Goal: Transaction & Acquisition: Book appointment/travel/reservation

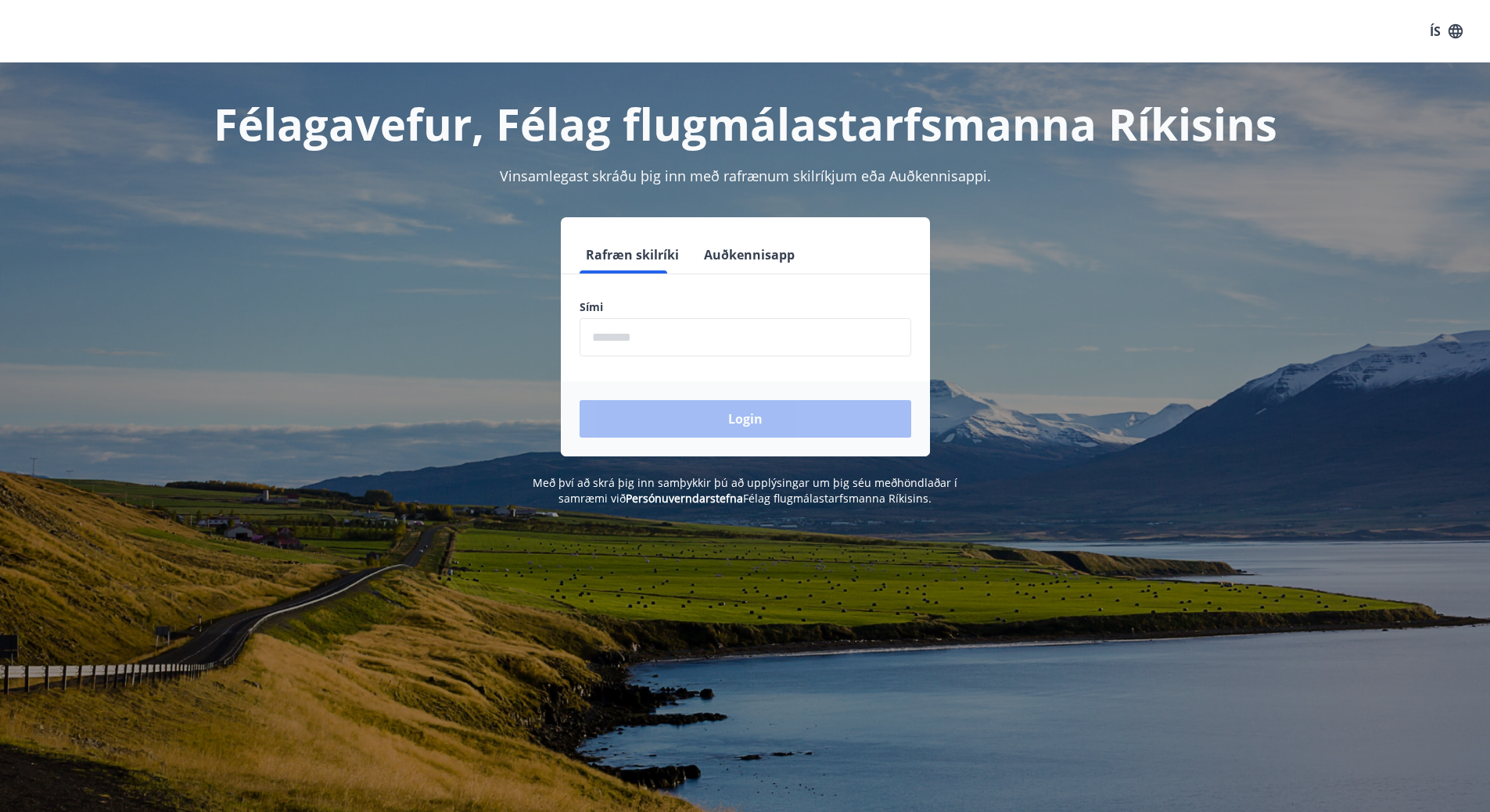
click at [676, 329] on input "phone" at bounding box center [745, 337] width 332 height 39
type input "********"
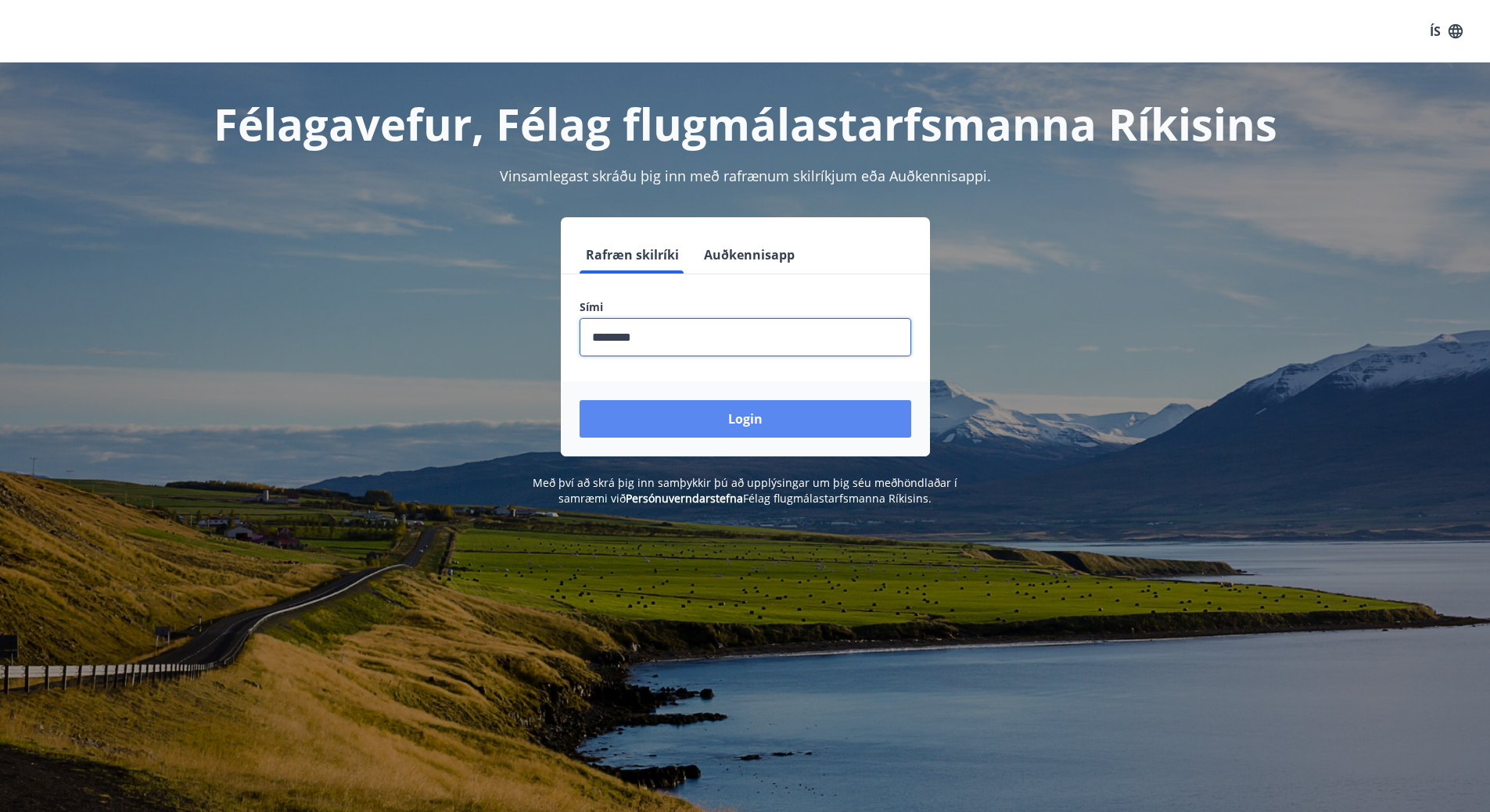
click at [702, 420] on button "Login" at bounding box center [745, 419] width 332 height 38
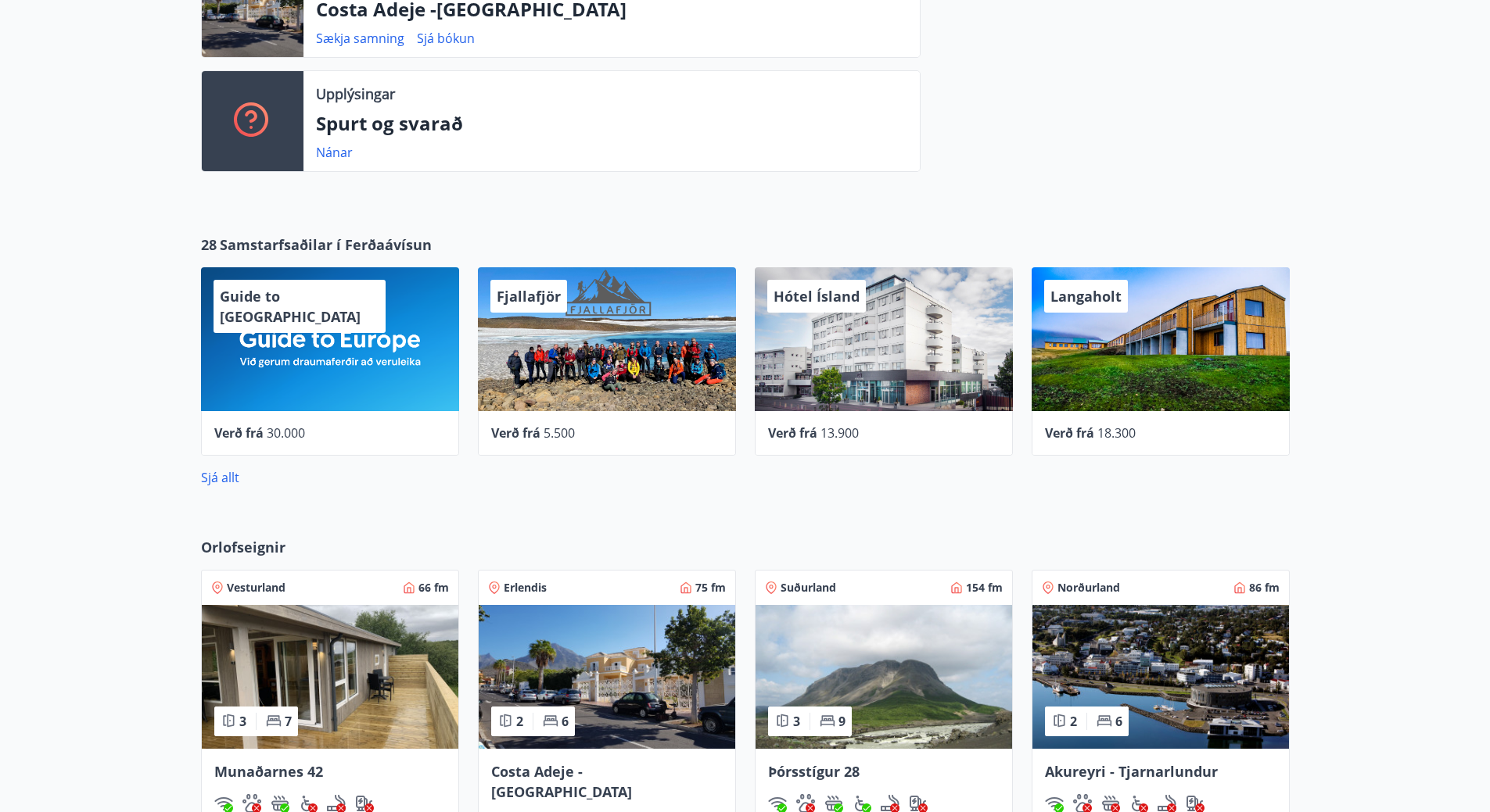
scroll to position [547, 0]
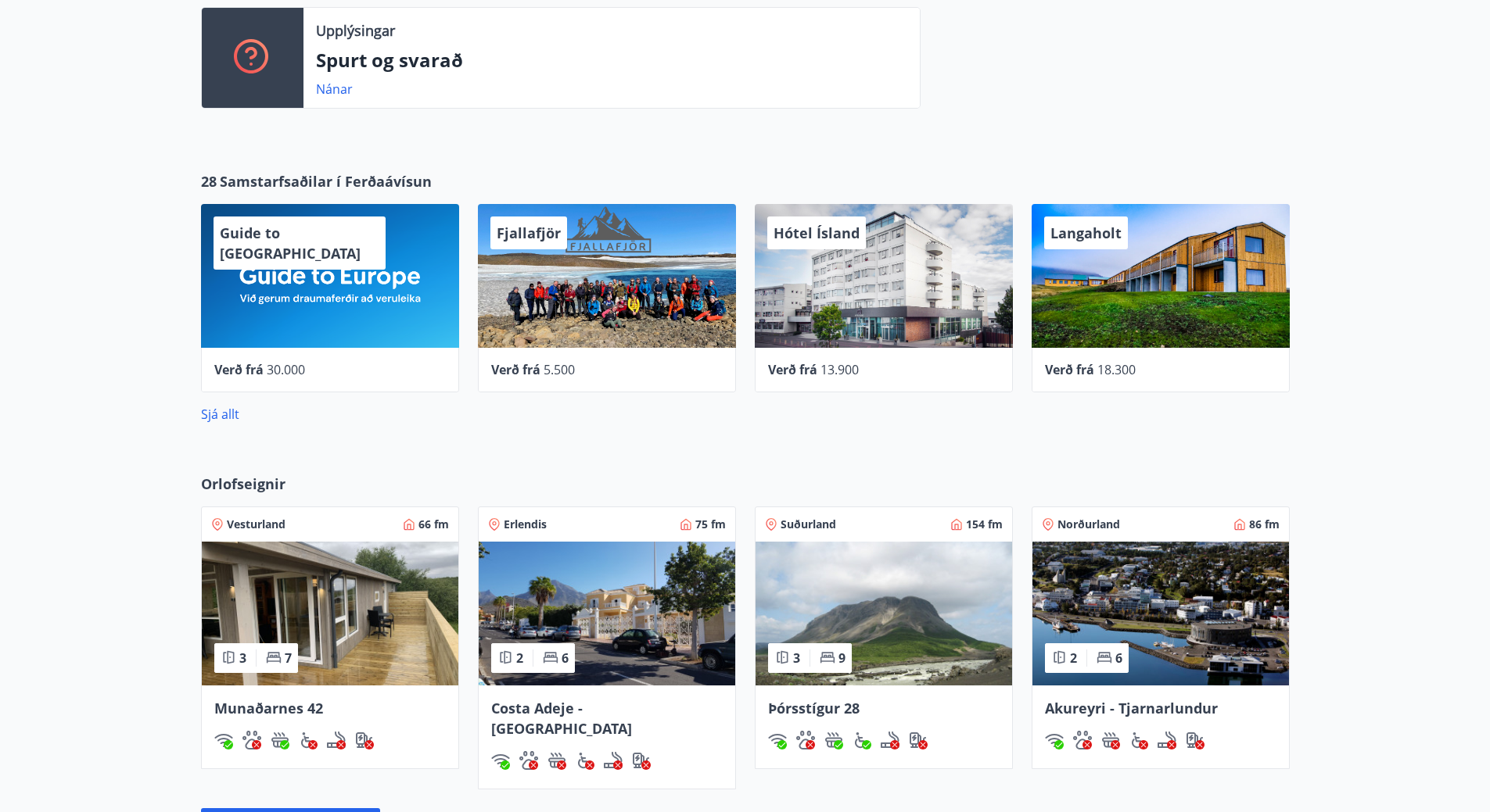
click at [860, 593] on img at bounding box center [883, 613] width 257 height 144
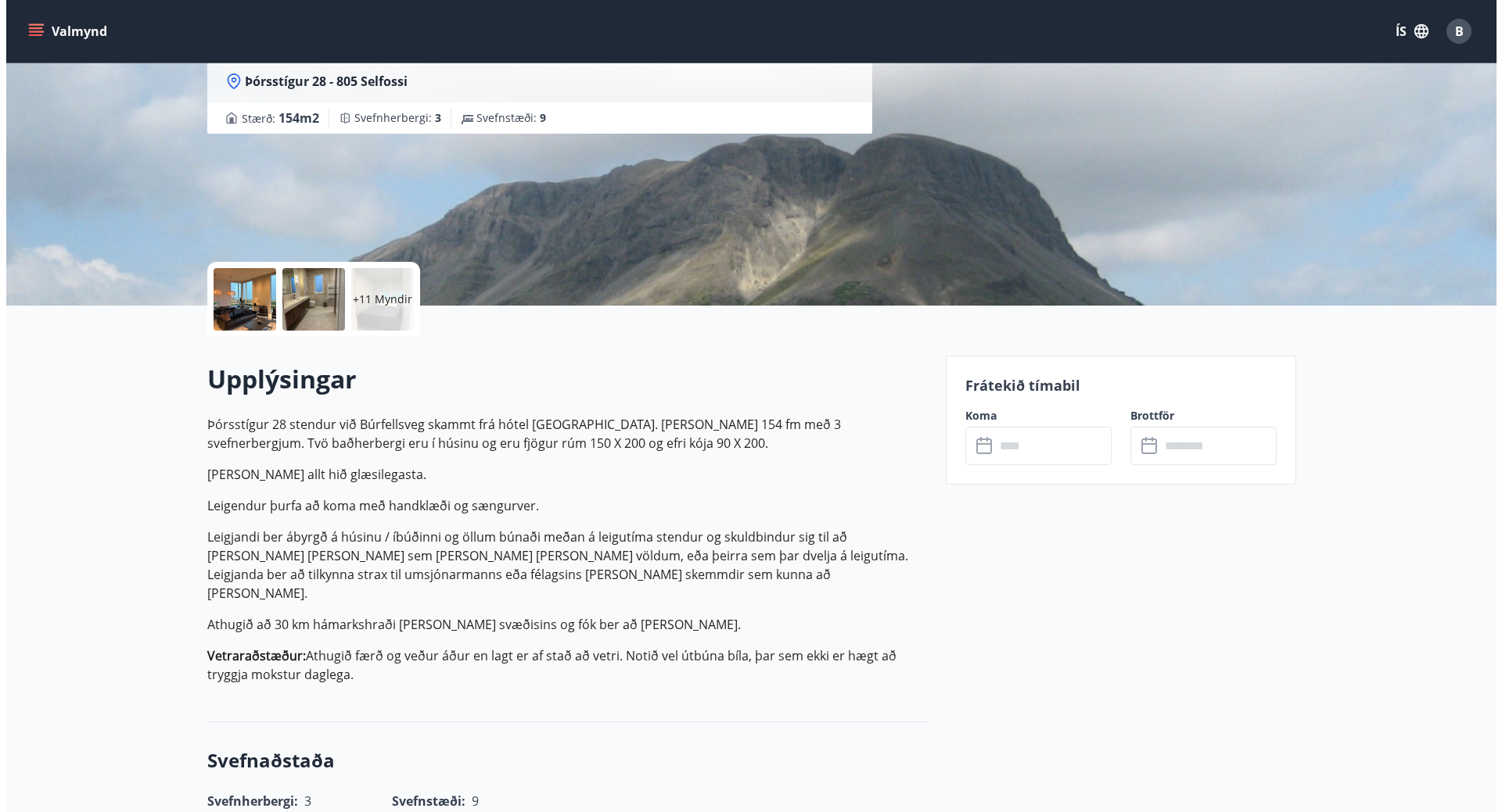
scroll to position [235, 0]
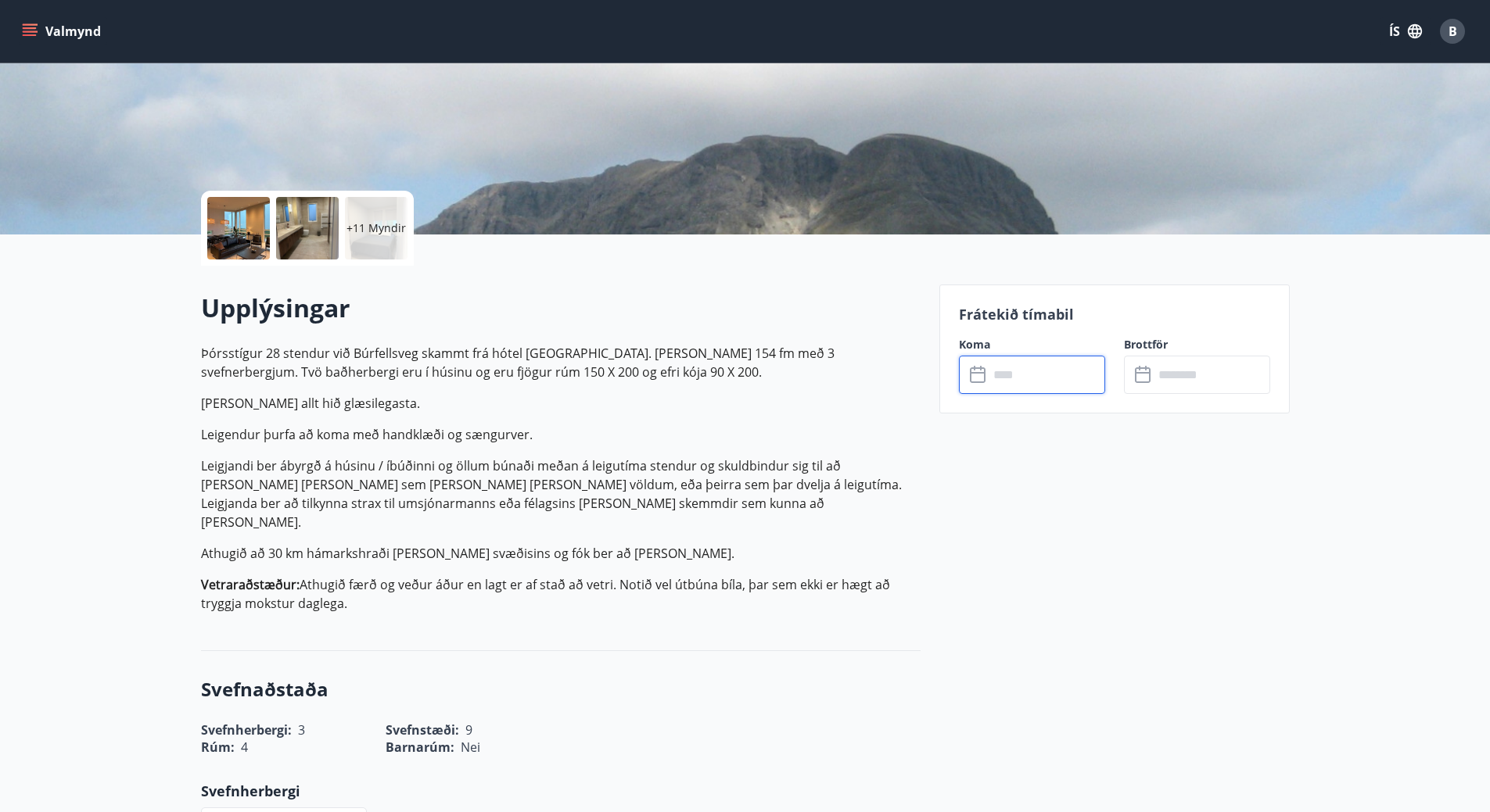
click at [1018, 375] on input "text" at bounding box center [1046, 375] width 116 height 39
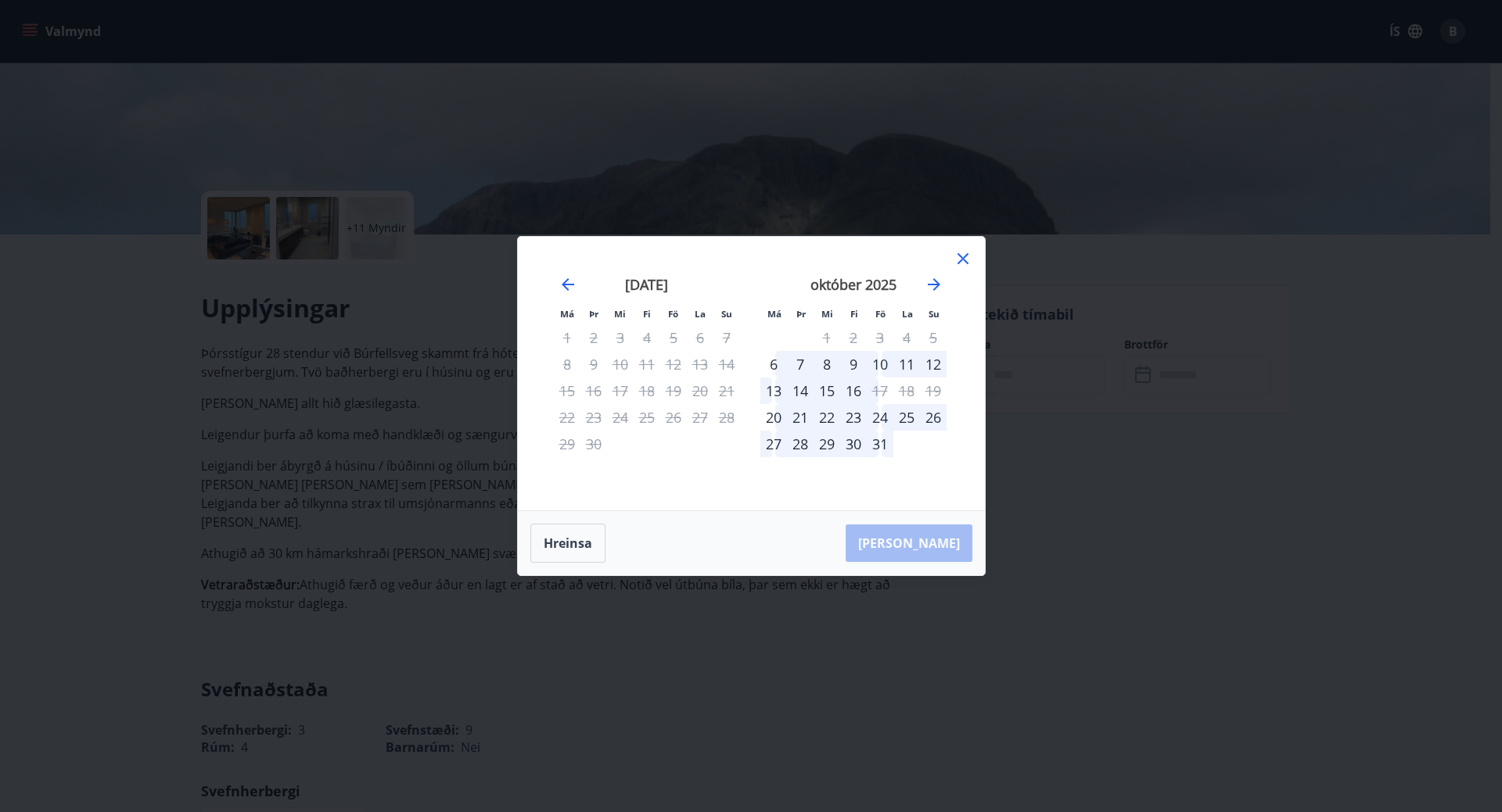
click at [907, 417] on div "25" at bounding box center [907, 417] width 27 height 27
click at [926, 416] on div "26" at bounding box center [933, 417] width 27 height 27
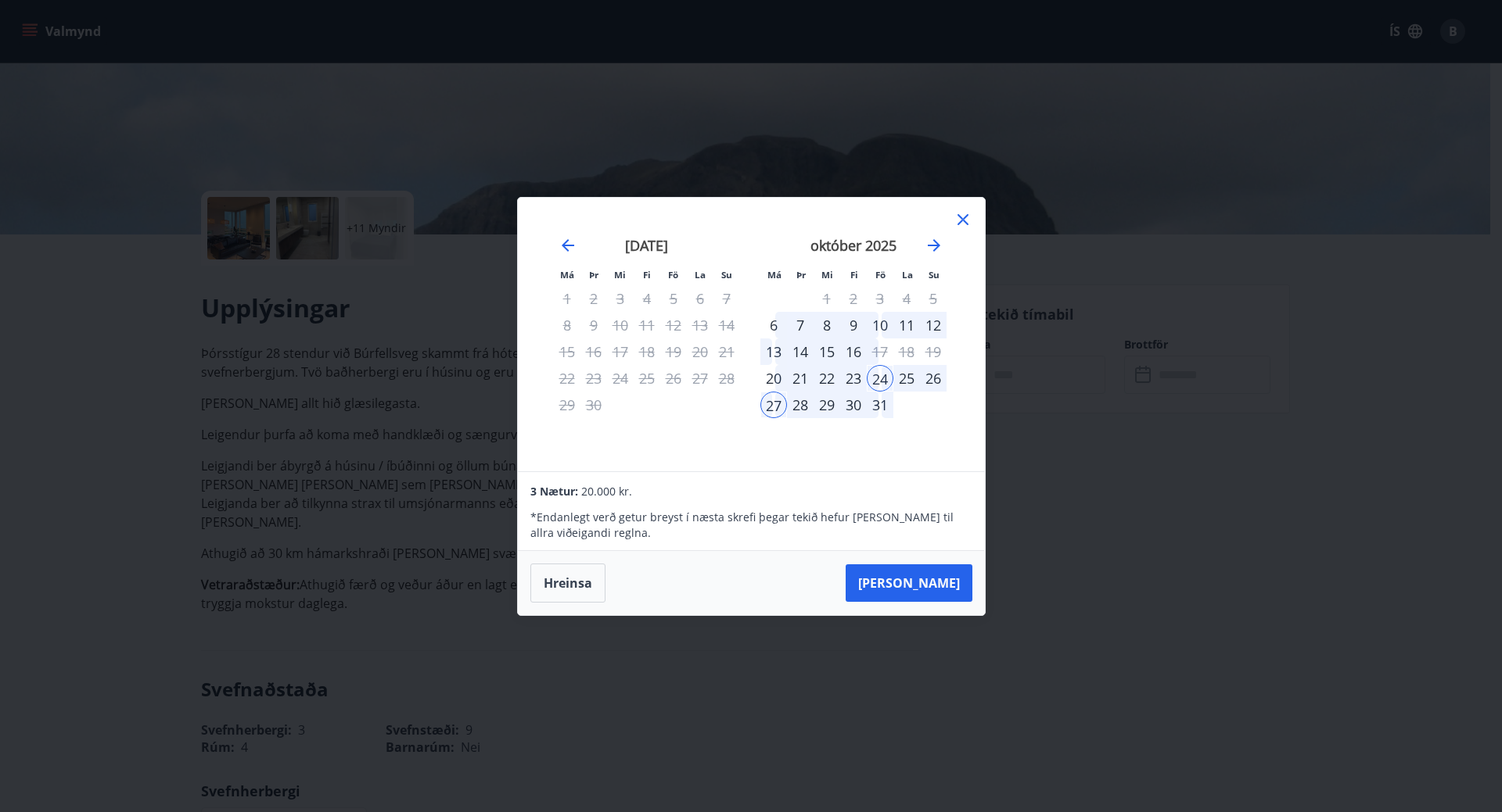
click at [931, 377] on div "26" at bounding box center [933, 379] width 27 height 27
click at [884, 377] on div "24" at bounding box center [880, 379] width 27 height 27
click at [933, 236] on icon "Move forward to switch to the next month." at bounding box center [934, 246] width 19 height 19
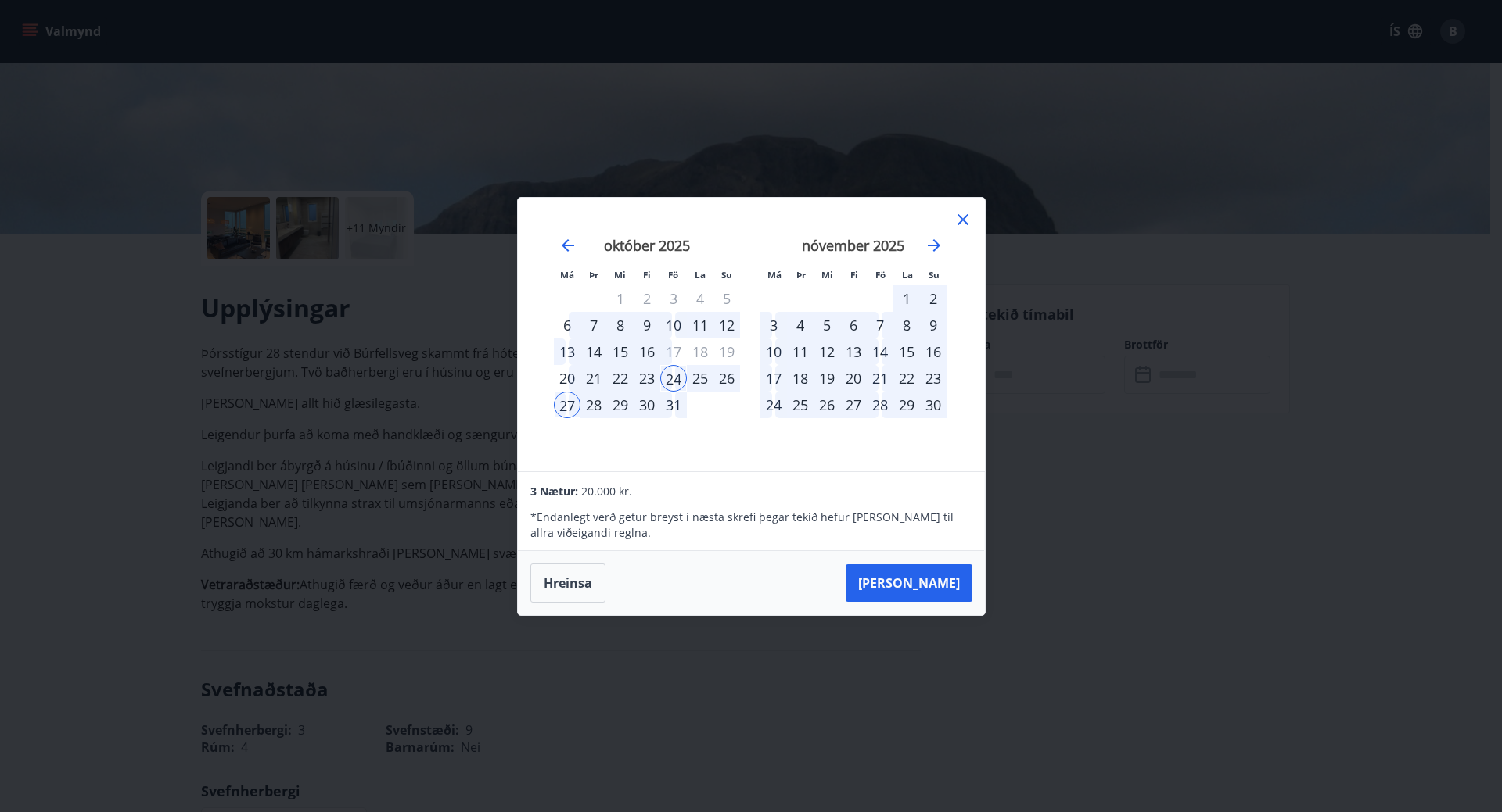
click at [904, 324] on div "8" at bounding box center [907, 326] width 27 height 27
click at [905, 322] on div "8" at bounding box center [907, 326] width 27 height 27
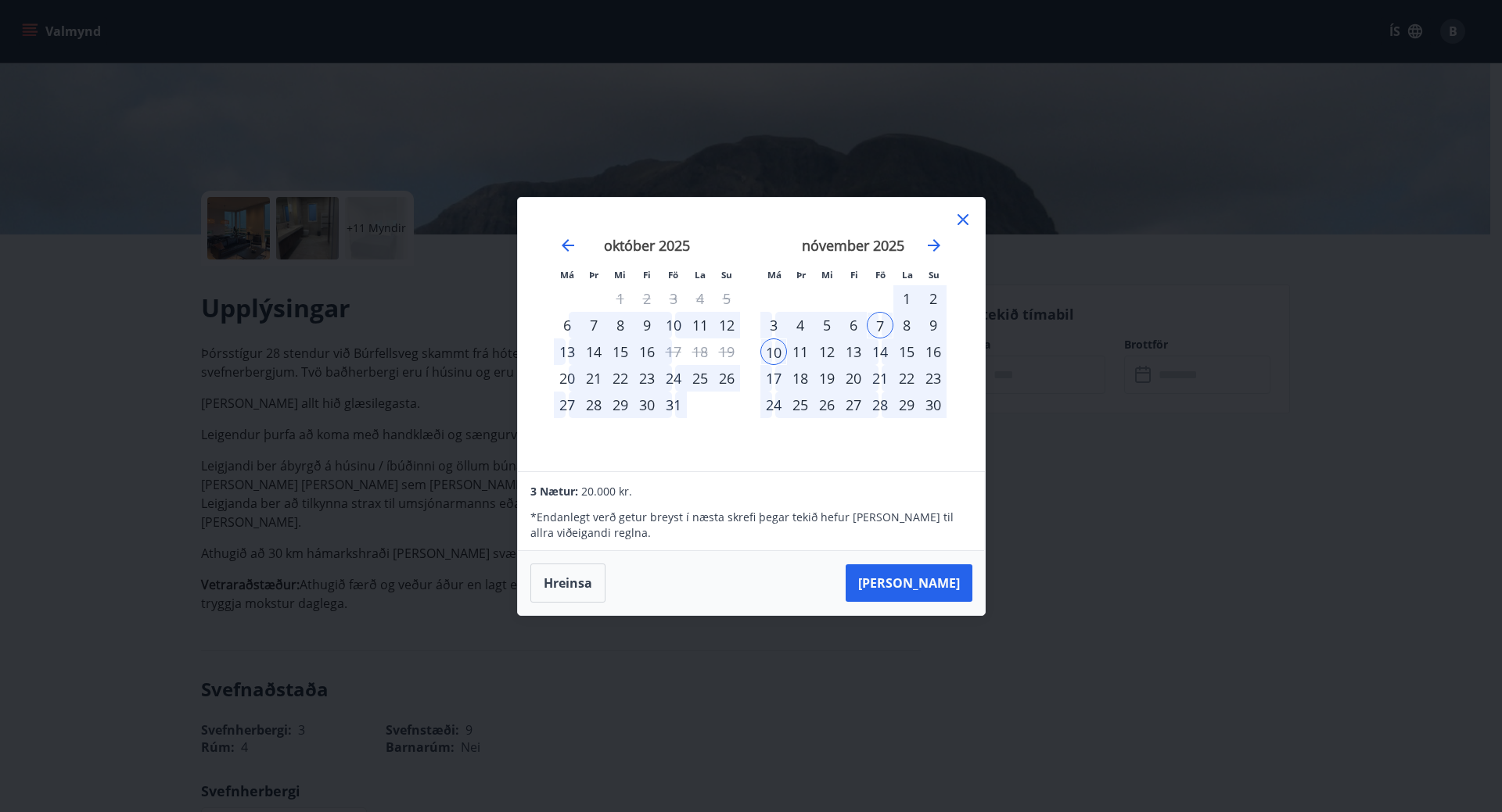
click at [908, 321] on div "8" at bounding box center [907, 326] width 27 height 27
click at [904, 320] on div "8" at bounding box center [907, 326] width 27 height 27
drag, startPoint x: 775, startPoint y: 348, endPoint x: 754, endPoint y: 345, distance: 21.2
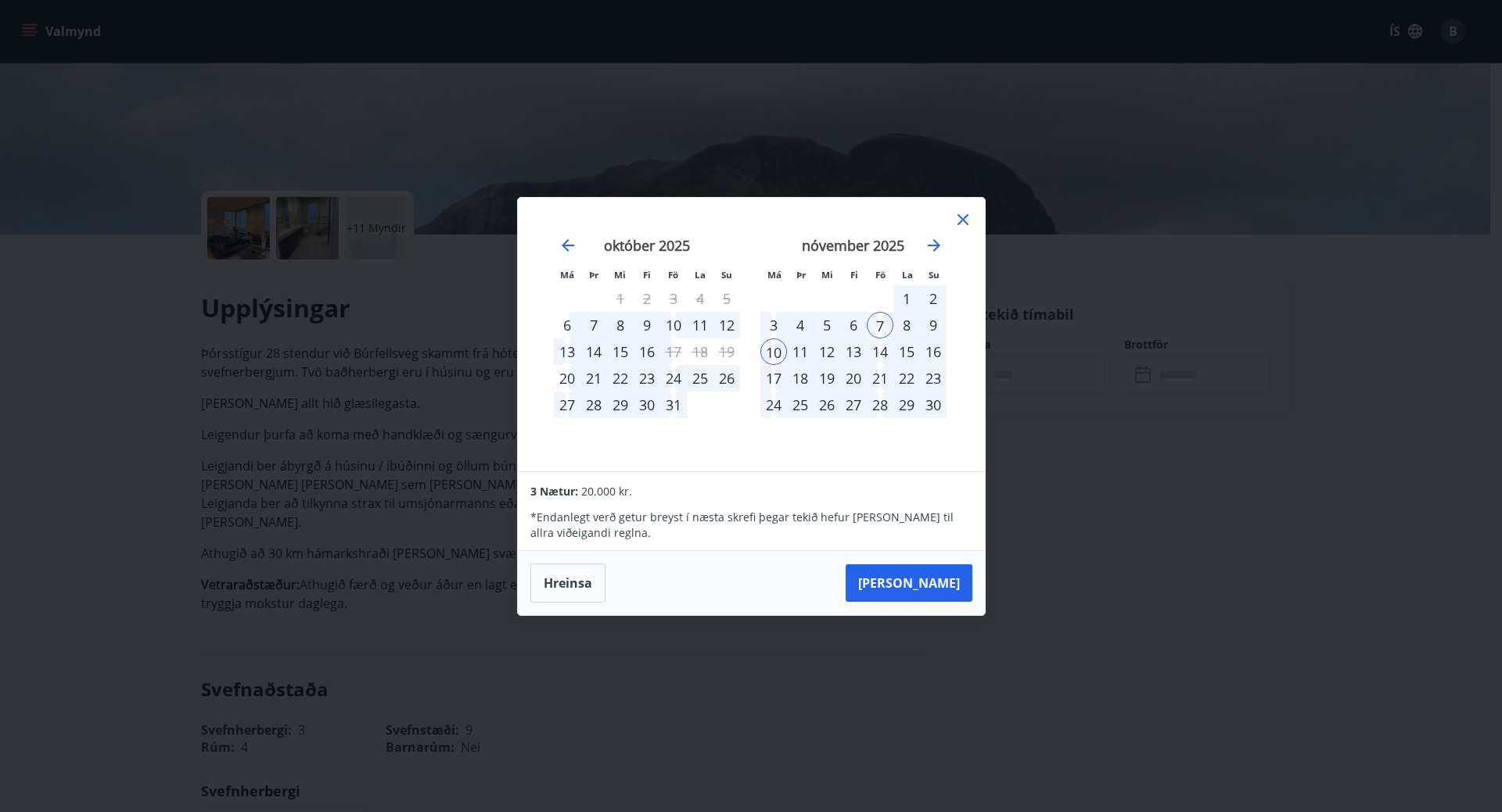
click at [754, 345] on div "nóvember 2025 1 2 3 4 5 6 7 8 9 10 11 12 13 14 15 16 17 18 19 20 21 22 23 24 25…" at bounding box center [853, 344] width 206 height 257
click at [930, 577] on button "Taka Frá" at bounding box center [908, 583] width 126 height 38
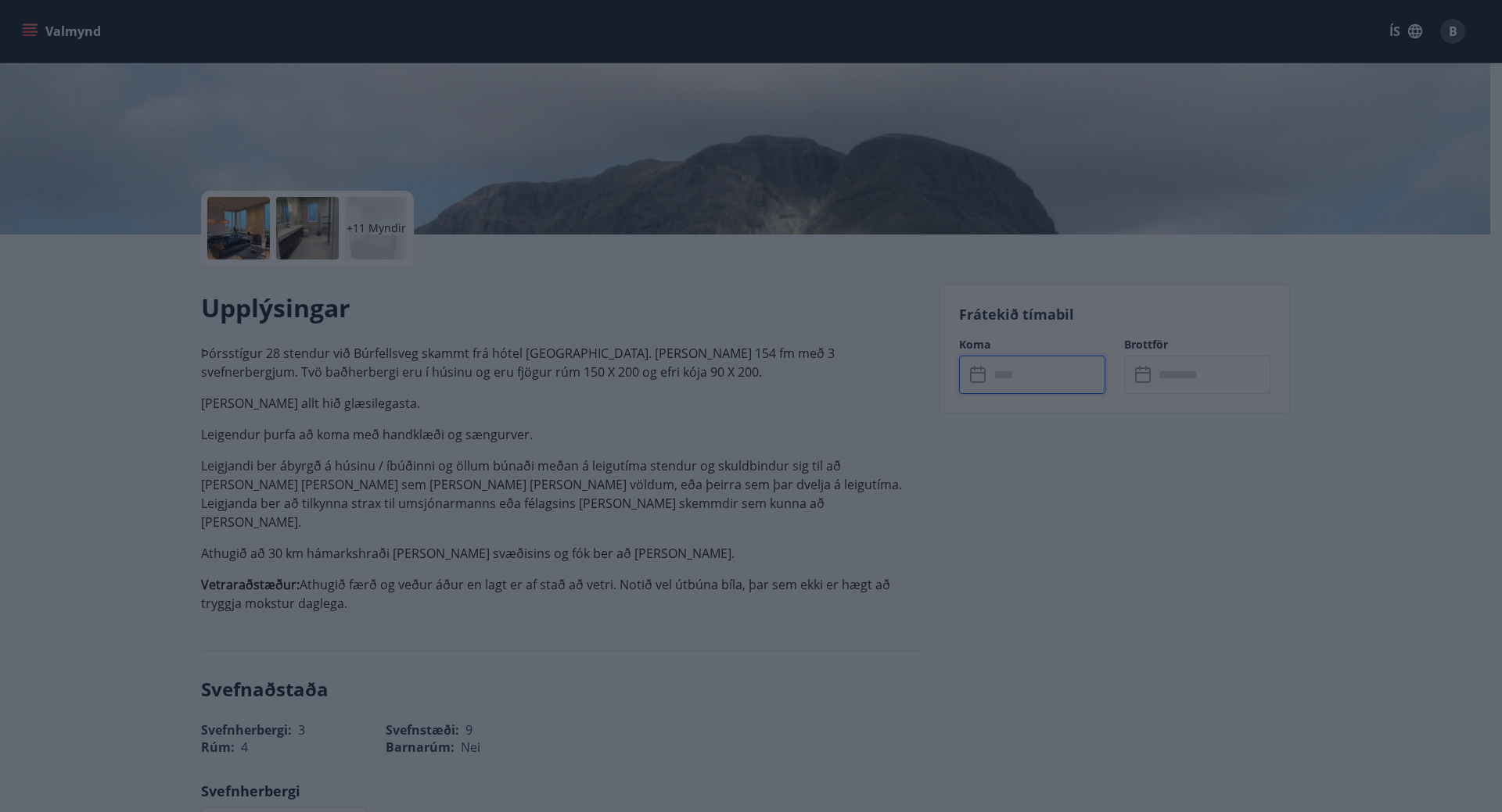
type input "******"
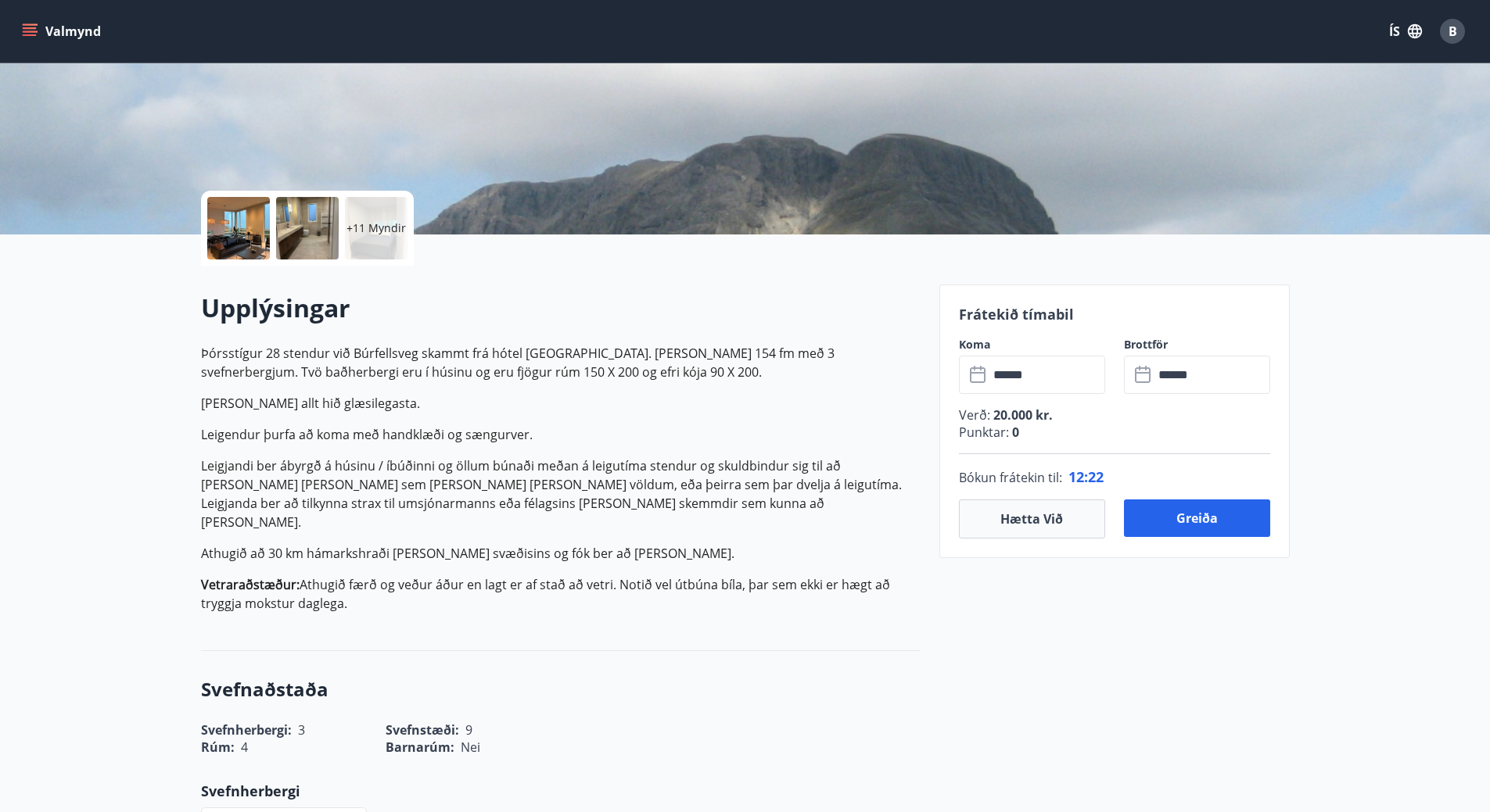
click at [652, 364] on p "Þórsstígur 28 stendur við Búrfellsveg skammt frá hótel Grímsborg. Húsið er 154 …" at bounding box center [561, 363] width 720 height 38
click at [1056, 507] on button "Hætta við" at bounding box center [1032, 519] width 146 height 39
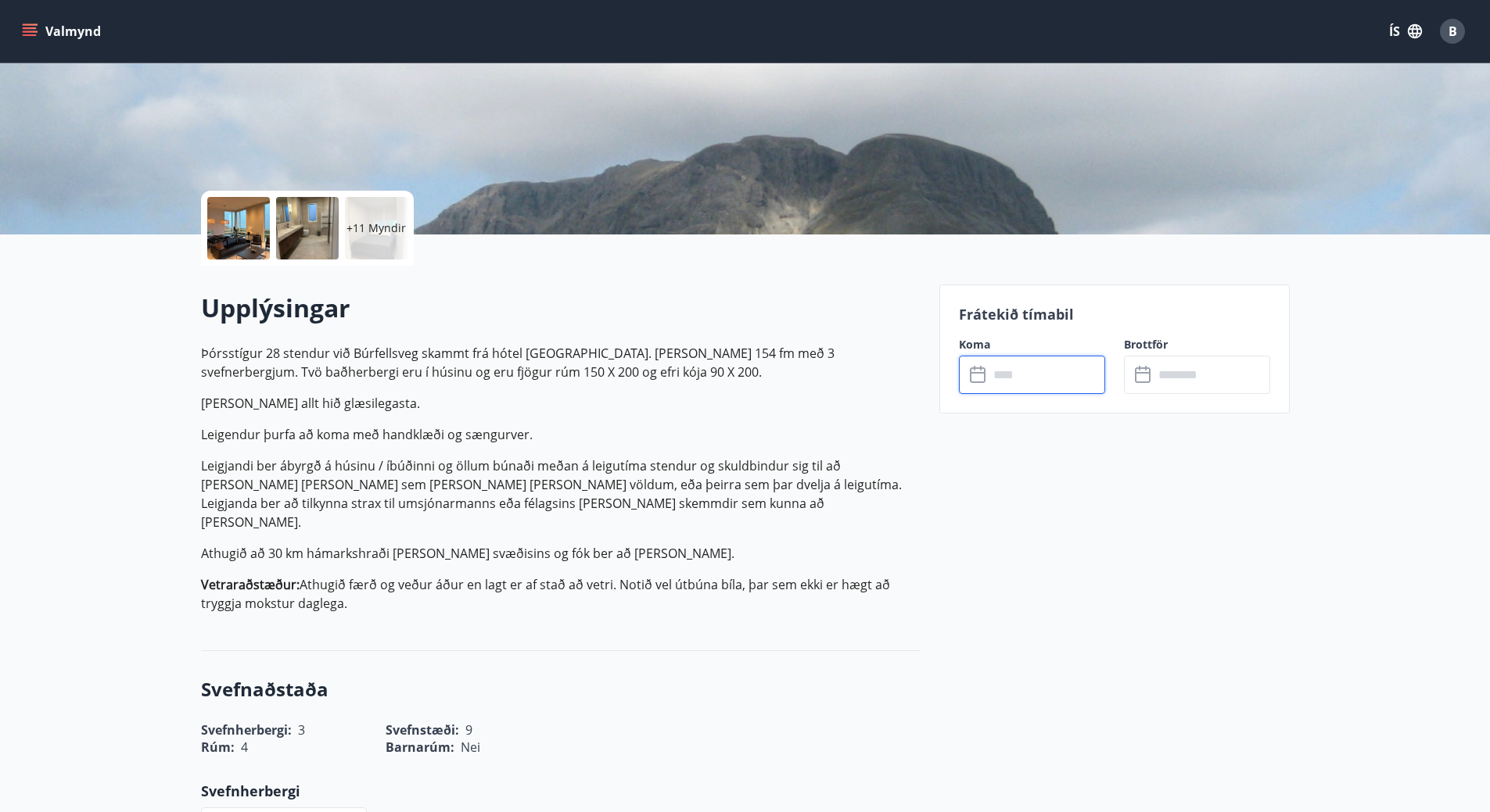
click at [1020, 381] on input "text" at bounding box center [1046, 375] width 116 height 39
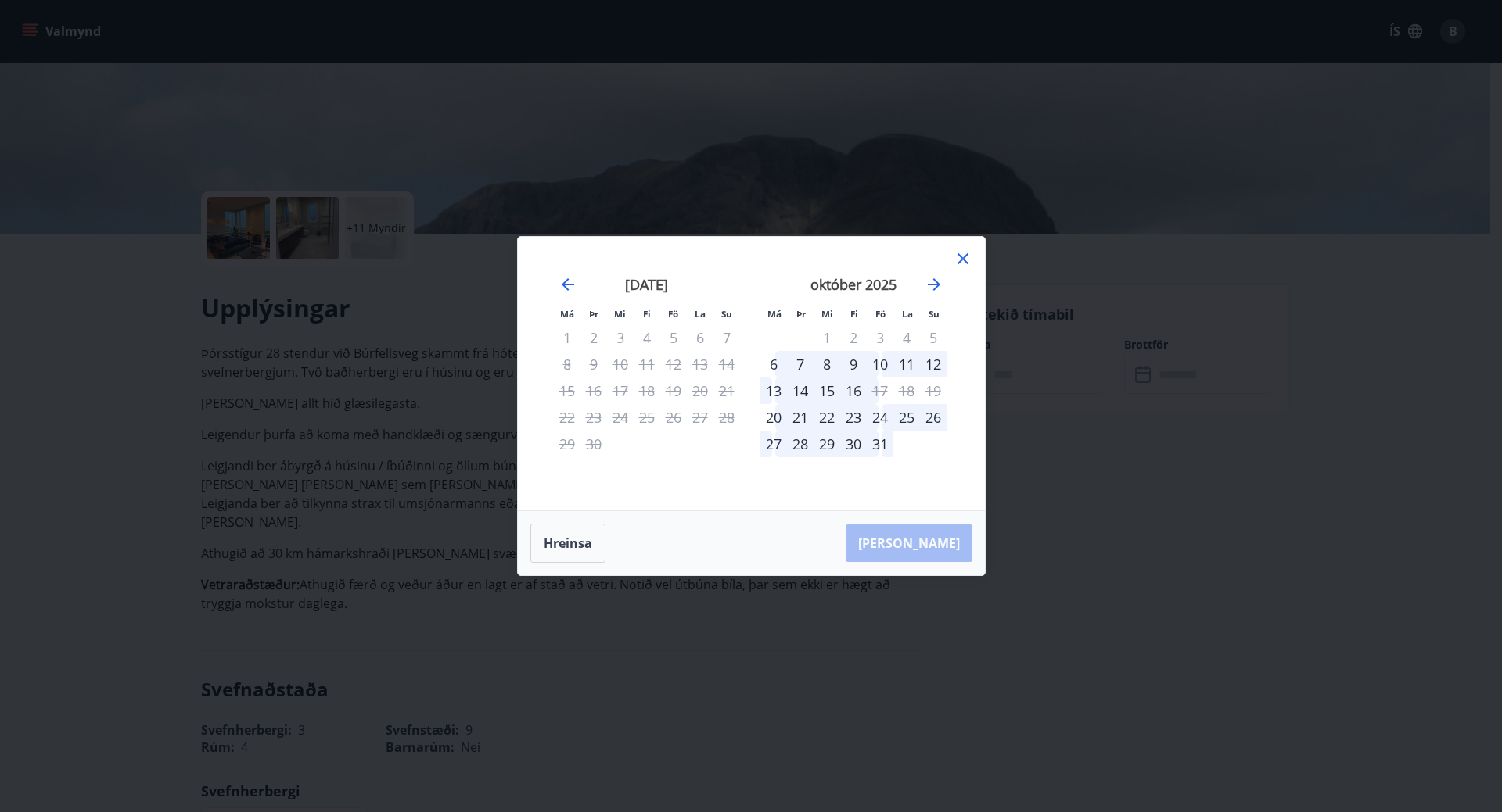
click at [881, 418] on div "24" at bounding box center [880, 417] width 27 height 27
click at [775, 442] on div "27" at bounding box center [774, 444] width 27 height 27
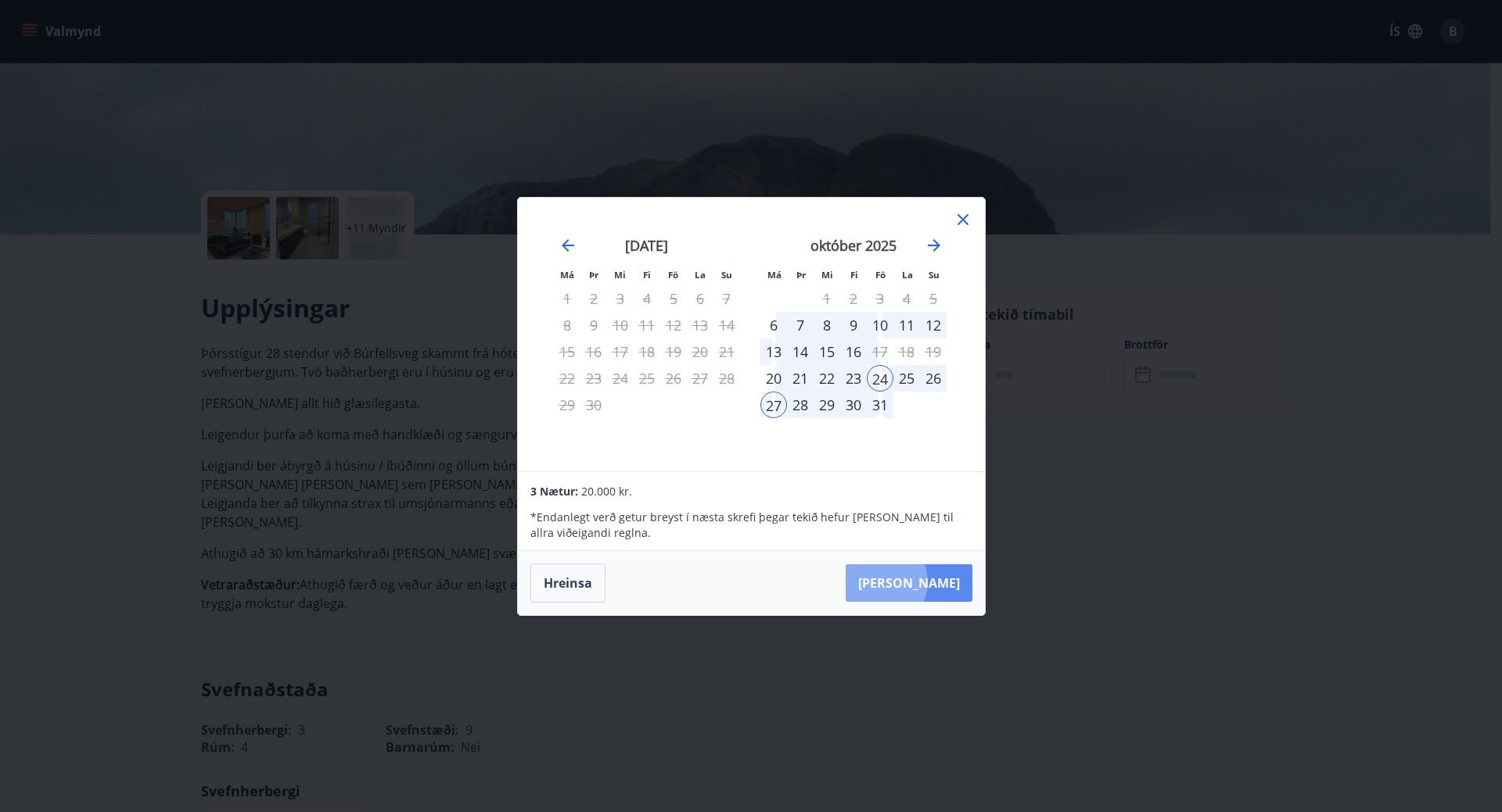
click at [928, 581] on button "Taka Frá" at bounding box center [908, 583] width 126 height 38
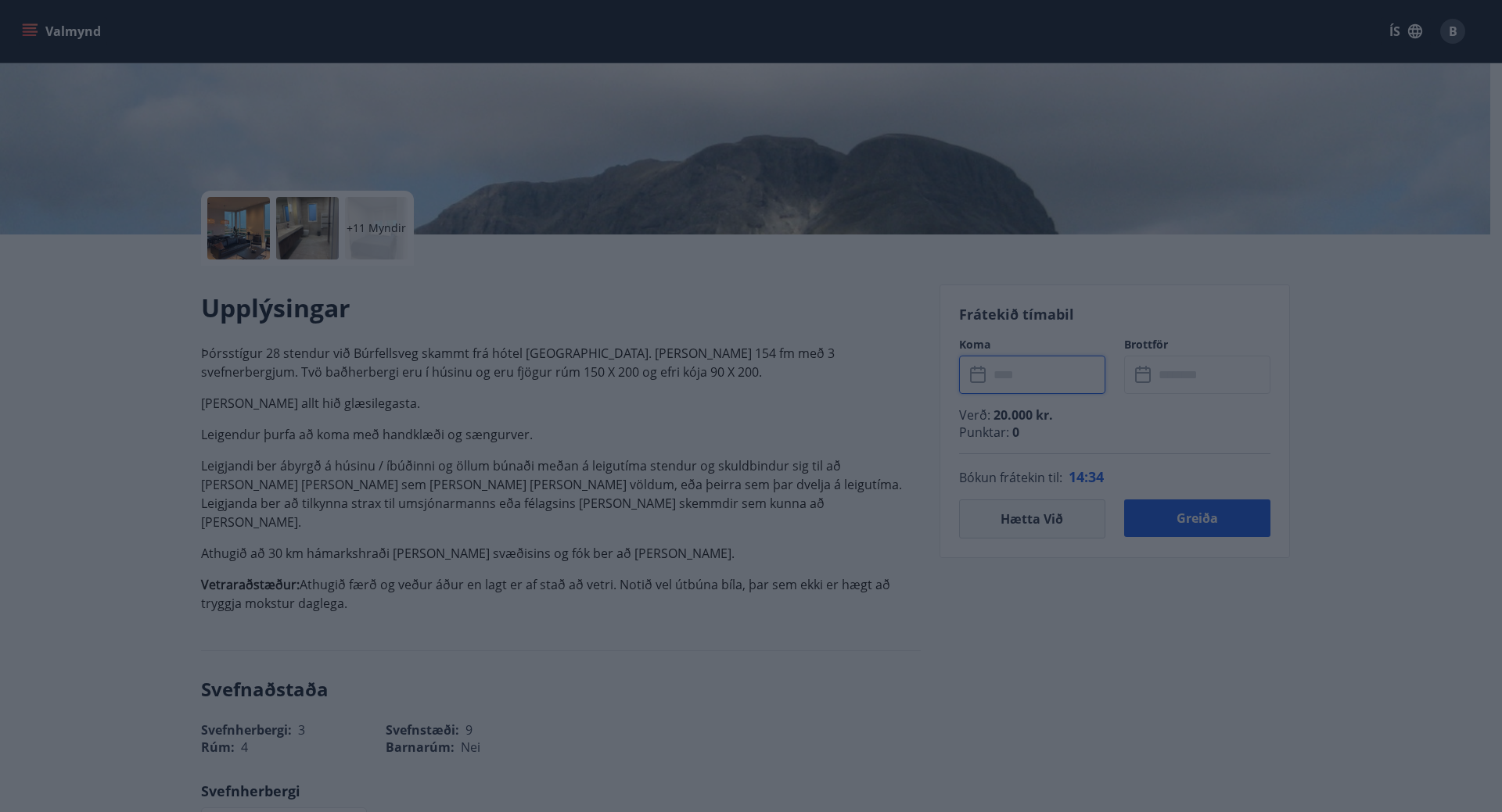
type input "******"
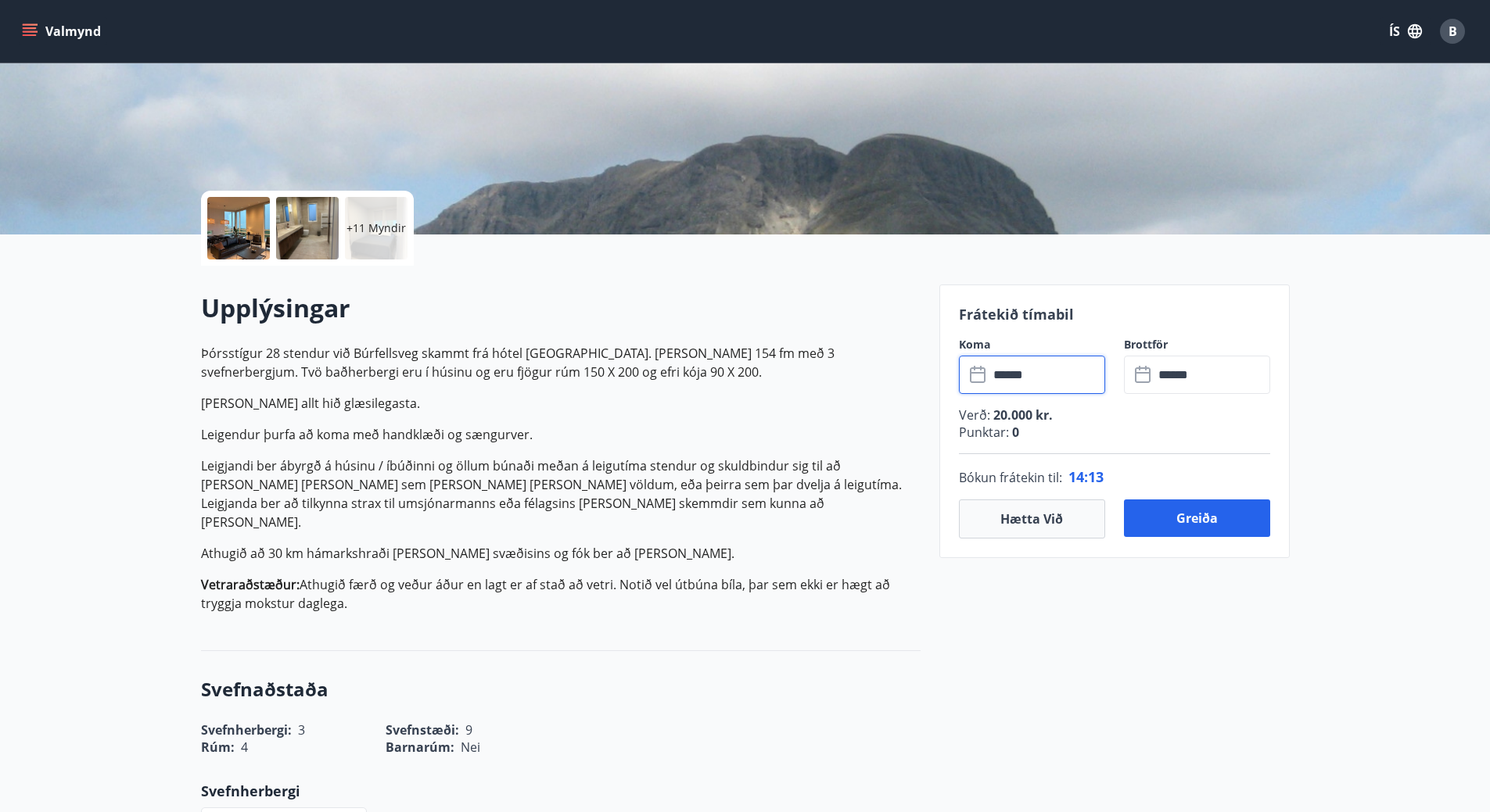
click at [1049, 377] on input "******" at bounding box center [1046, 375] width 116 height 39
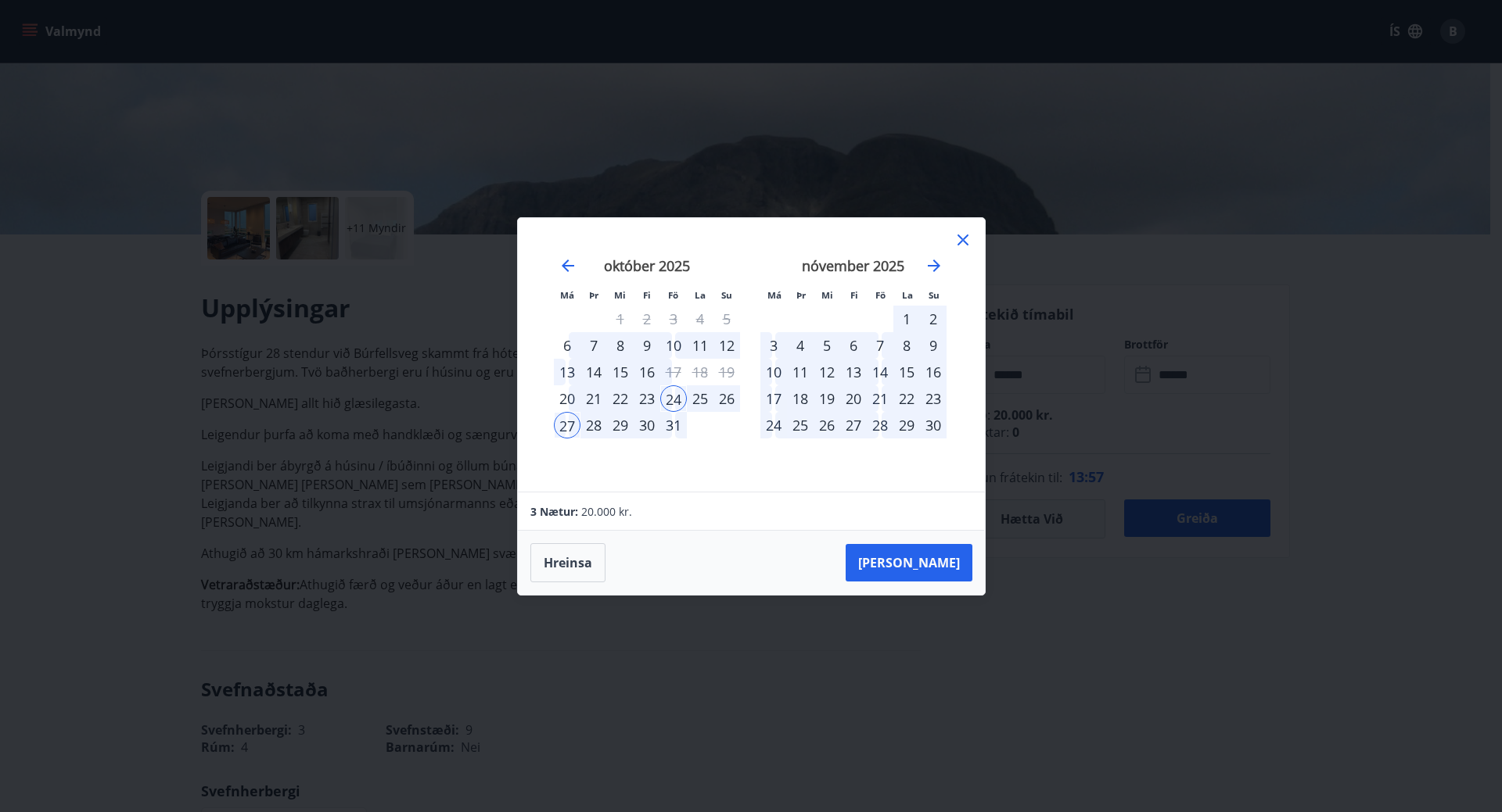
click at [883, 340] on div "7" at bounding box center [880, 346] width 27 height 27
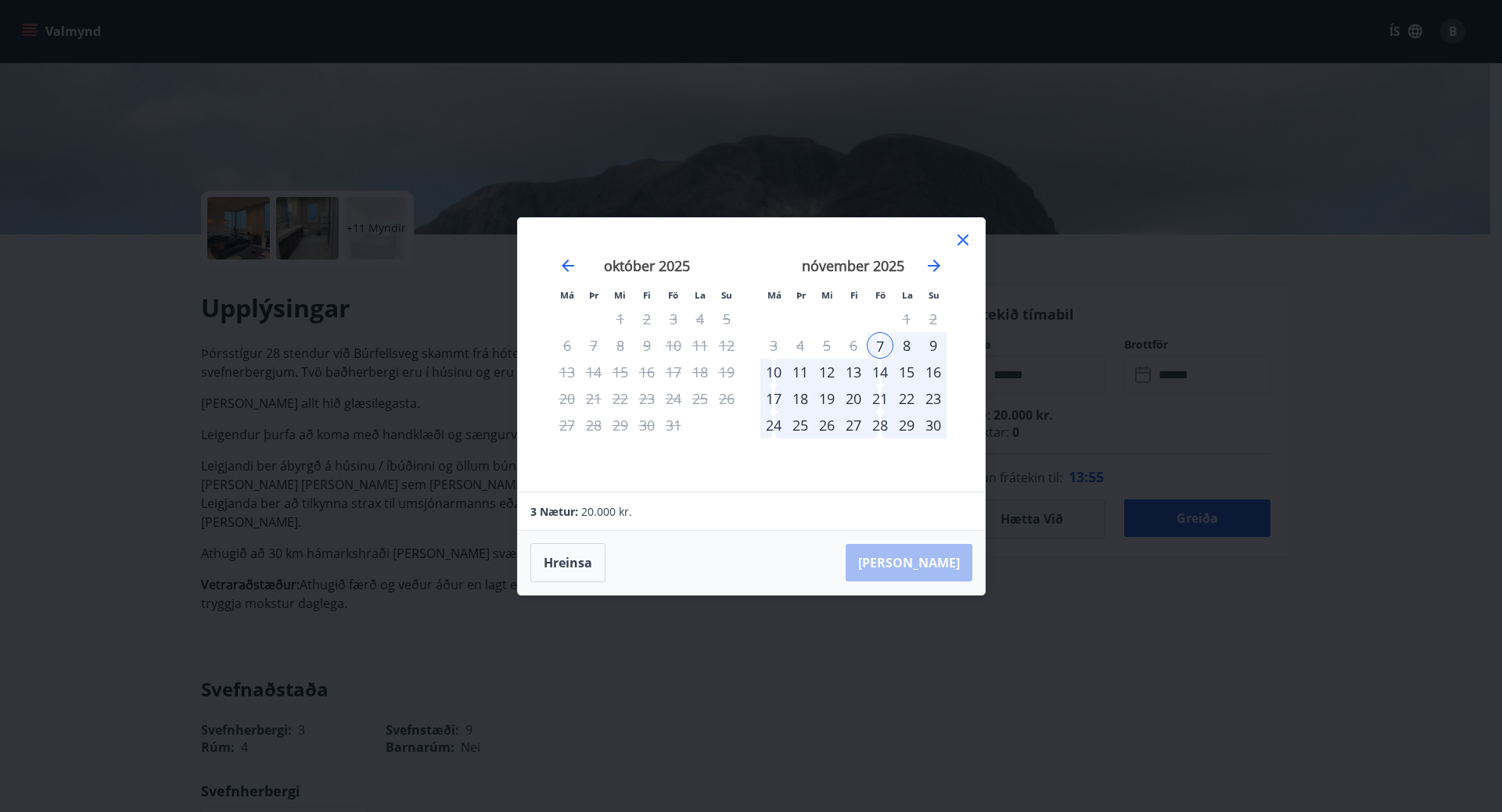
click at [932, 342] on div "9" at bounding box center [933, 346] width 27 height 27
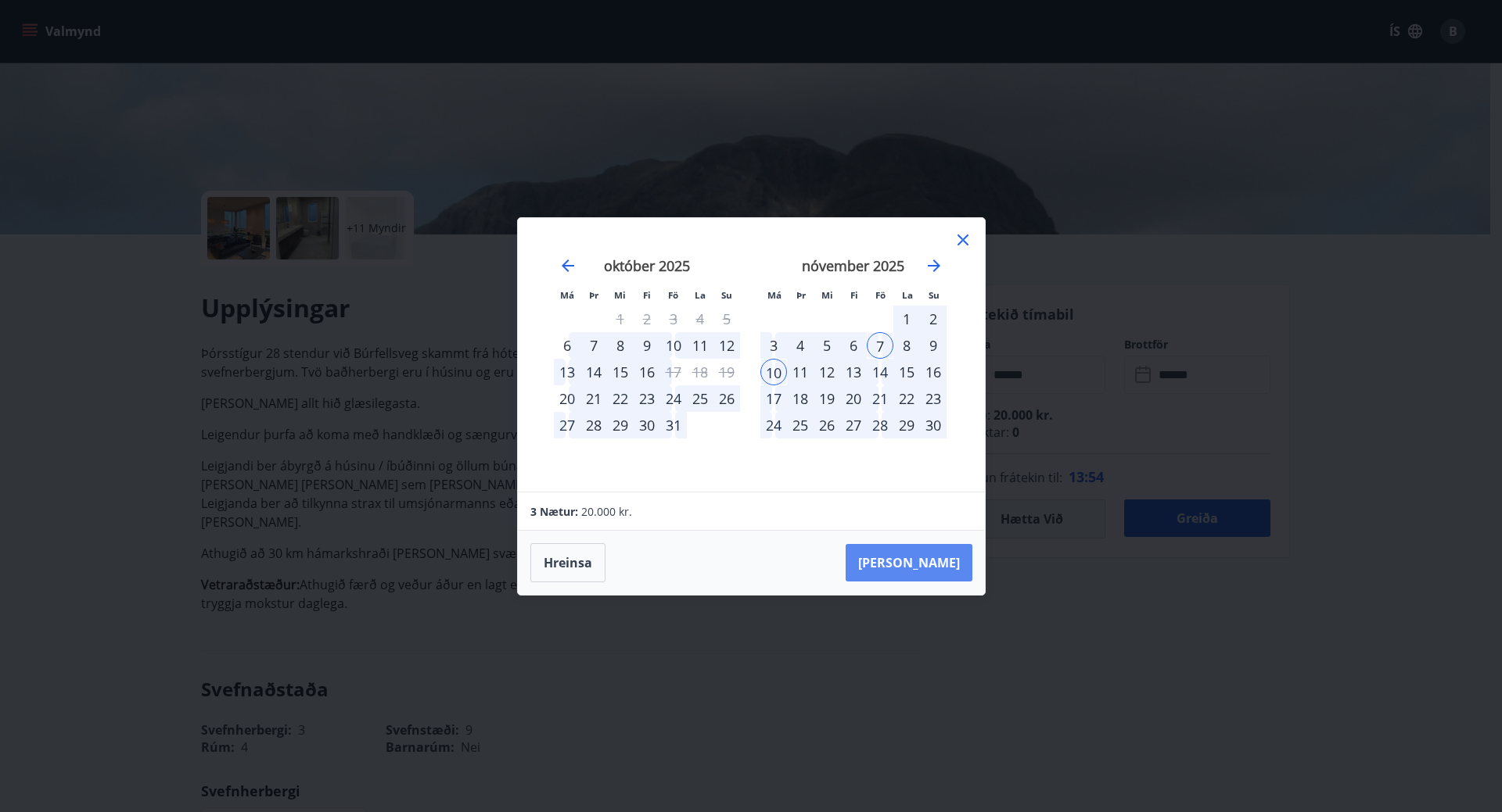
click at [921, 561] on button "Taka Frá" at bounding box center [908, 563] width 126 height 38
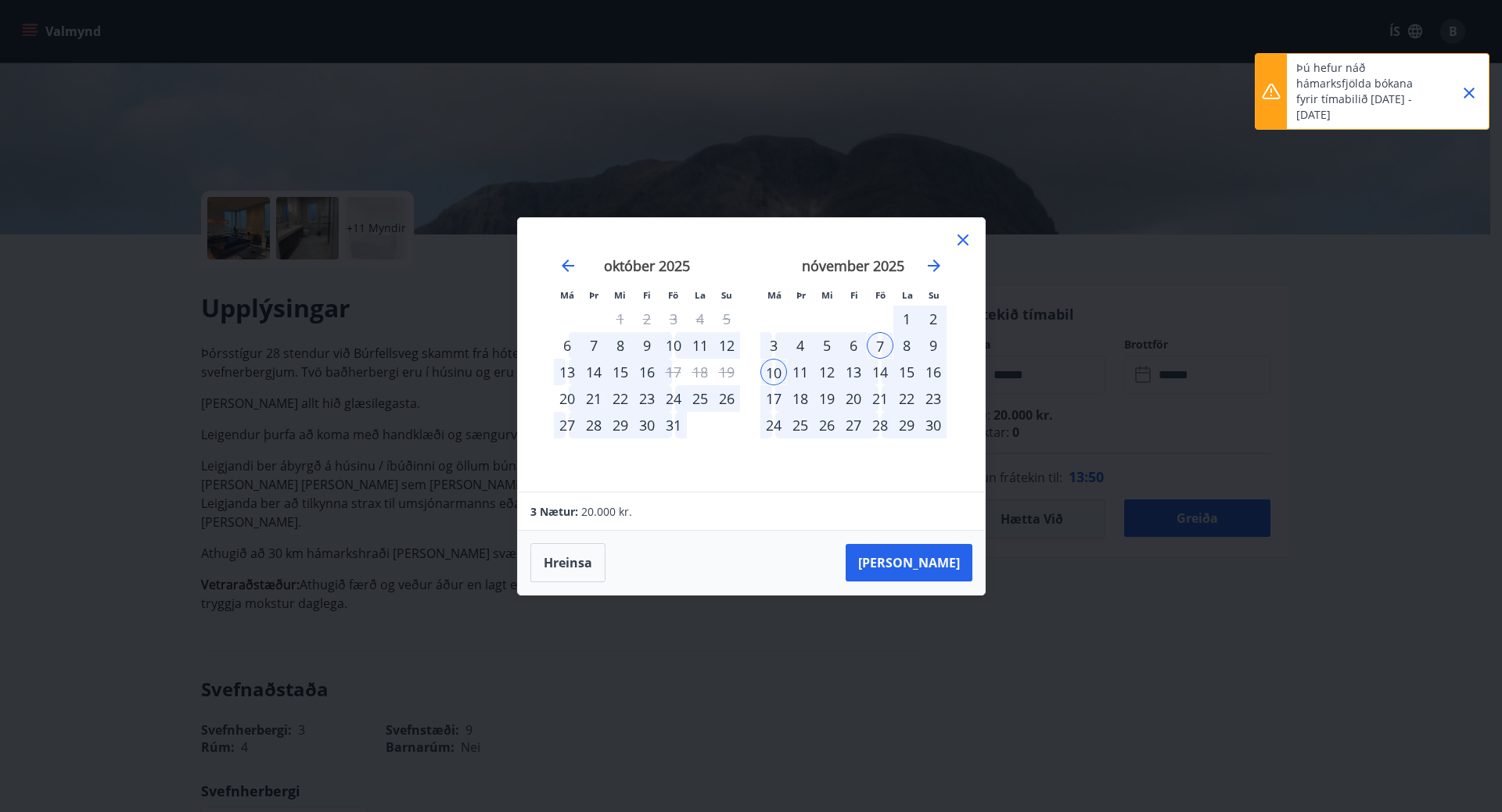
click at [1174, 402] on div "Má Þr Mi Fi Fö La Su Má Þr Mi Fi Fö La Su september 2025 1 2 3 4 5 6 7 8 9 10 1…" at bounding box center [751, 406] width 1502 height 812
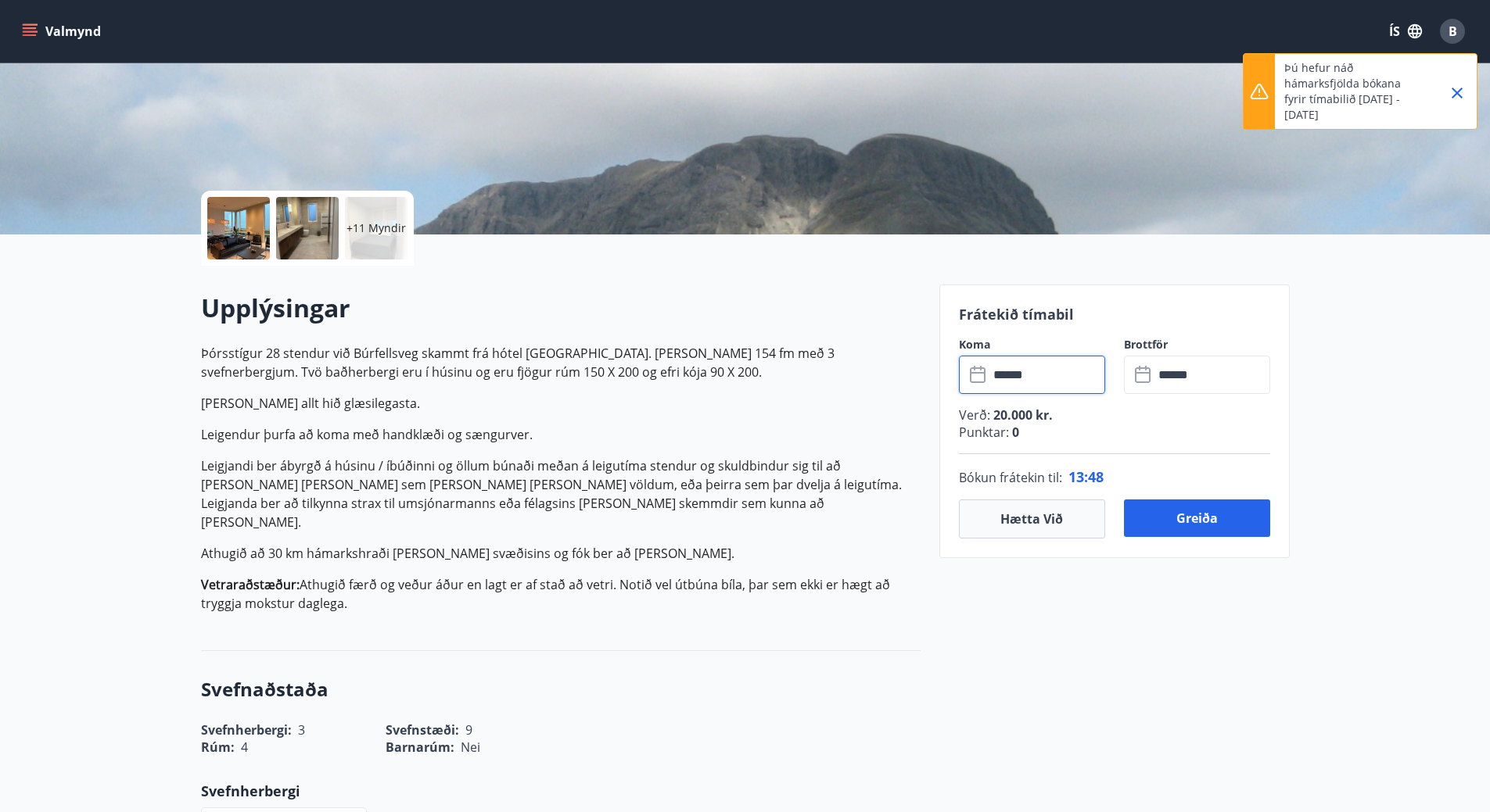
click at [1068, 376] on input "******" at bounding box center [1046, 375] width 116 height 39
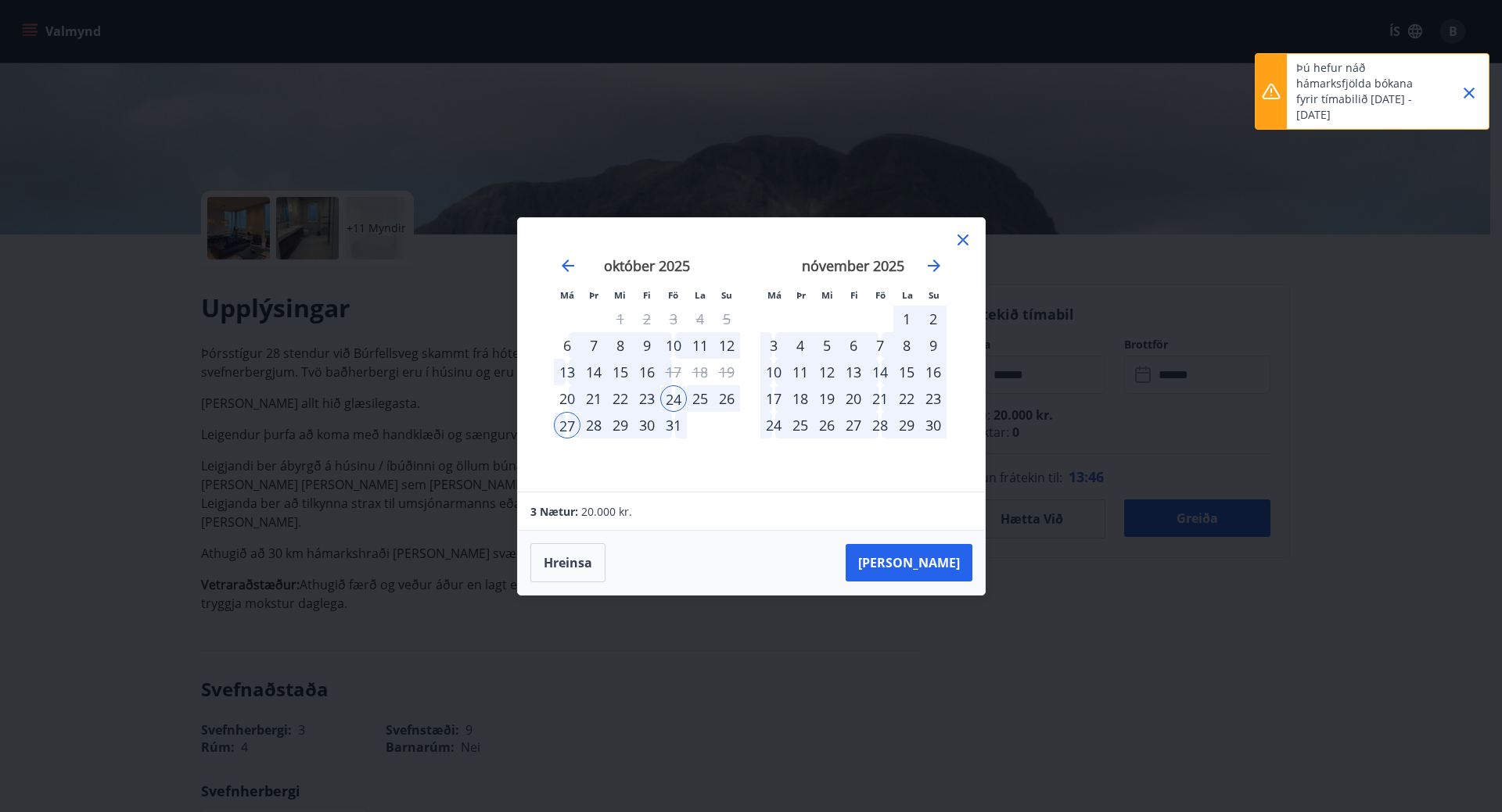
click at [671, 395] on div "24" at bounding box center [674, 399] width 27 height 27
click at [561, 423] on div "27" at bounding box center [567, 426] width 27 height 27
click at [571, 562] on button "Hreinsa" at bounding box center [567, 563] width 75 height 39
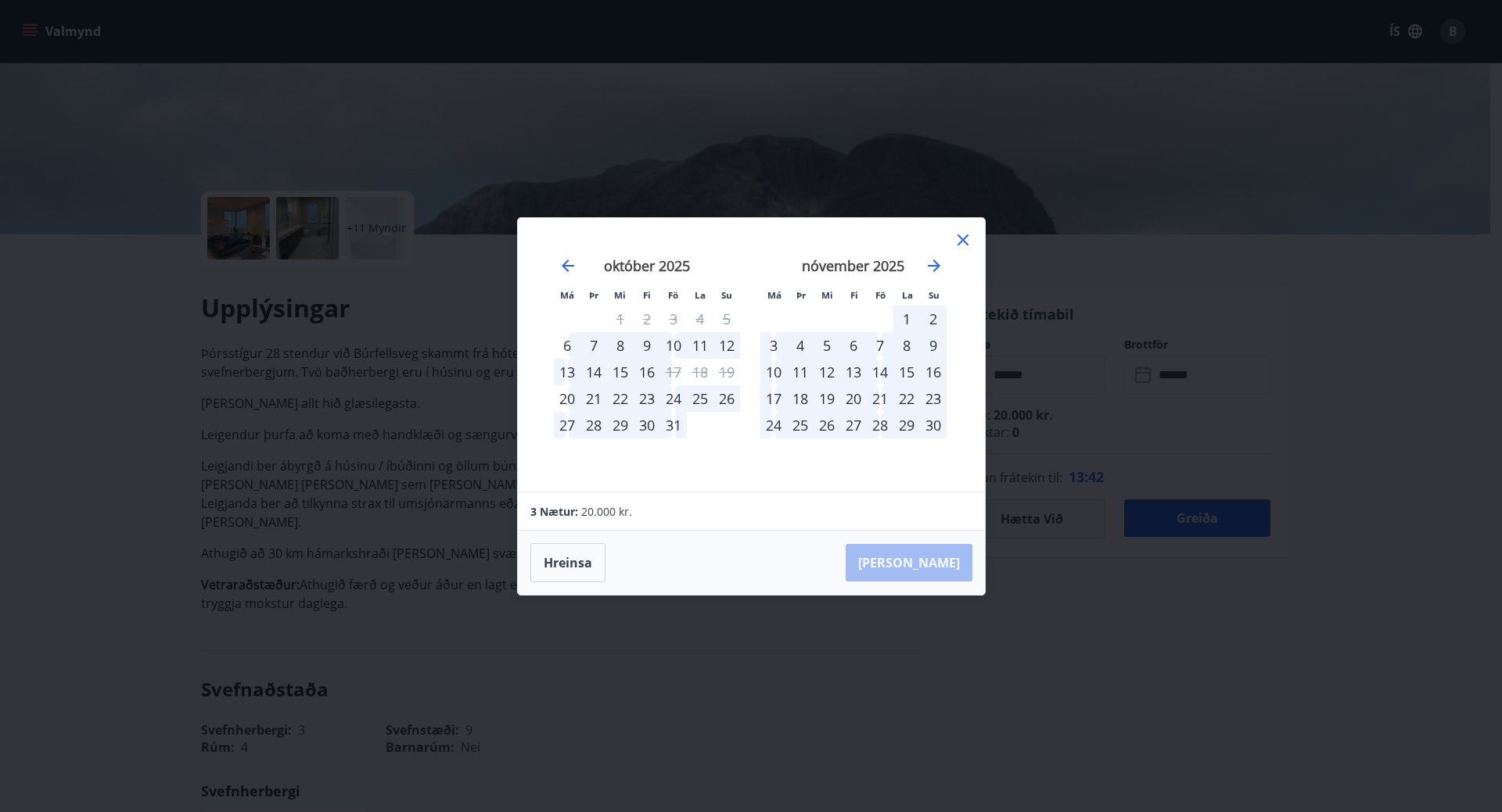
click at [612, 558] on div "Hreinsa Taka Frá" at bounding box center [751, 563] width 467 height 64
click at [878, 345] on div "7" at bounding box center [880, 346] width 27 height 27
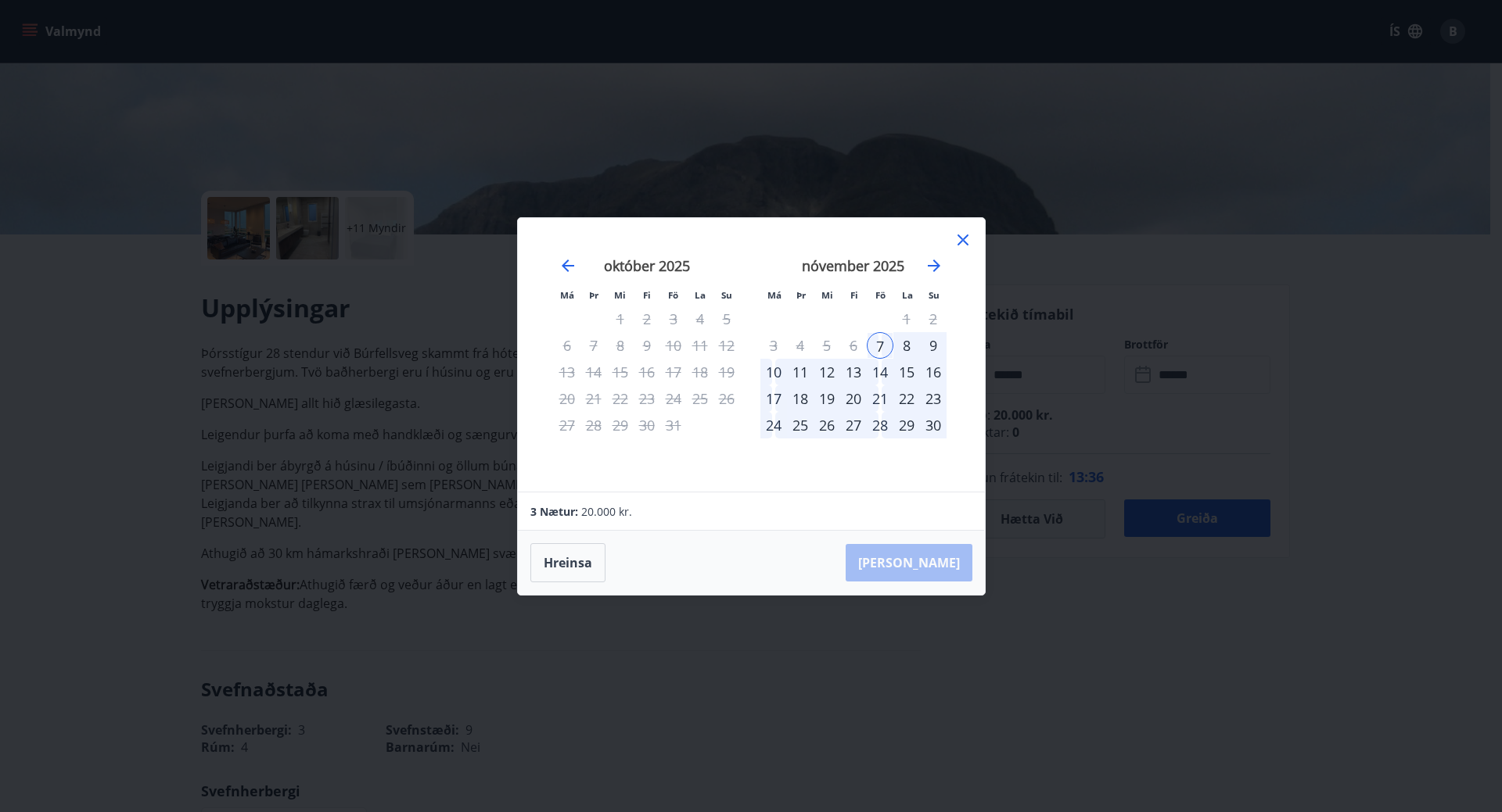
click at [932, 343] on div "9" at bounding box center [933, 346] width 27 height 27
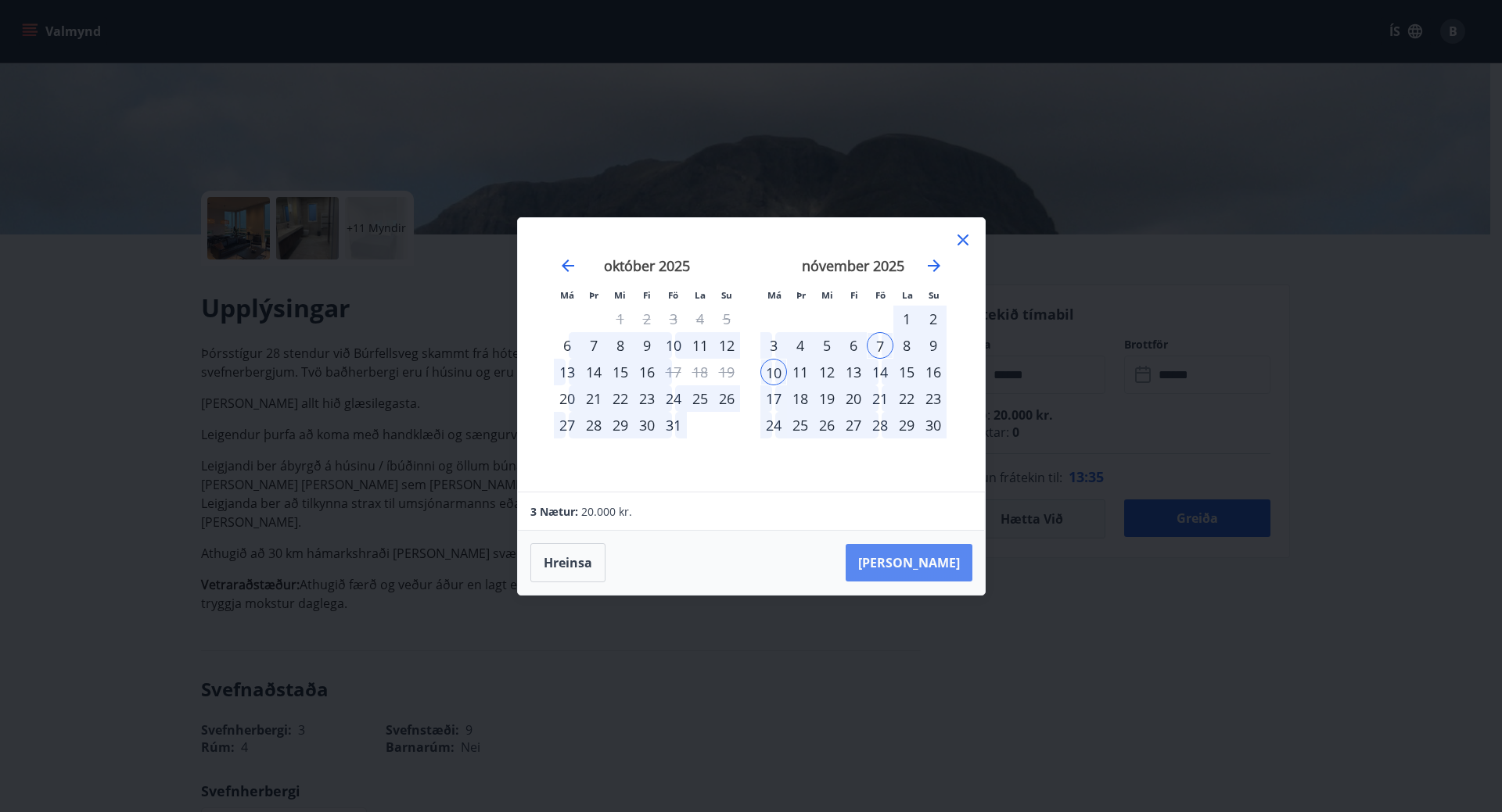
click at [933, 558] on button "Taka Frá" at bounding box center [908, 563] width 126 height 38
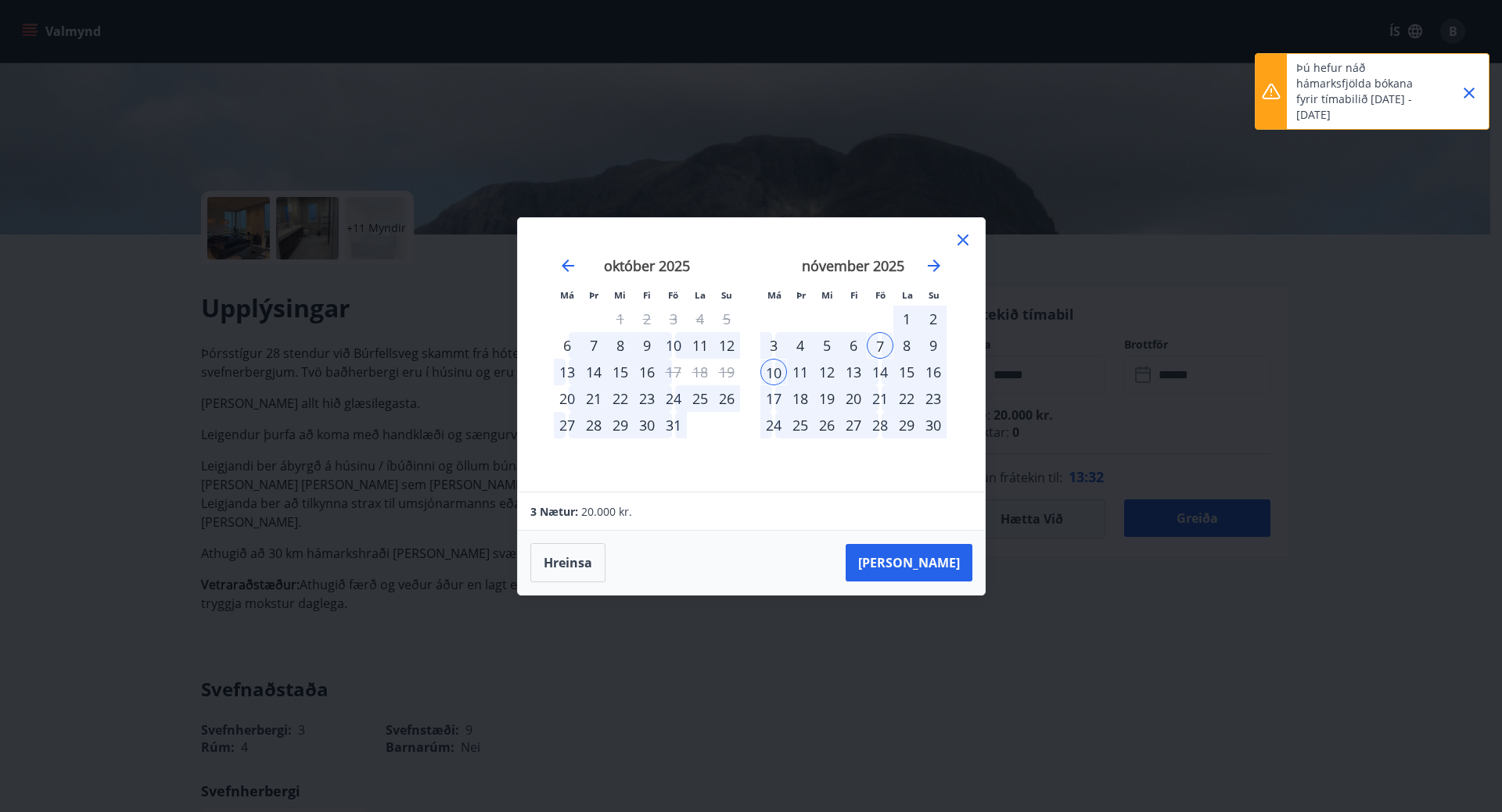
drag, startPoint x: 967, startPoint y: 235, endPoint x: 946, endPoint y: 3, distance: 232.9
click at [969, 233] on icon at bounding box center [962, 240] width 19 height 19
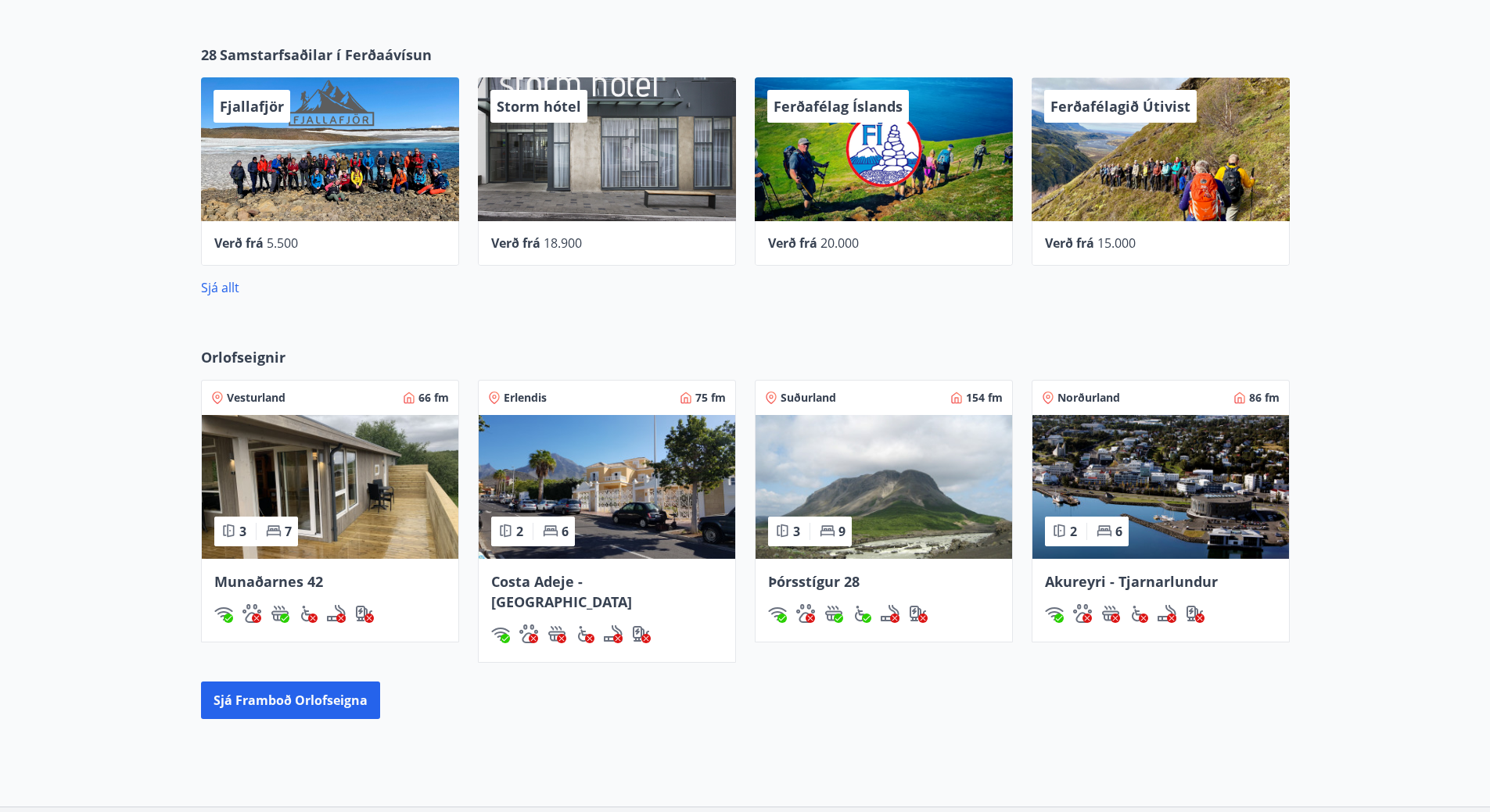
scroll to position [894, 0]
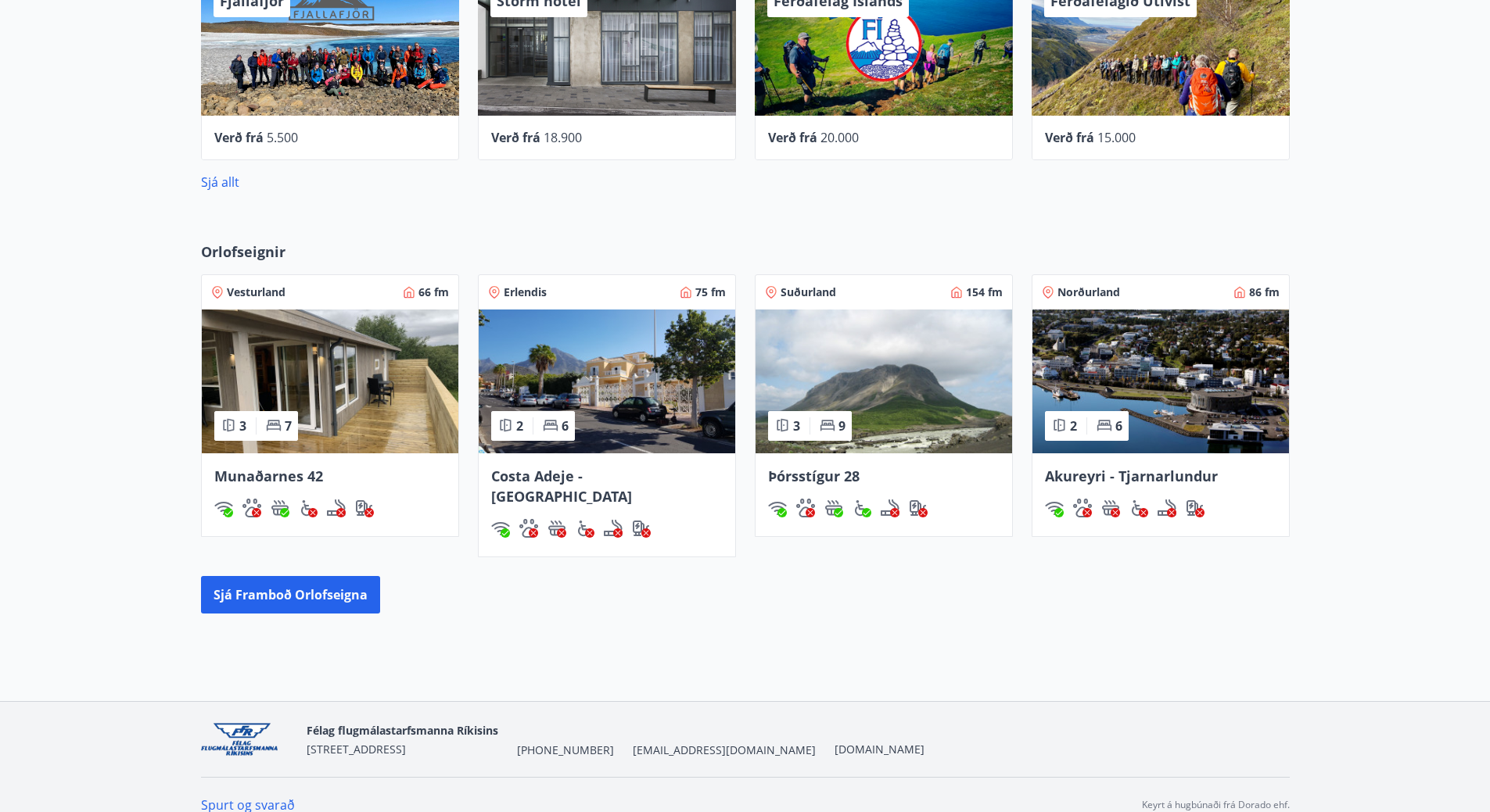
click at [923, 383] on img at bounding box center [883, 381] width 257 height 144
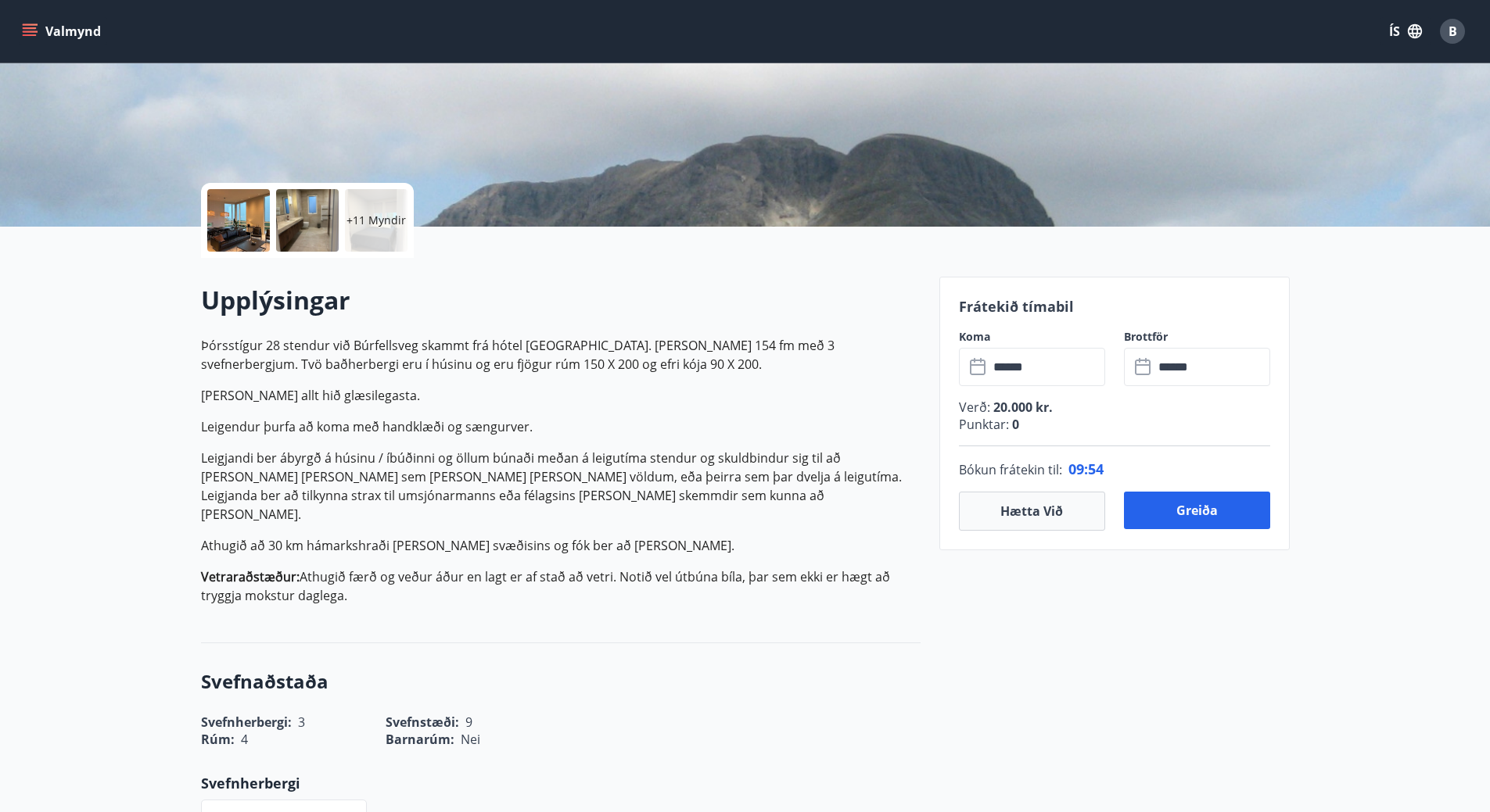
scroll to position [157, 0]
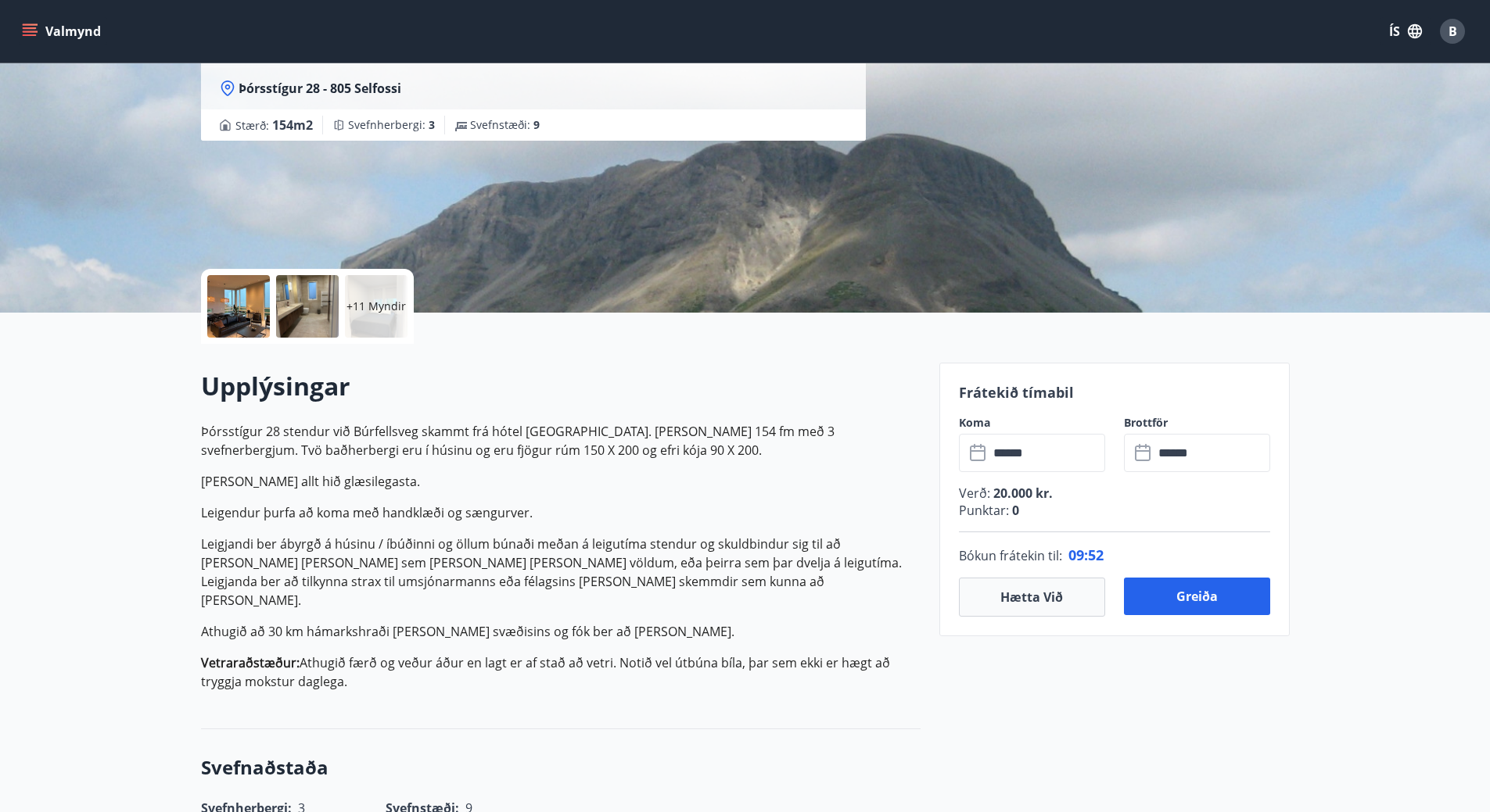
click at [577, 502] on p "Þórsstígur 28 stendur við Búrfellsveg skammt frá hótel Grímsborg. Húsið er 154 …" at bounding box center [561, 557] width 720 height 269
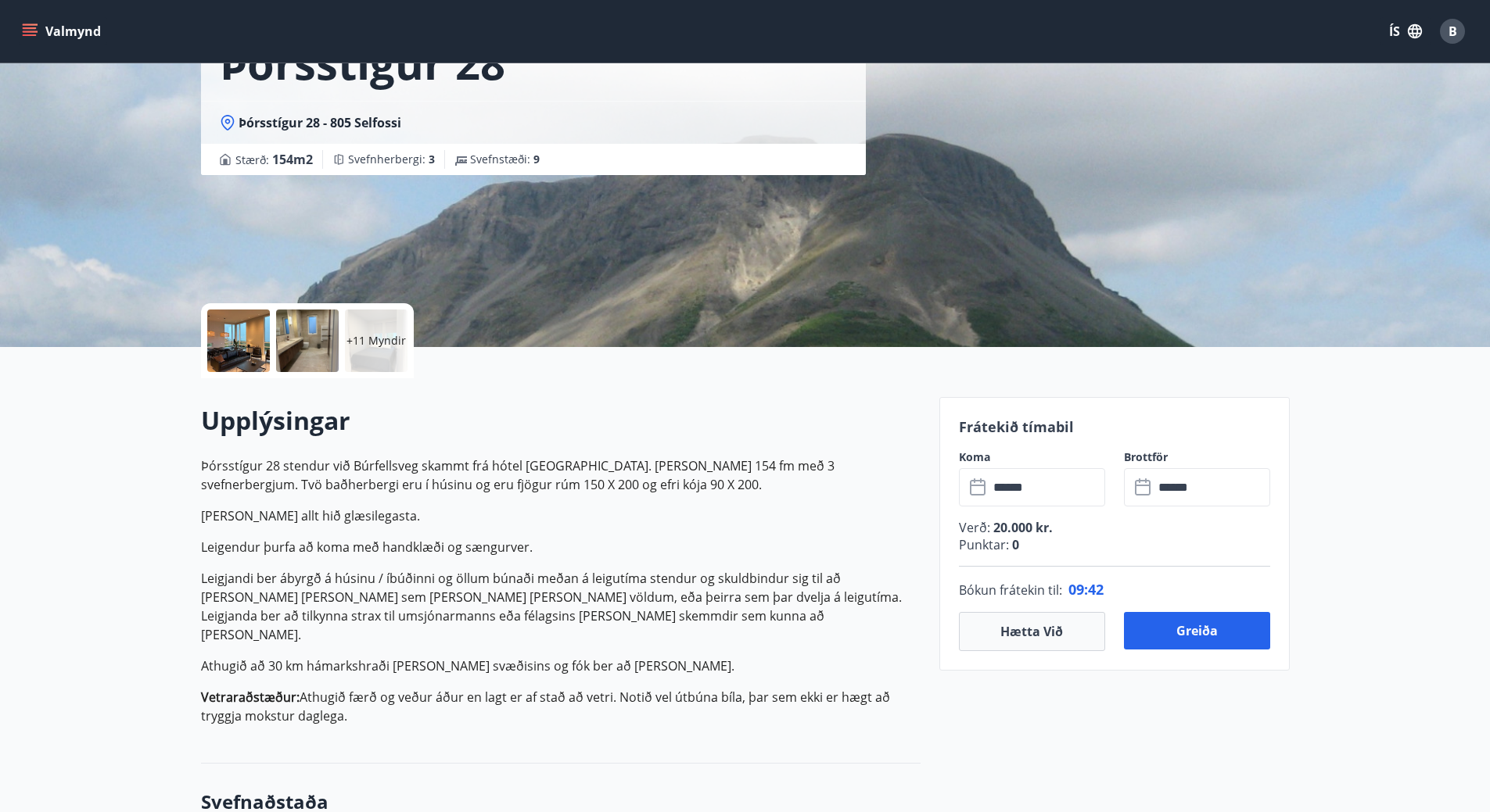
scroll to position [235, 0]
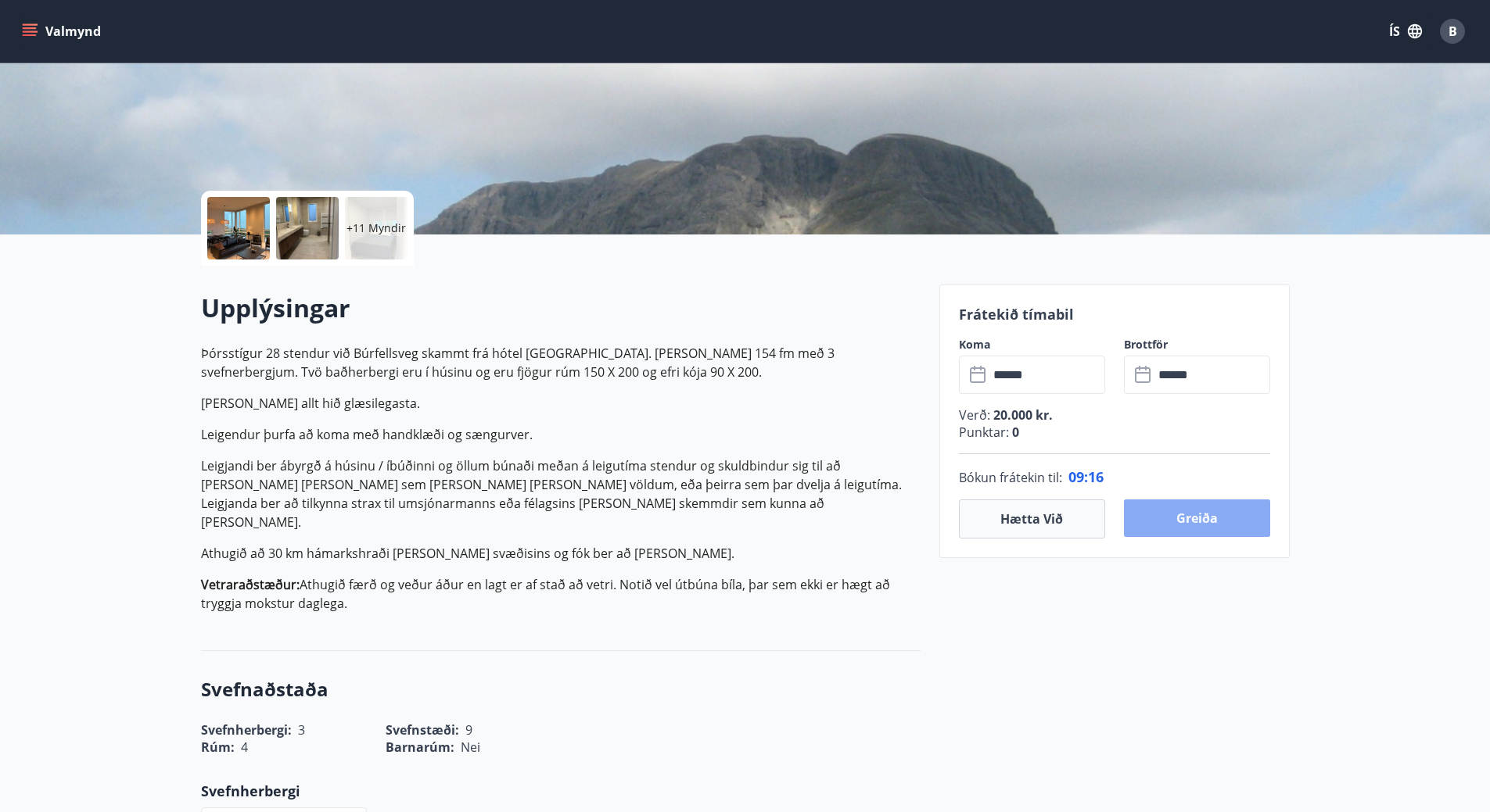
click at [1190, 513] on button "Greiða" at bounding box center [1197, 518] width 146 height 38
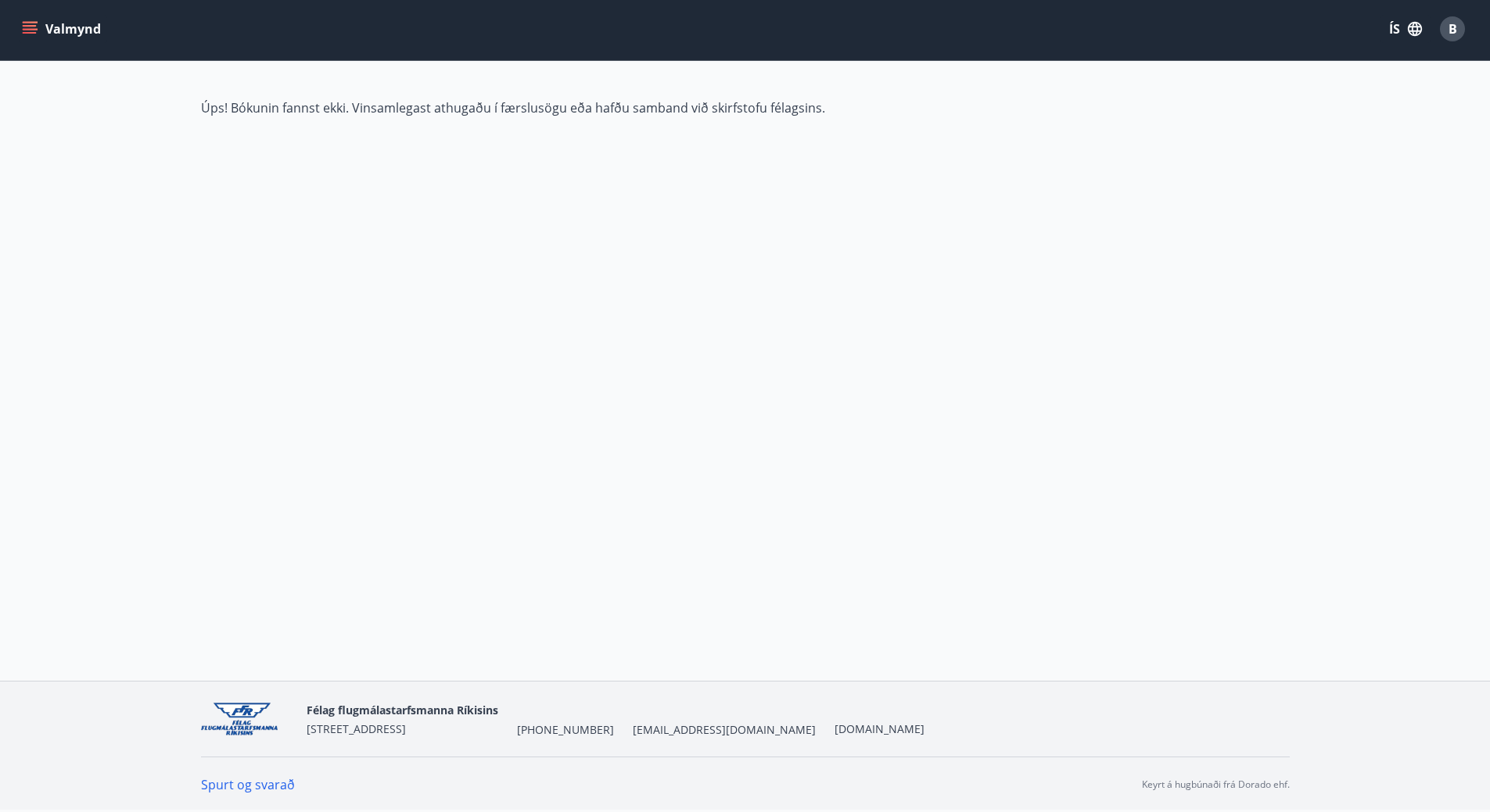
click at [401, 103] on span "Úps! Bókunin fannst ekki. Vinsamlegast athugaðu í færslusögu eða hafðu samband …" at bounding box center [513, 108] width 624 height 17
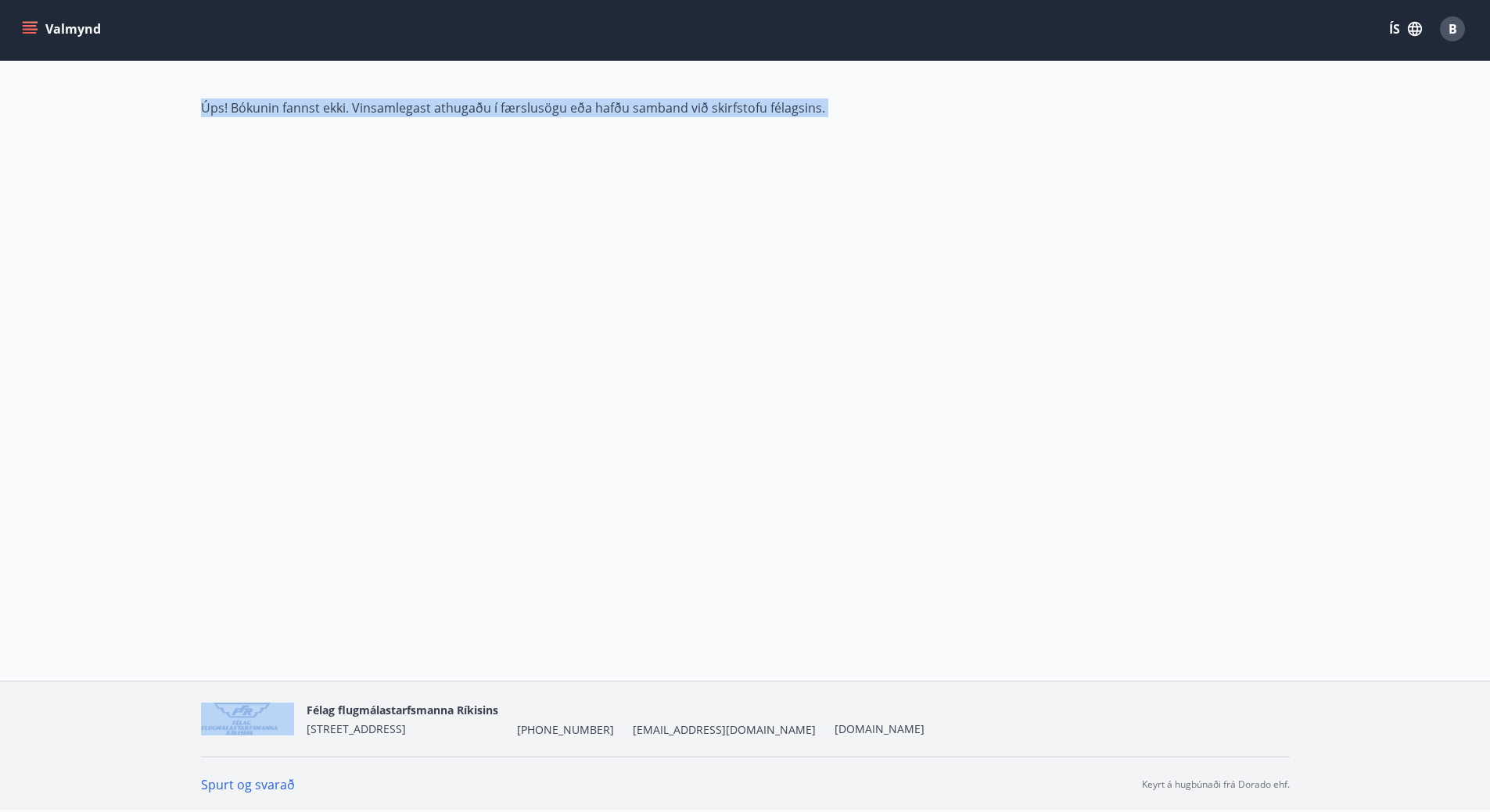
click at [401, 103] on span "Úps! Bókunin fannst ekki. Vinsamlegast athugaðu í færslusögu eða hafðu samband …" at bounding box center [513, 108] width 624 height 17
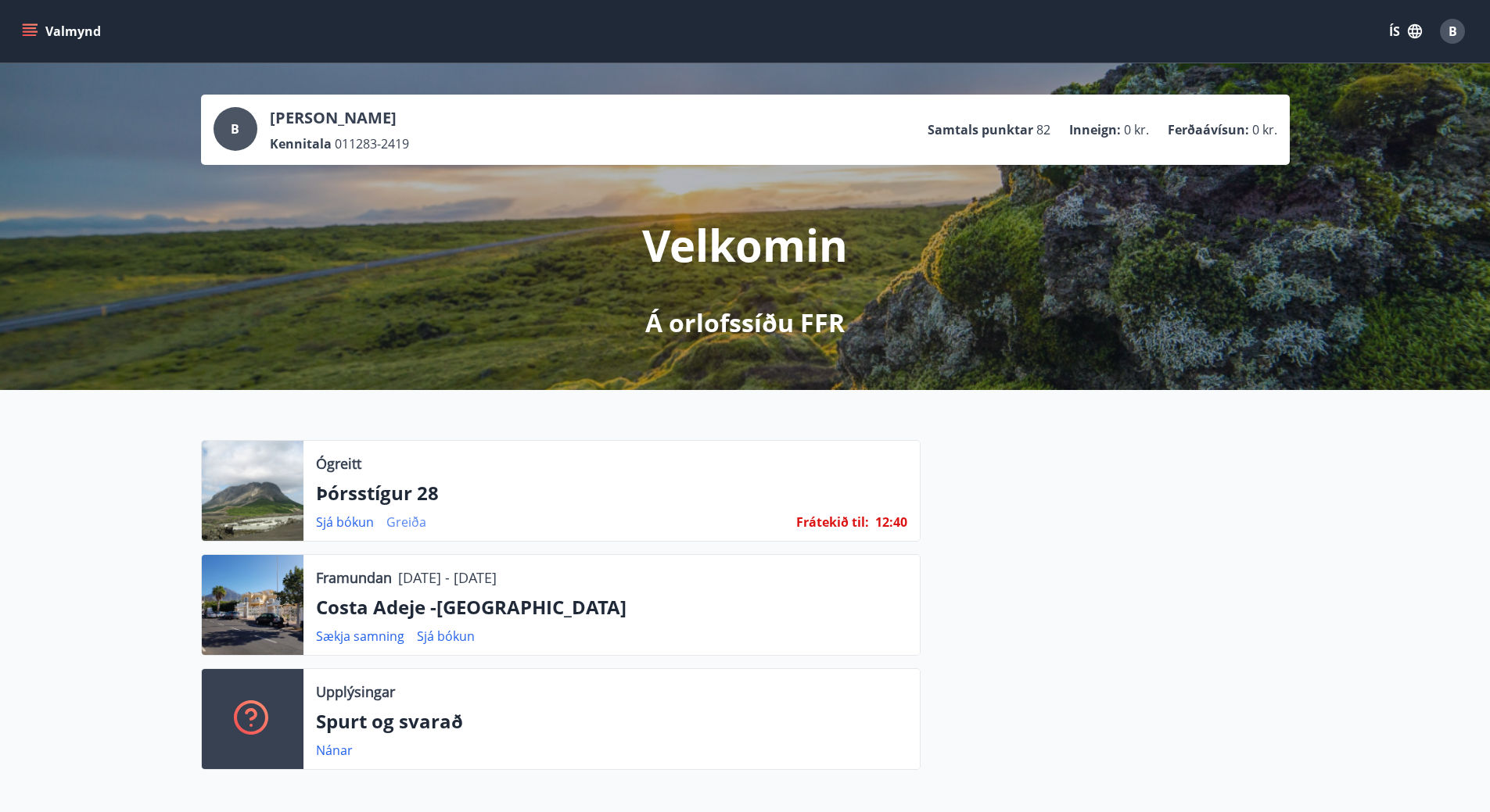
click at [411, 523] on link "Greiða" at bounding box center [406, 522] width 40 height 17
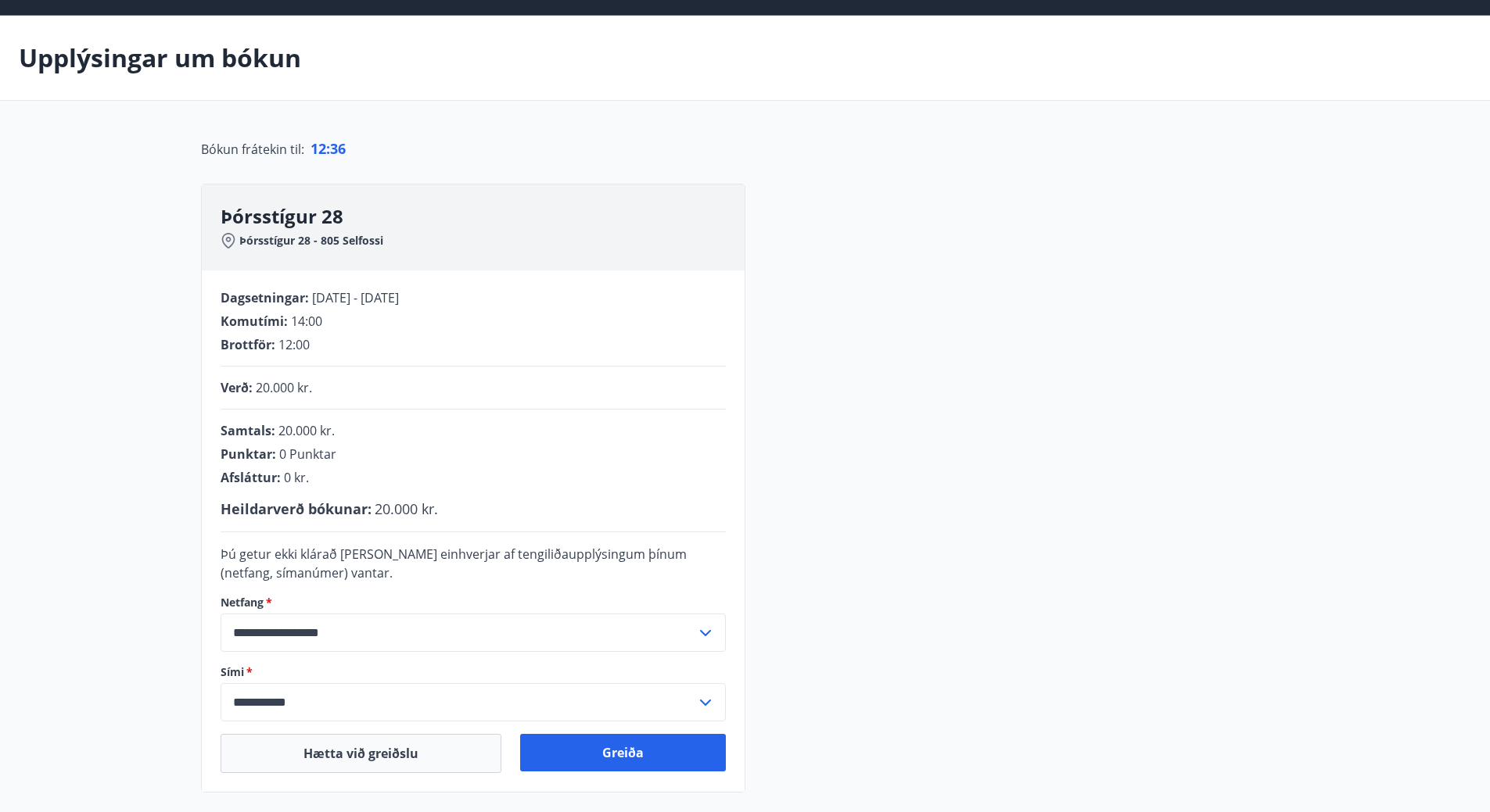
scroll to position [78, 0]
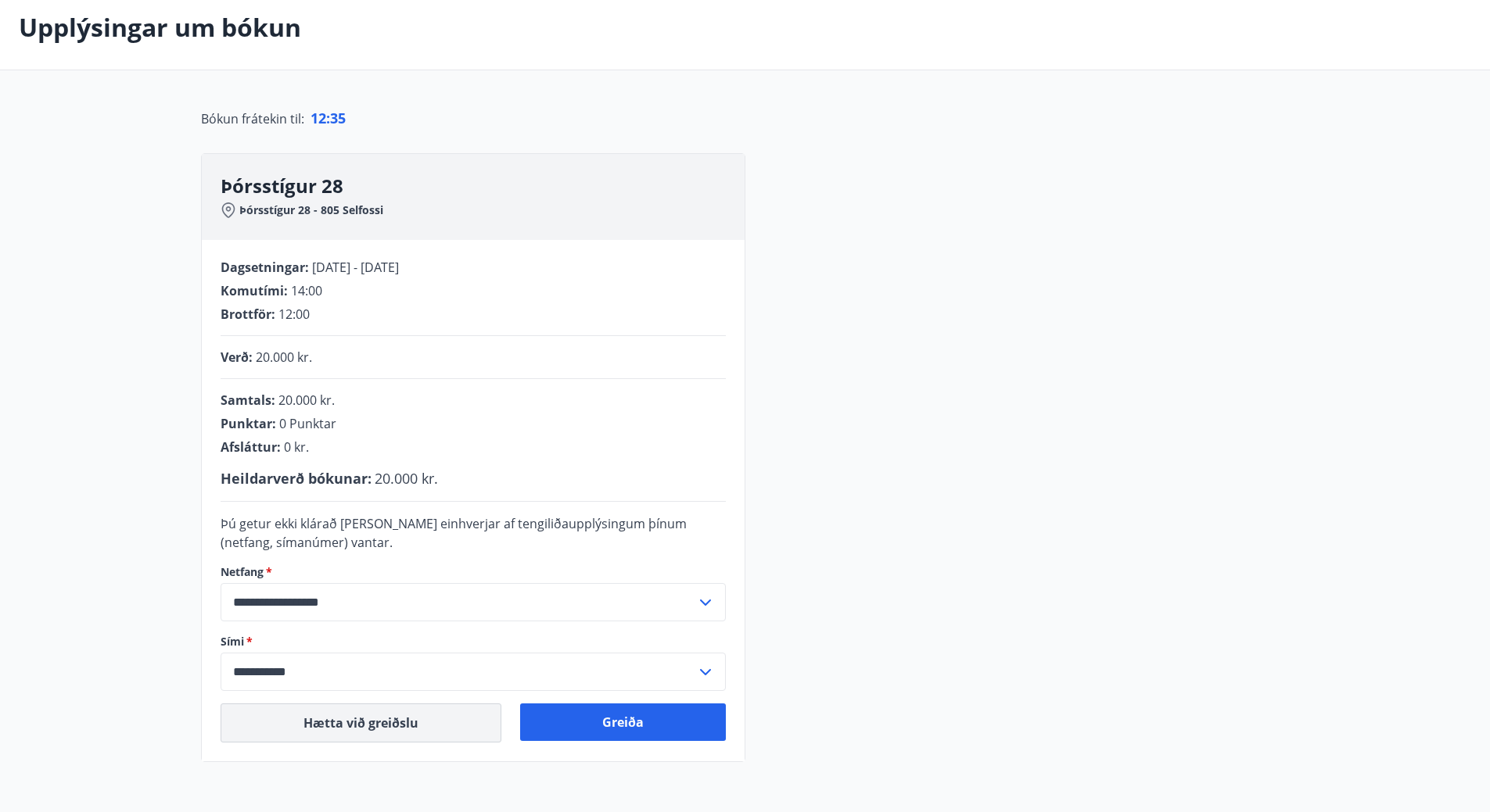
click at [380, 714] on button "Hætta við greiðslu" at bounding box center [360, 723] width 280 height 39
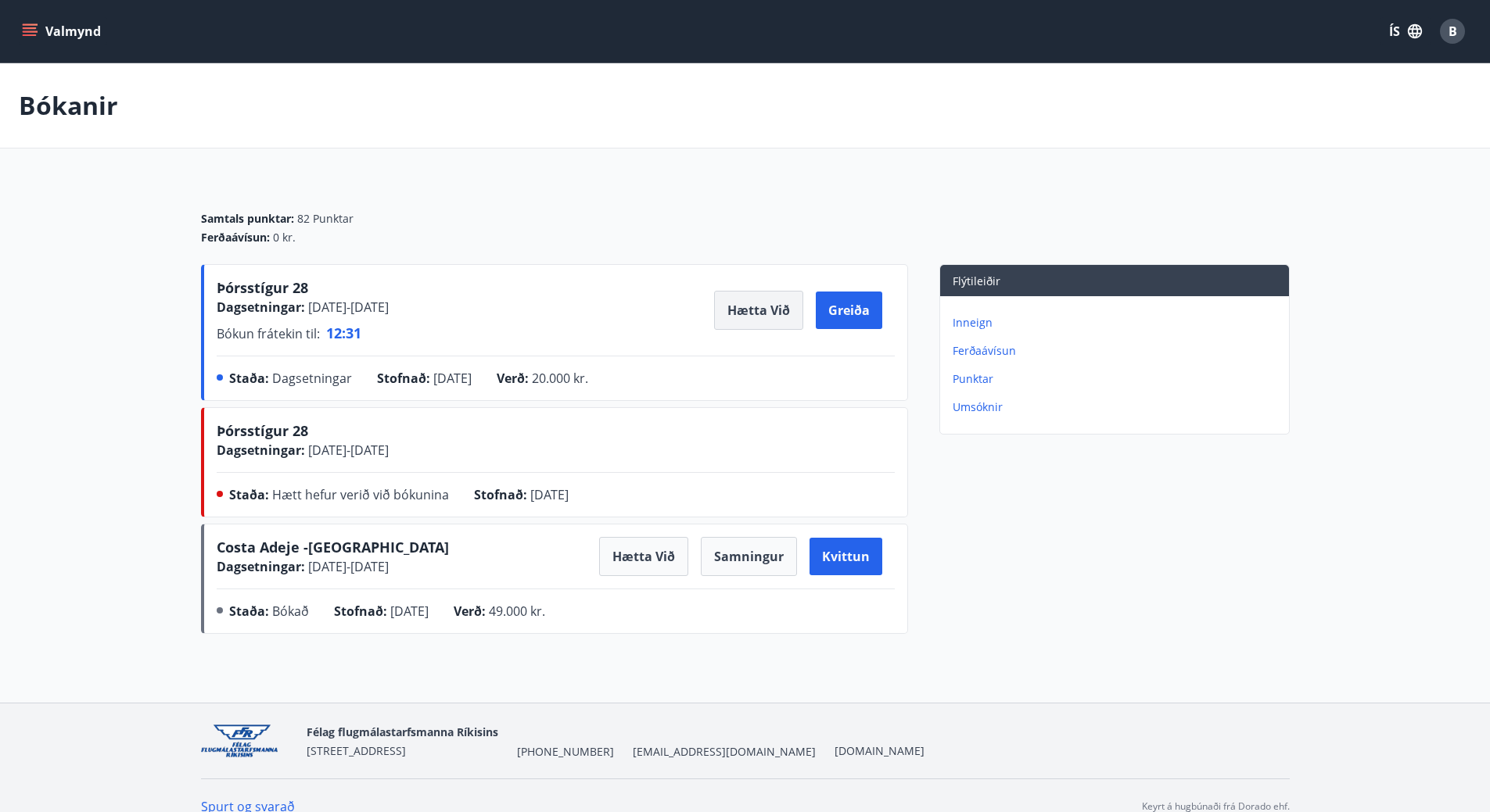
click at [769, 311] on button "Hætta við" at bounding box center [758, 310] width 89 height 39
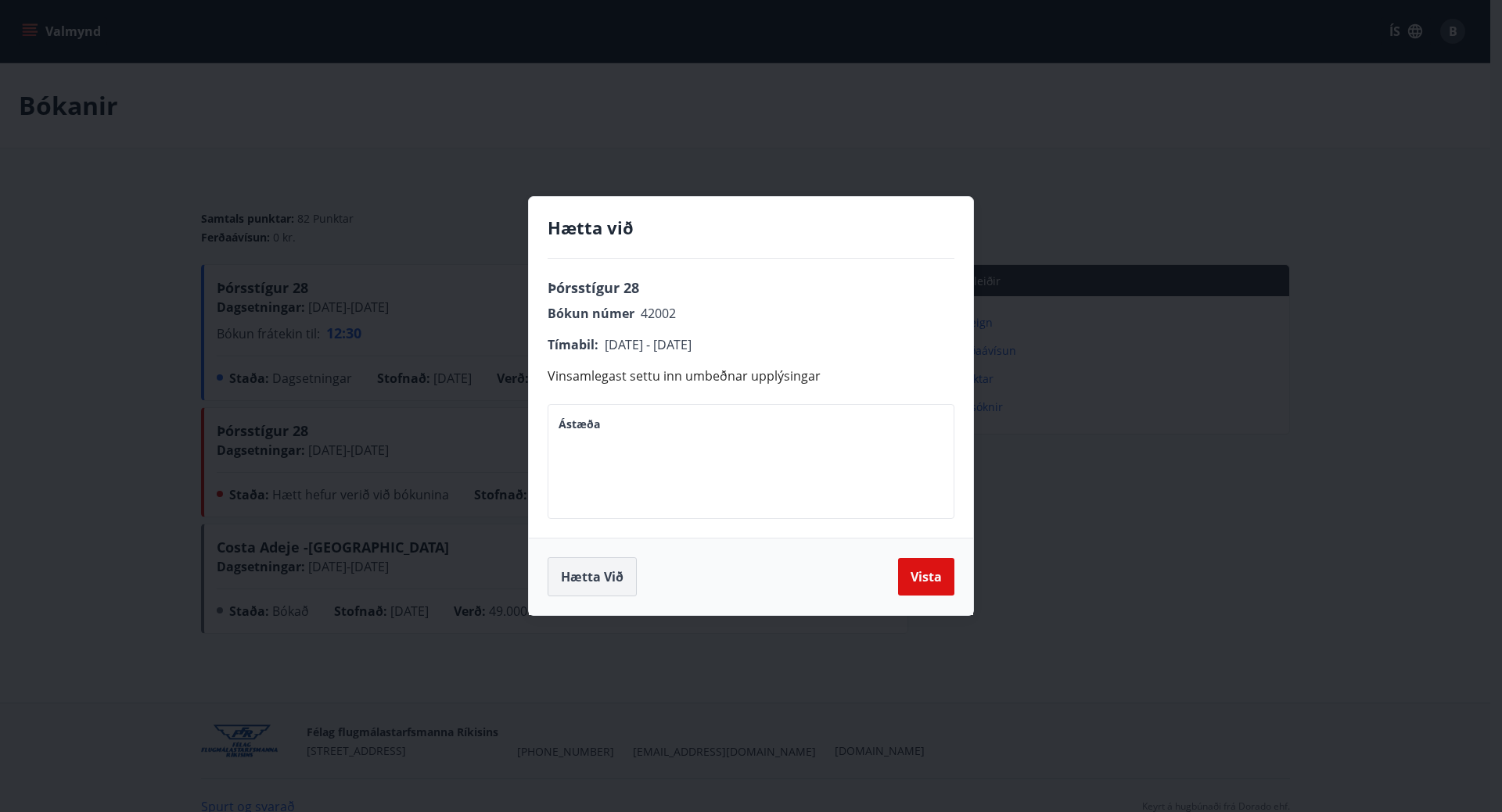
click at [585, 576] on button "Hætta við" at bounding box center [592, 576] width 89 height 39
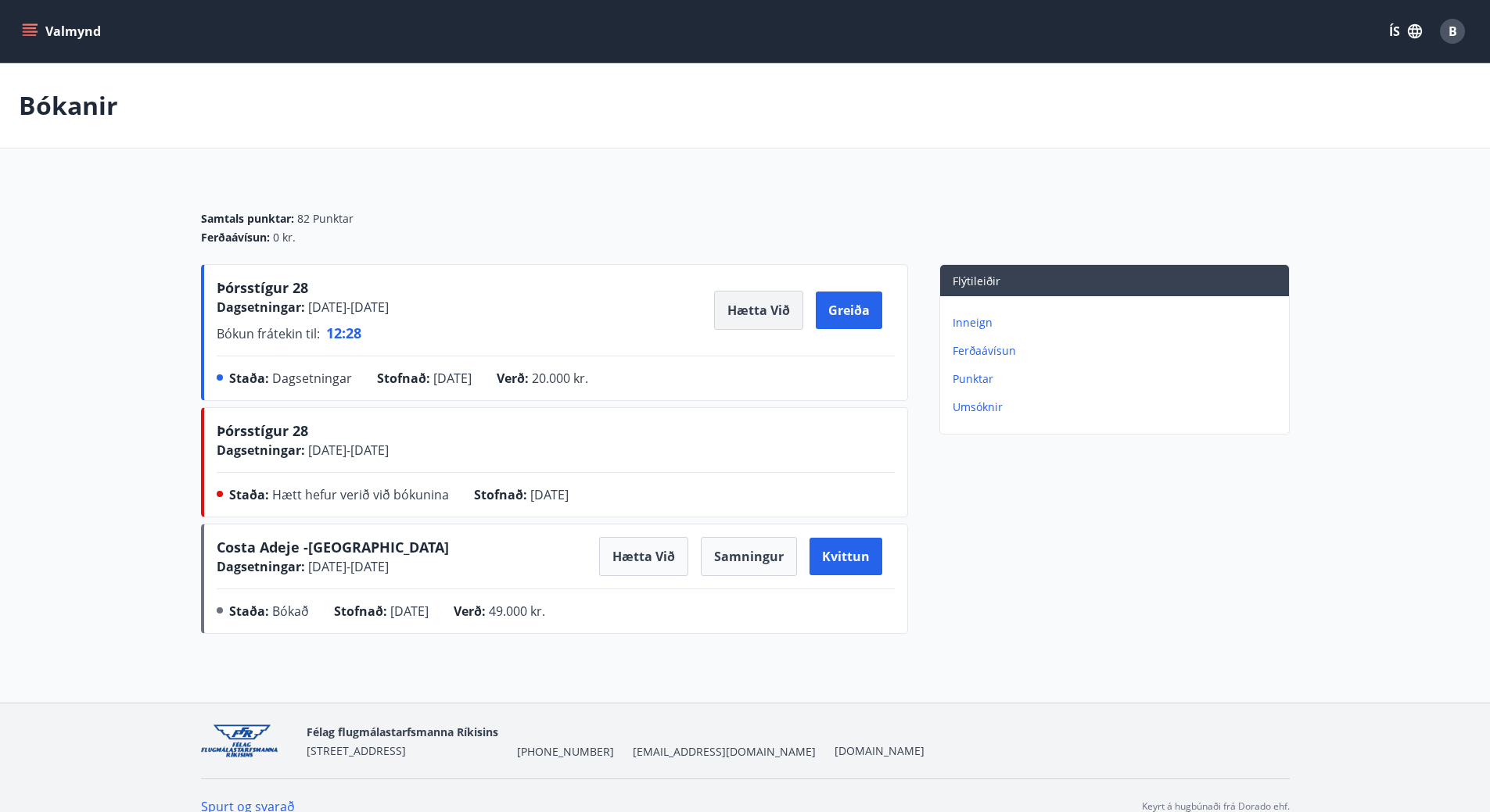
click at [748, 306] on button "Hætta við" at bounding box center [758, 310] width 89 height 39
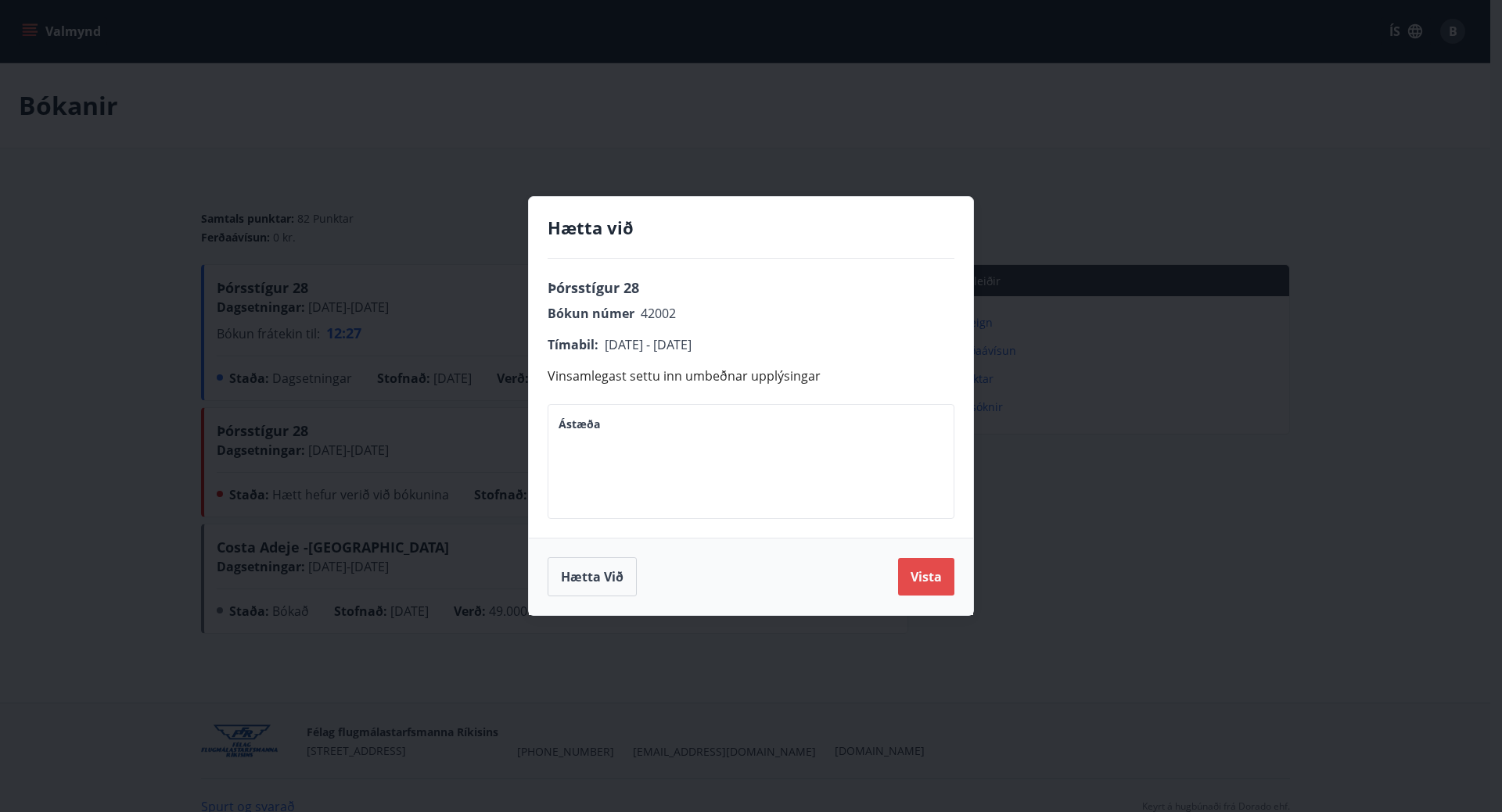
click at [938, 577] on button "Vista" at bounding box center [925, 576] width 56 height 38
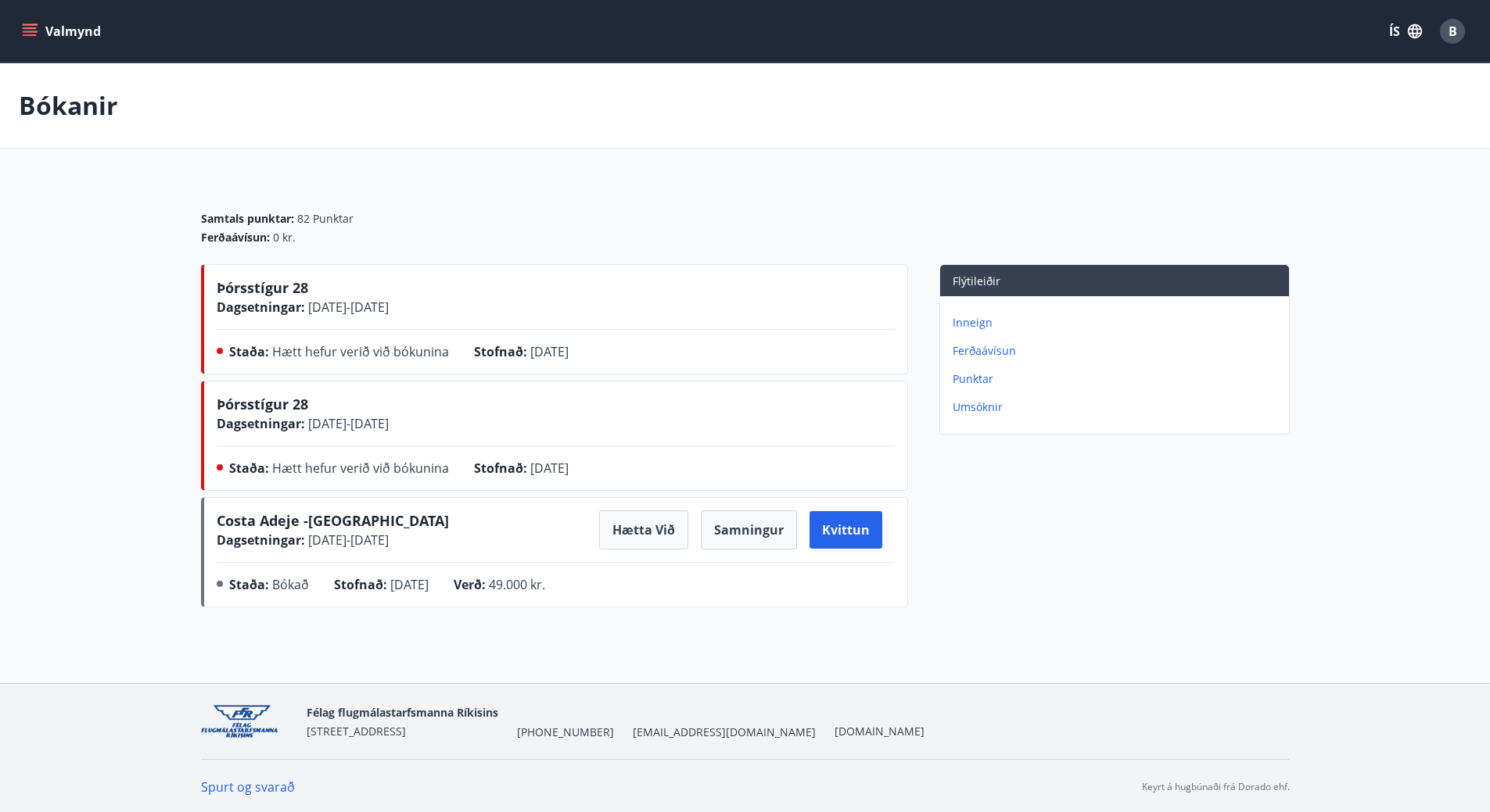
click at [530, 353] on span "[DATE]" at bounding box center [550, 352] width 39 height 17
click at [510, 352] on span "Stofnað :" at bounding box center [500, 352] width 53 height 17
click at [78, 99] on p "Bókanir" at bounding box center [68, 105] width 99 height 34
click at [75, 27] on button "Valmynd" at bounding box center [62, 30] width 88 height 28
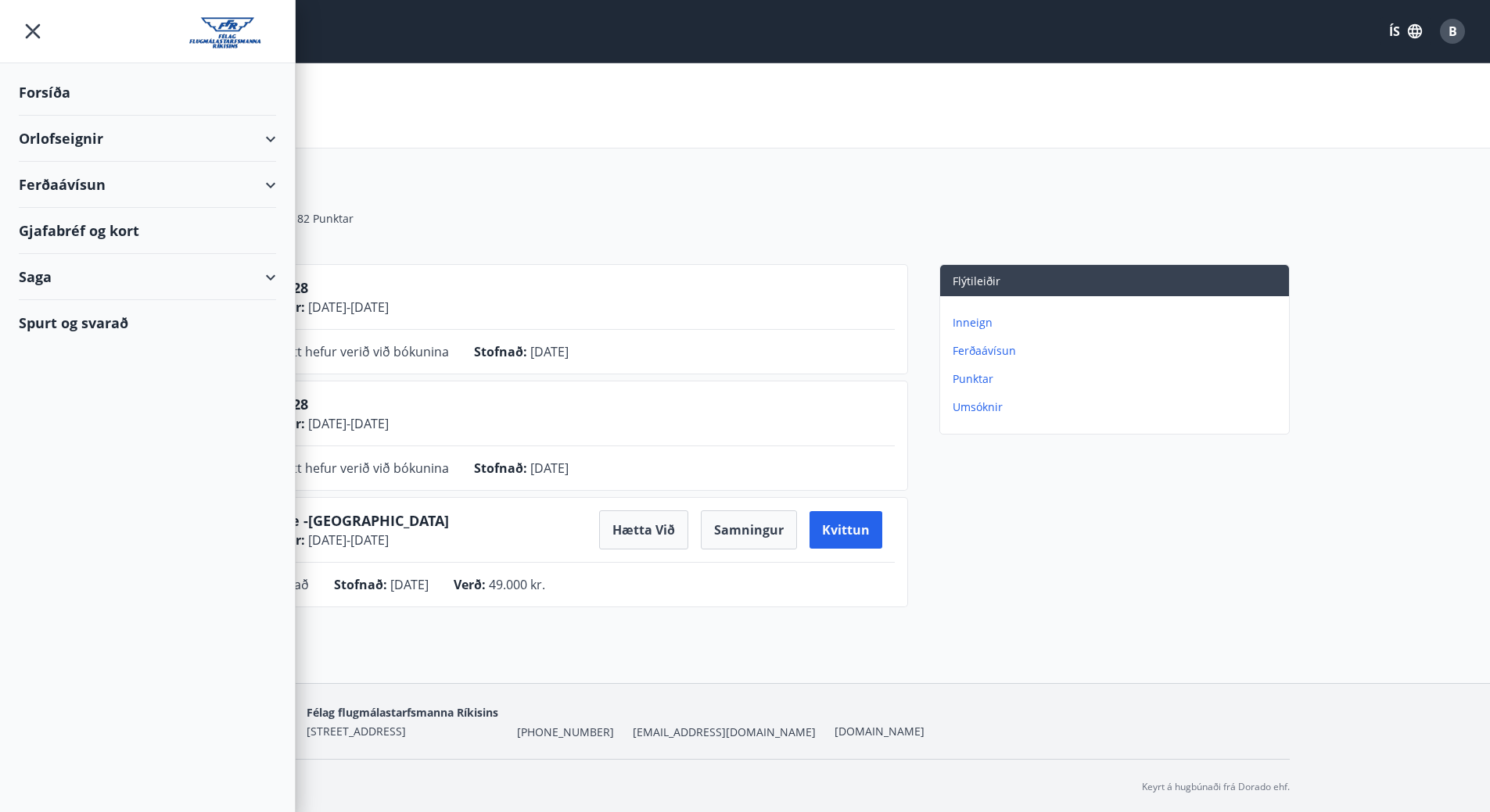
click at [70, 140] on div "Orlofseignir" at bounding box center [147, 138] width 258 height 46
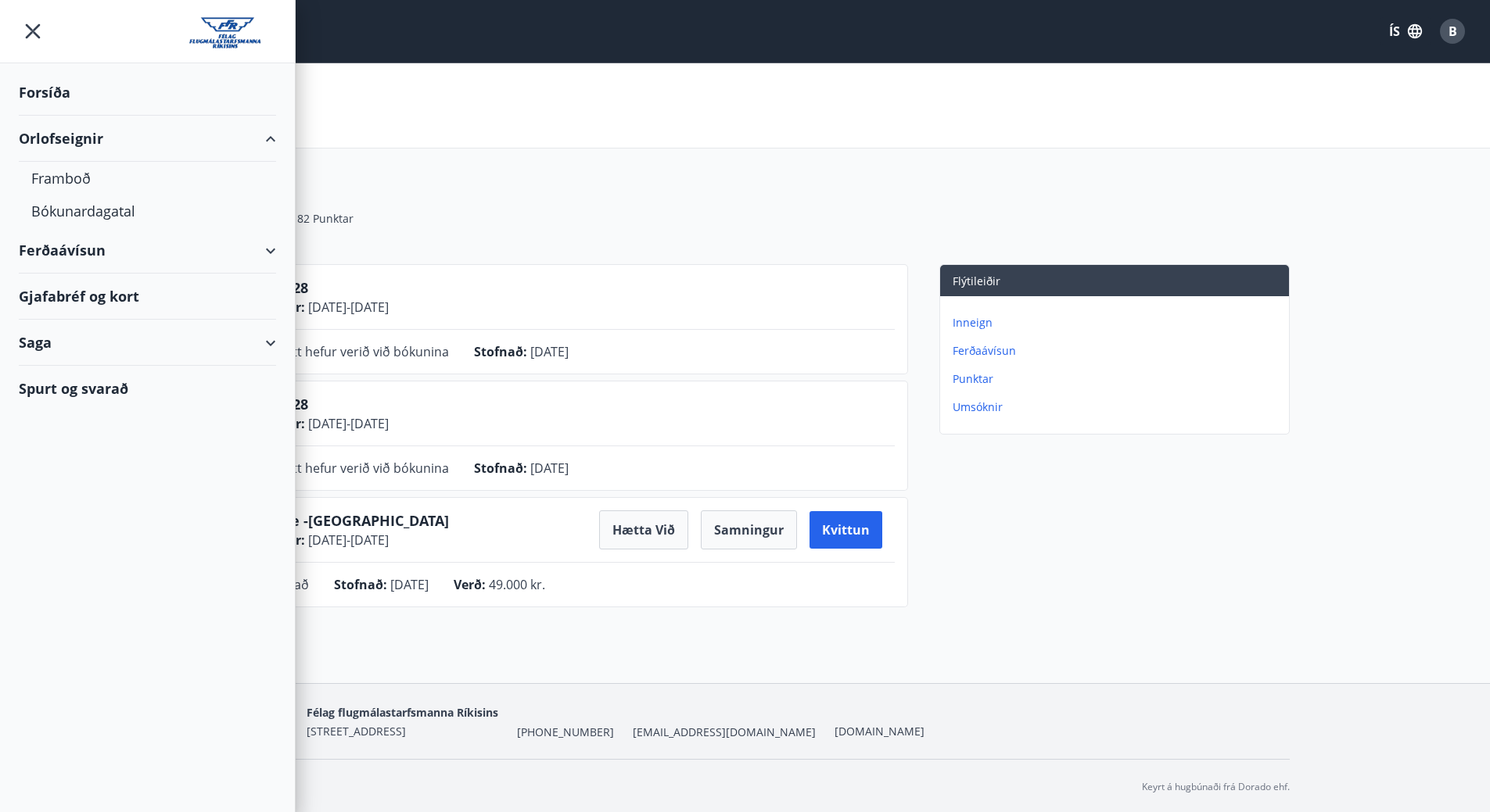
click at [671, 258] on div "Samtals punktar : 82 Punktar Ferðaávísun : 0 kr." at bounding box center [745, 222] width 1088 height 84
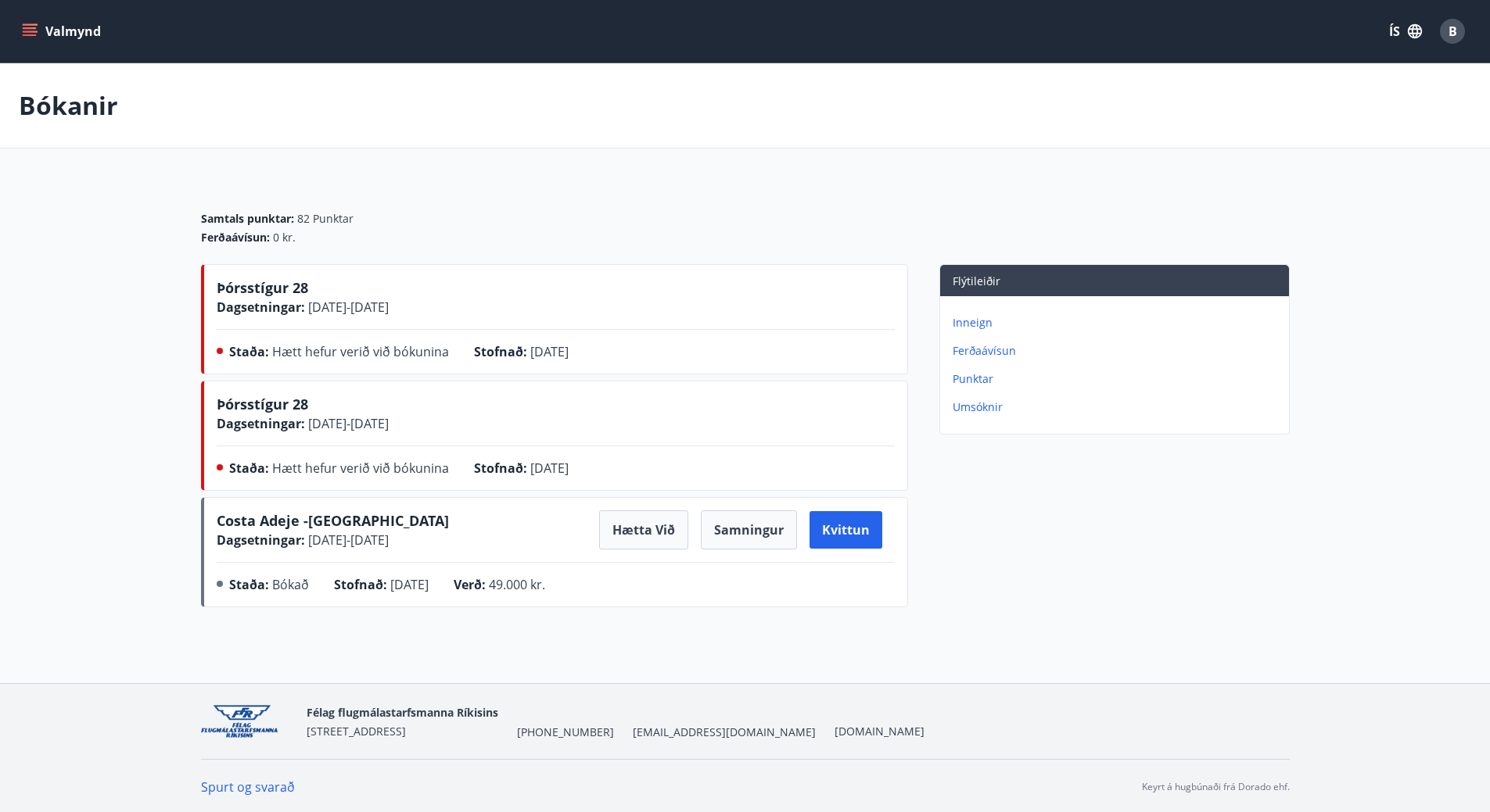
click at [80, 28] on button "Valmynd" at bounding box center [62, 30] width 88 height 28
click at [577, 360] on div "Stofnað : 05.09.2025" at bounding box center [534, 355] width 120 height 25
click at [65, 110] on p "Bókanir" at bounding box center [68, 105] width 99 height 34
click at [79, 28] on button "Valmynd" at bounding box center [62, 30] width 88 height 28
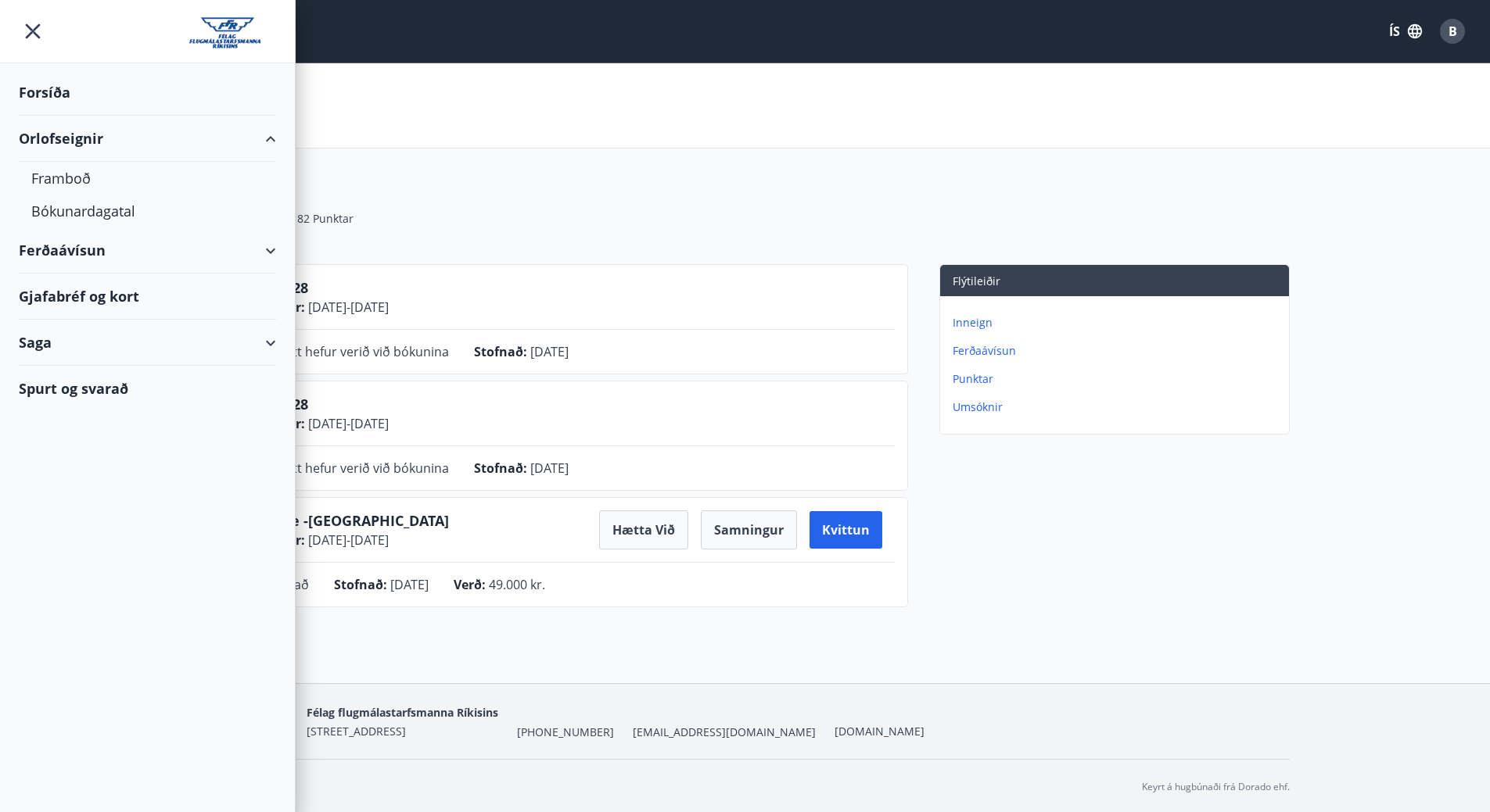
click at [63, 89] on div "Forsíða" at bounding box center [147, 93] width 258 height 46
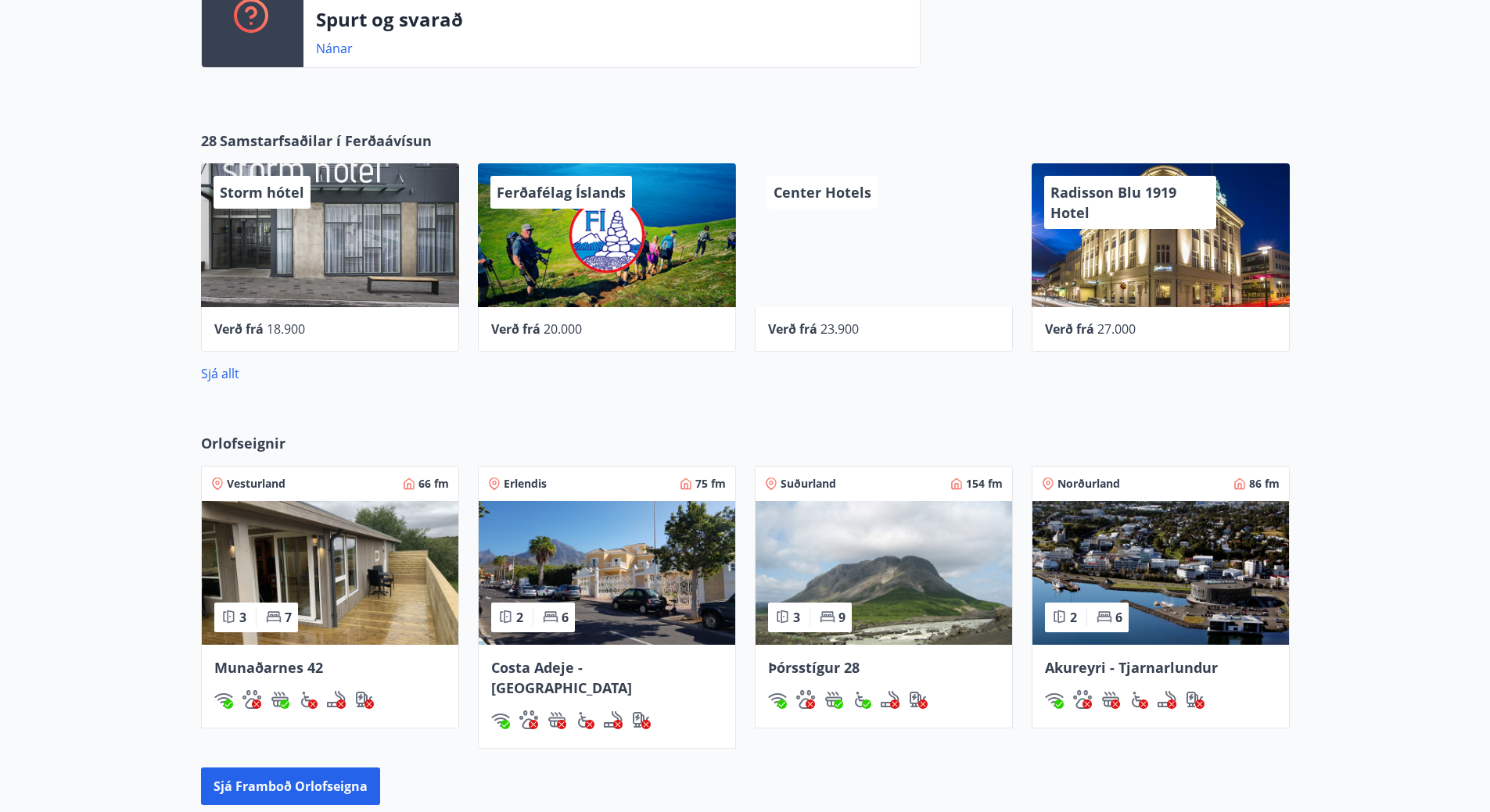
scroll to position [625, 0]
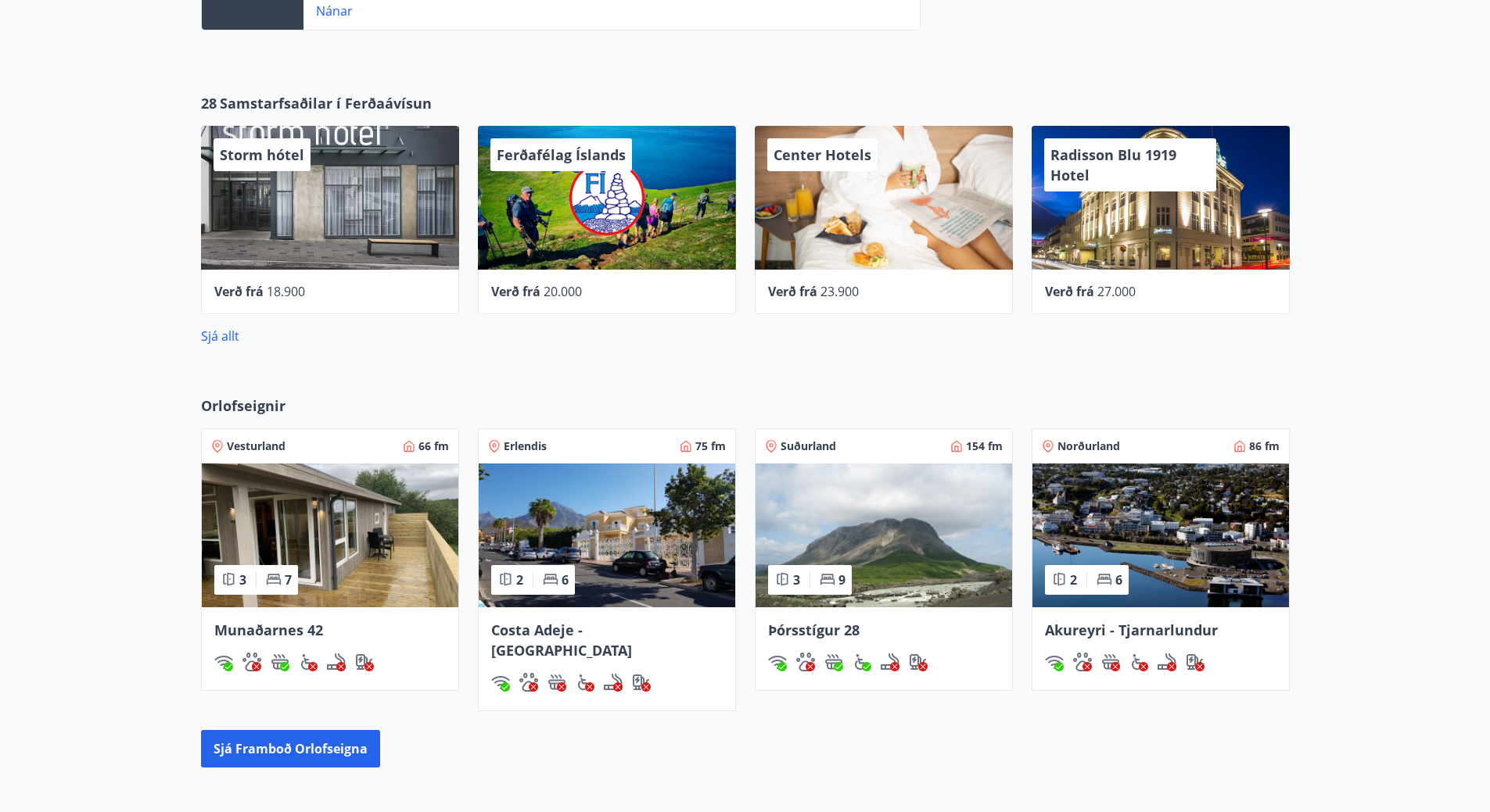
click at [903, 513] on img at bounding box center [883, 535] width 257 height 144
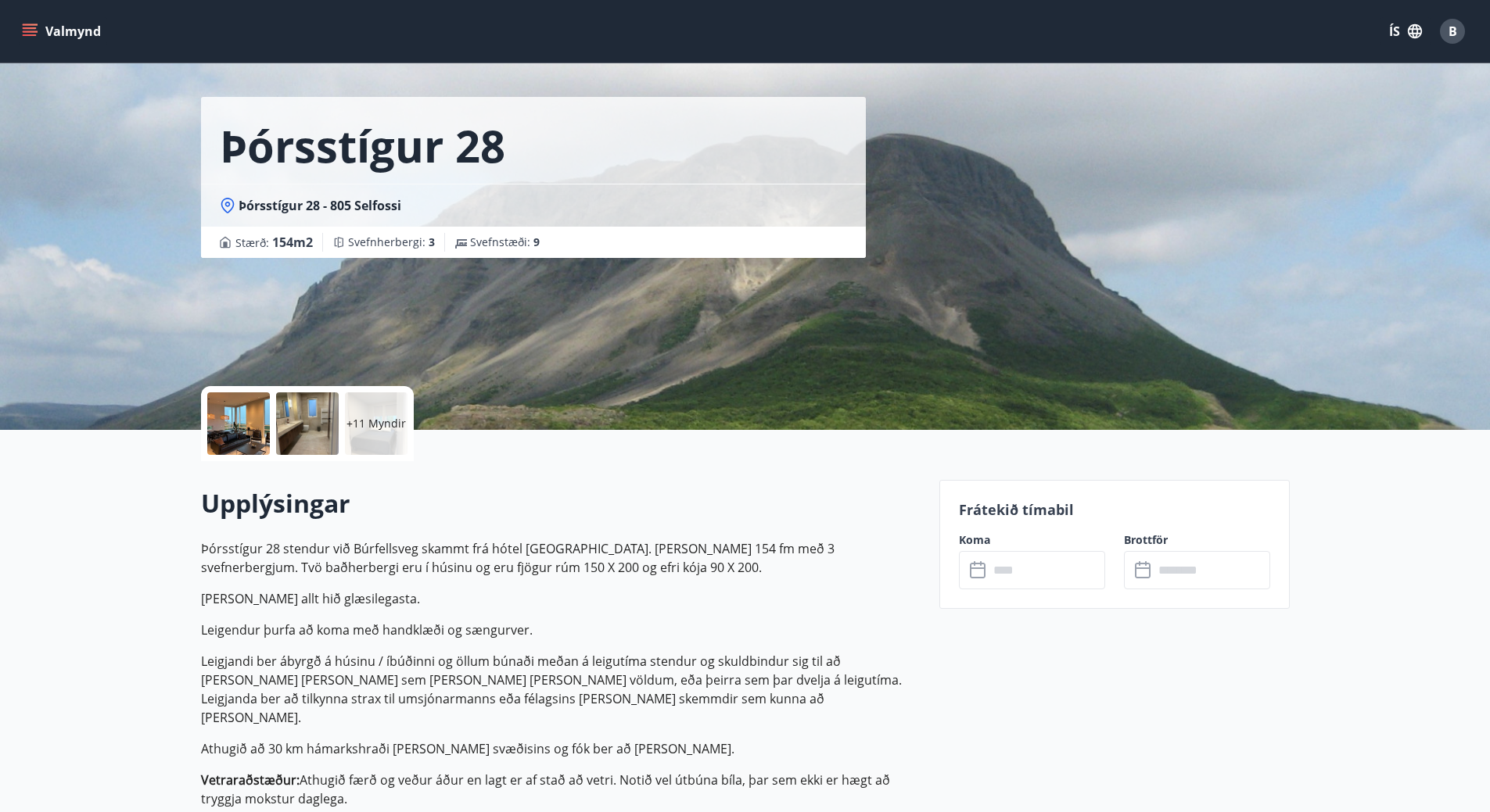
scroll to position [78, 0]
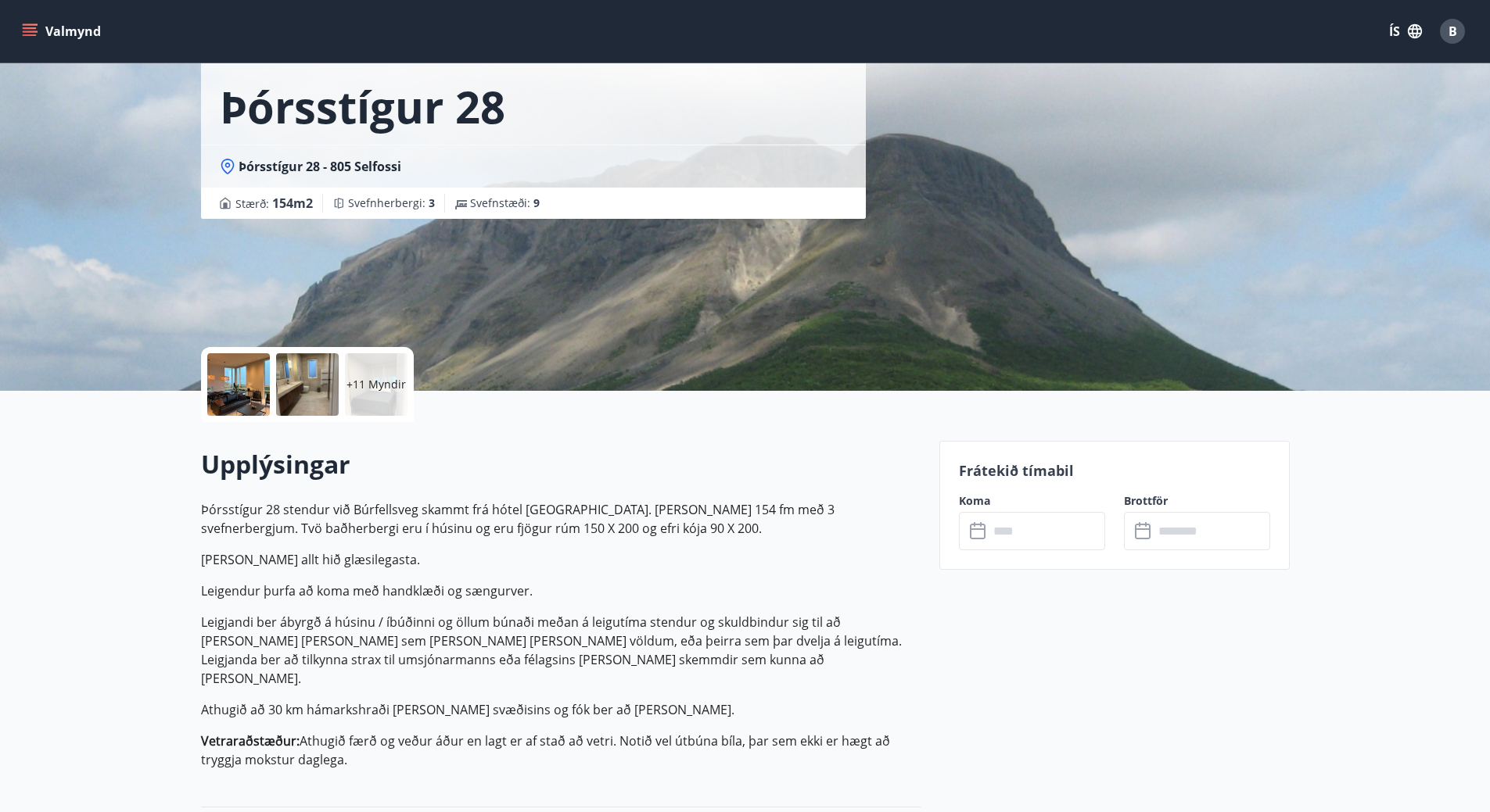
click at [1028, 533] on input "text" at bounding box center [1046, 531] width 116 height 39
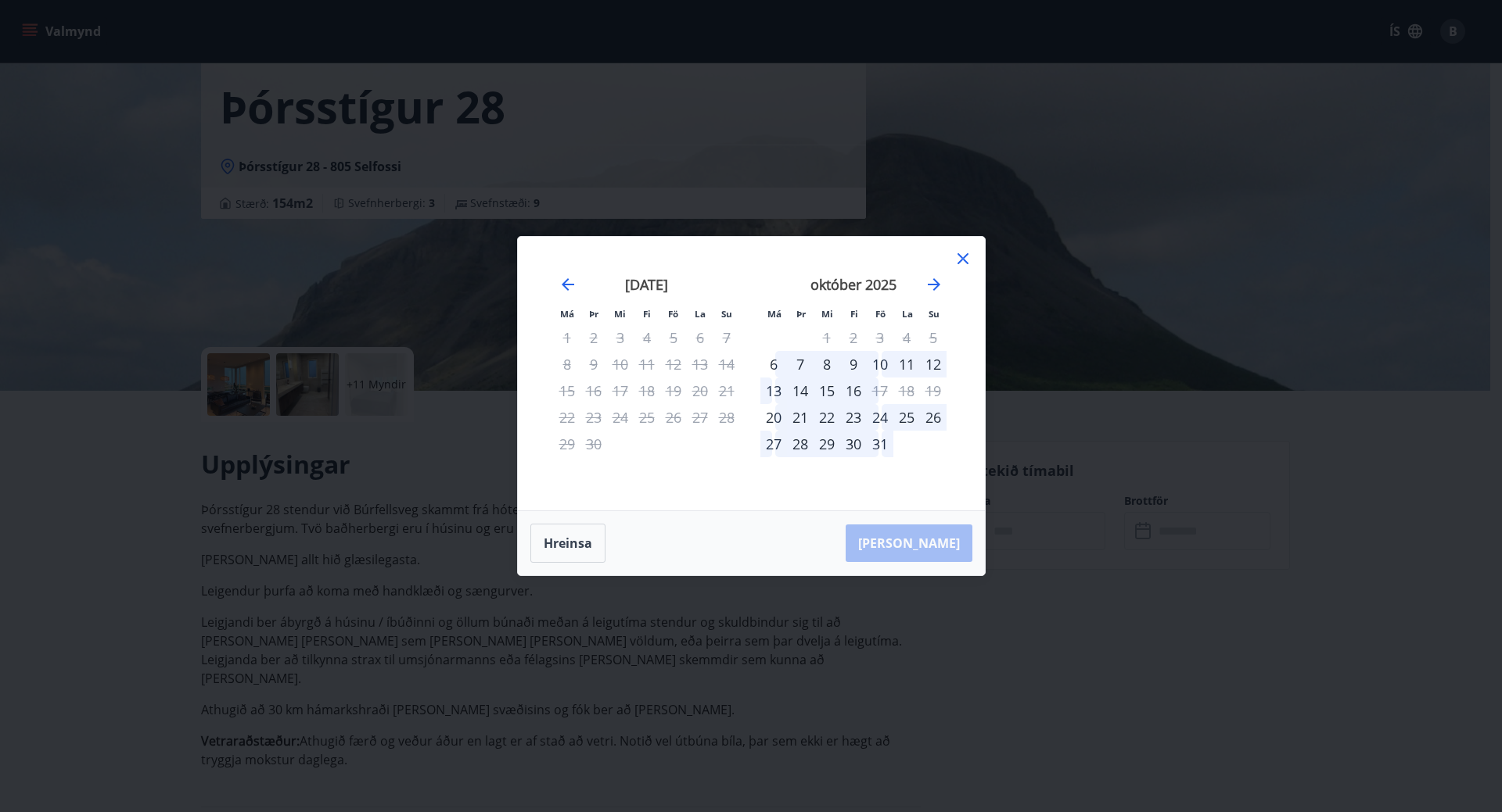
click at [963, 252] on icon at bounding box center [962, 258] width 19 height 19
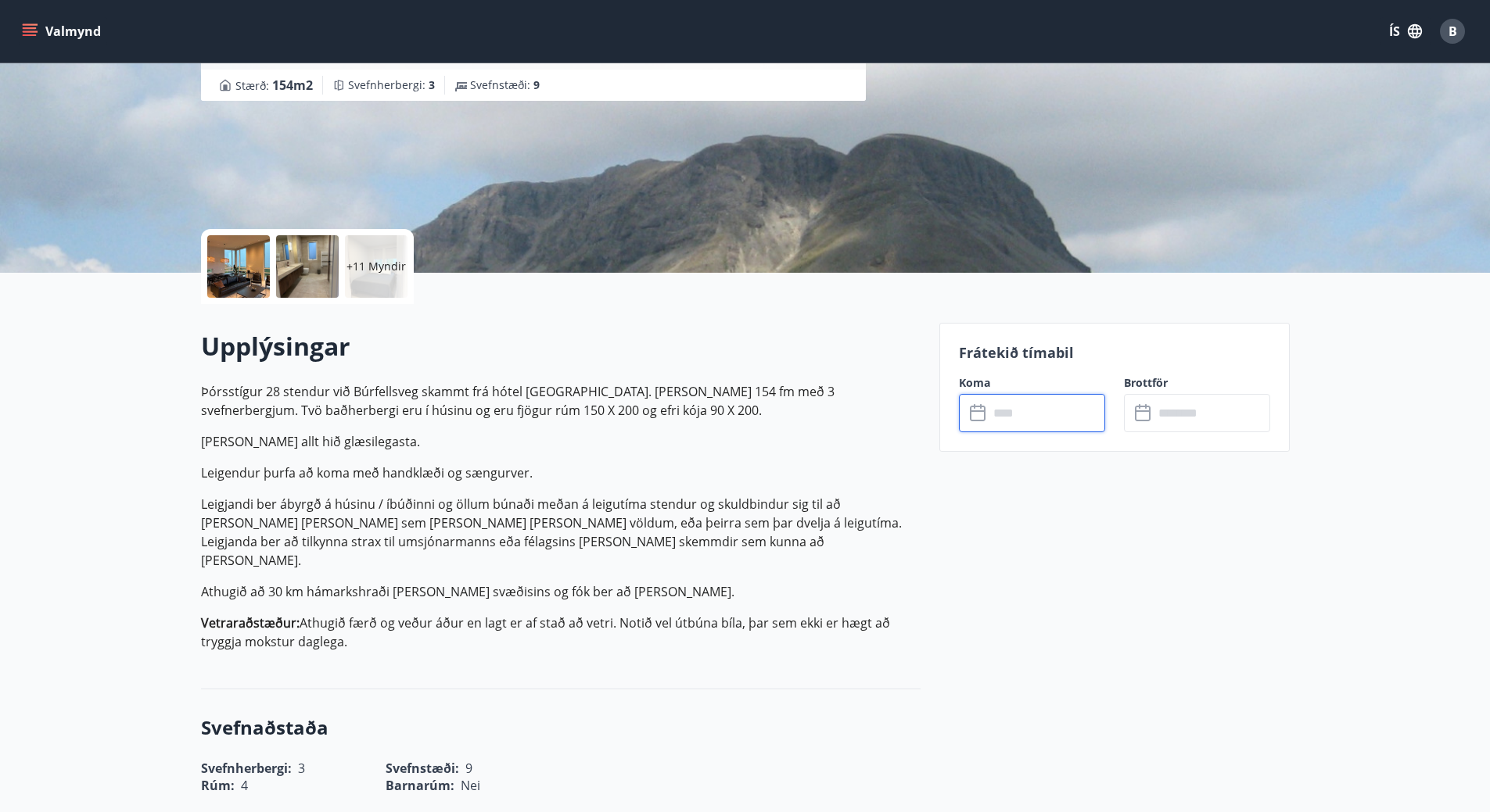
scroll to position [235, 0]
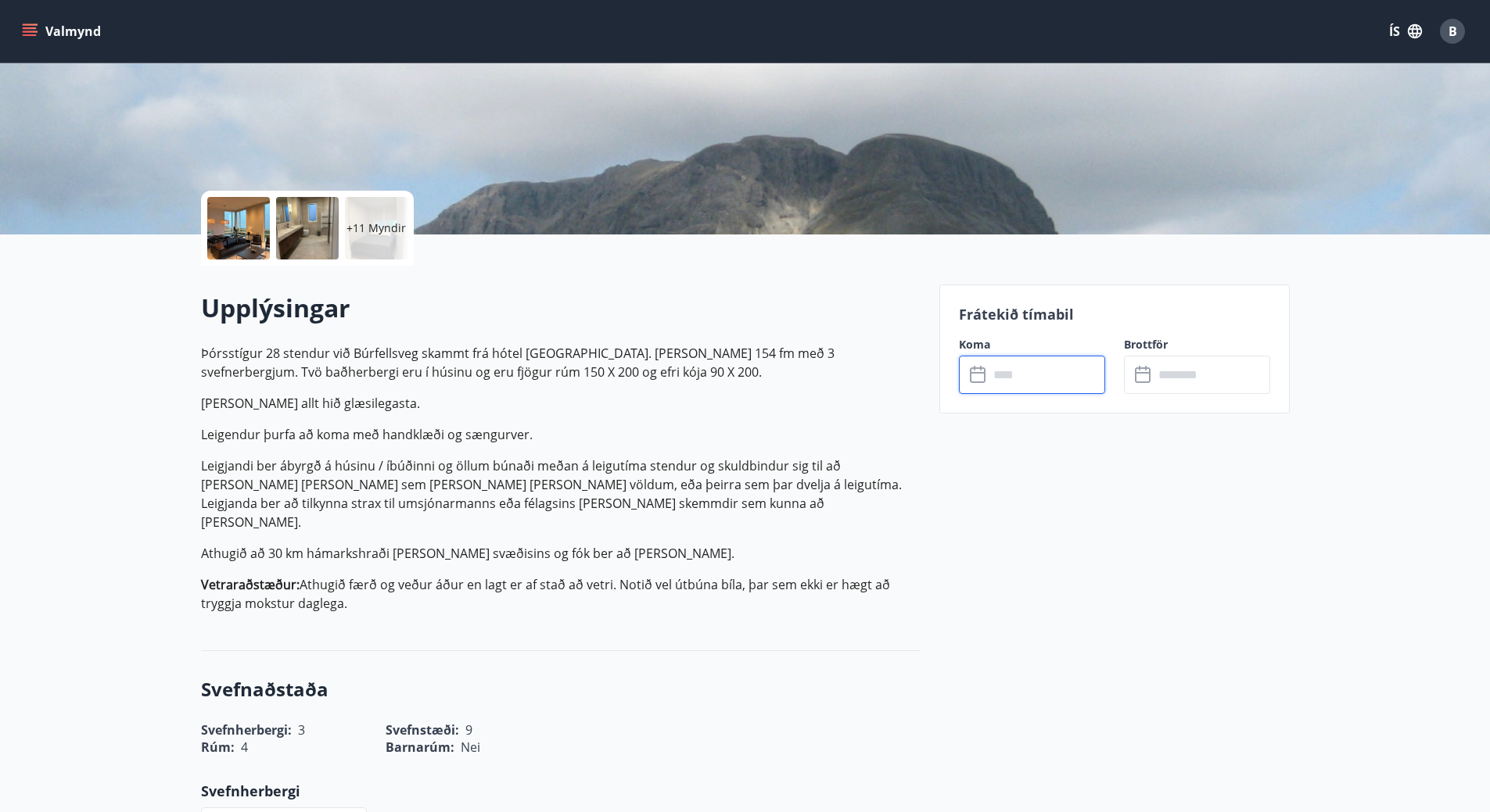
click at [1015, 371] on input "text" at bounding box center [1046, 375] width 116 height 39
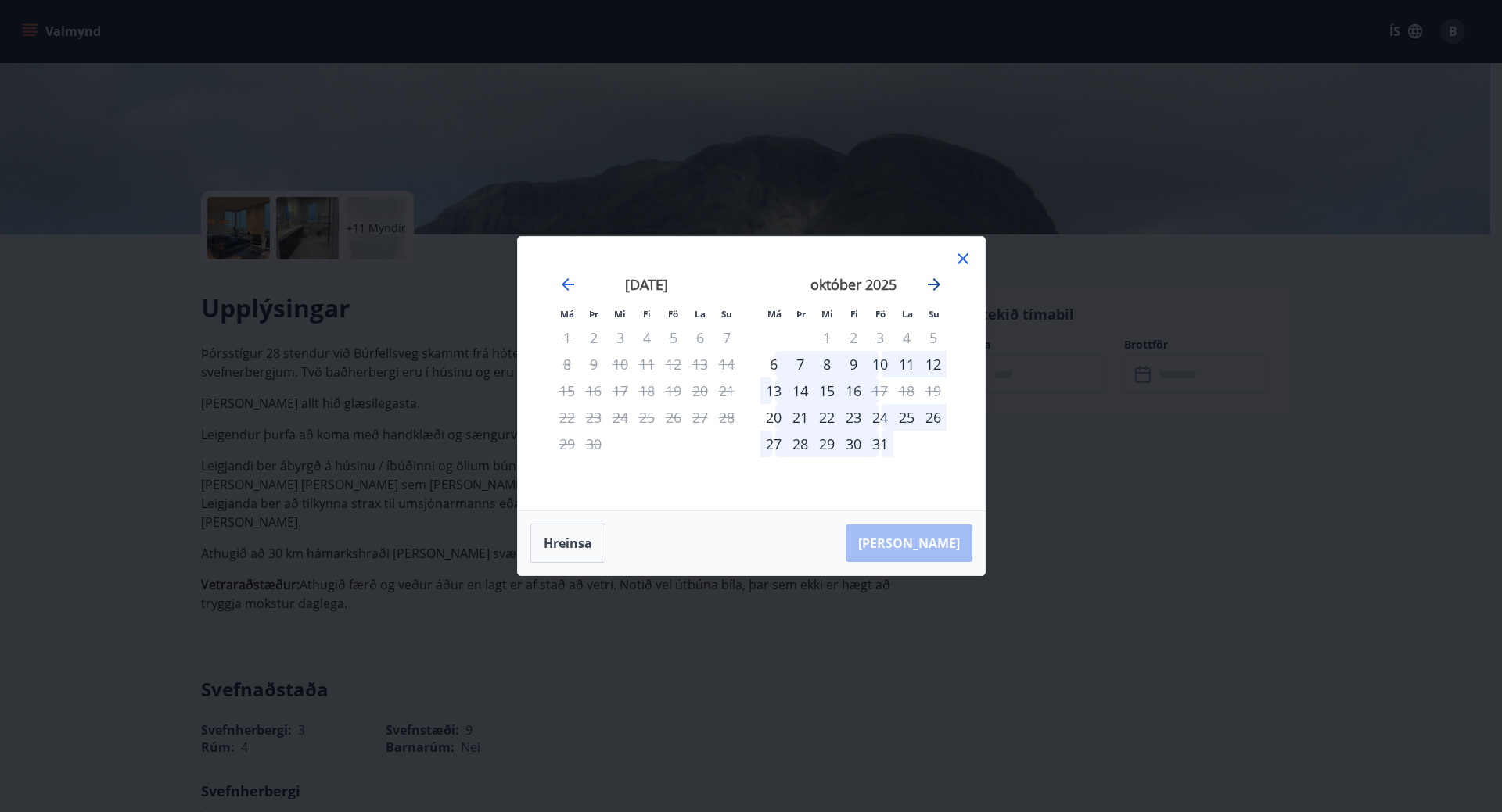
click at [933, 282] on icon "Move forward to switch to the next month." at bounding box center [934, 284] width 19 height 19
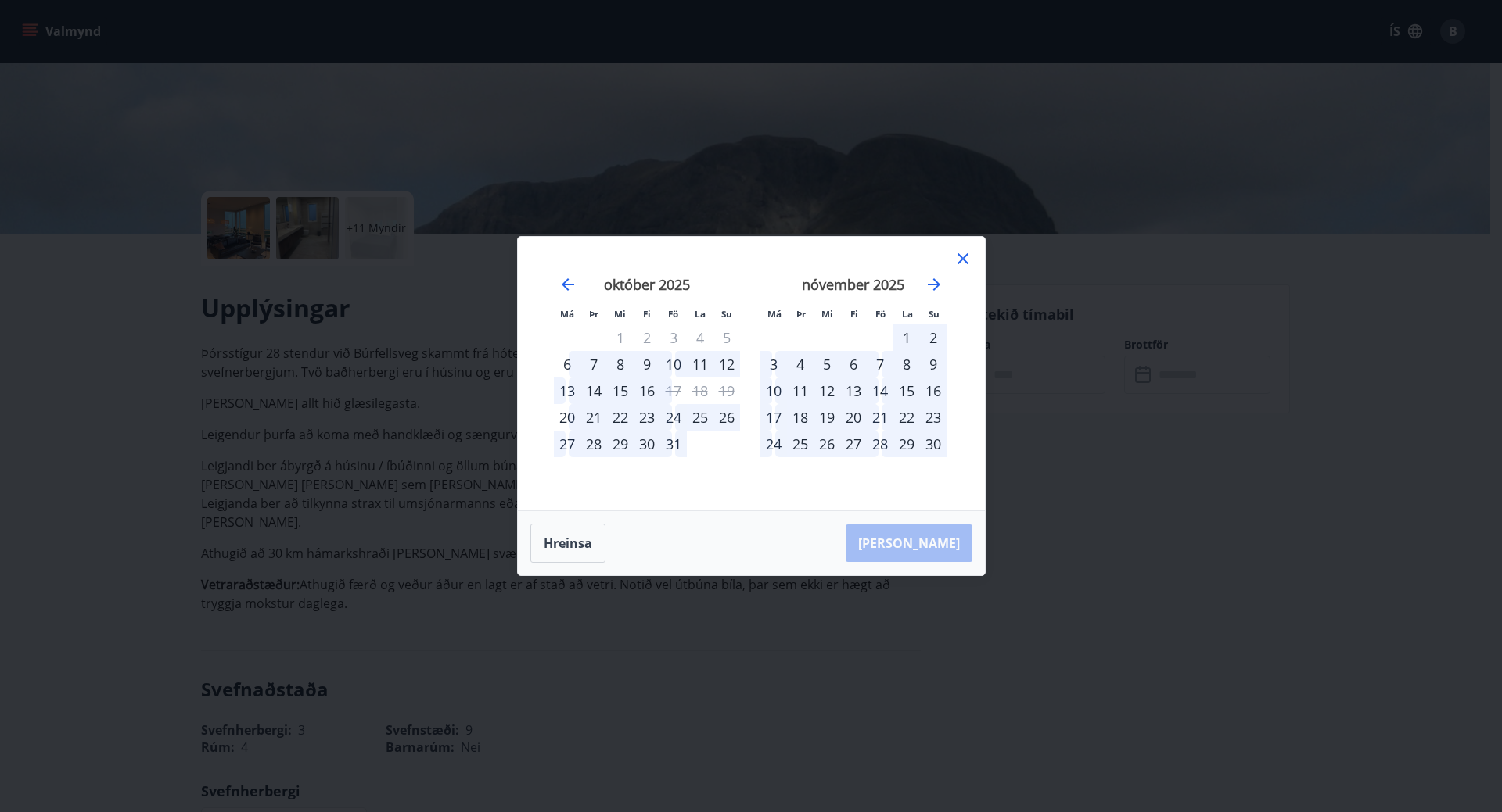
click at [881, 362] on div "7" at bounding box center [880, 364] width 27 height 27
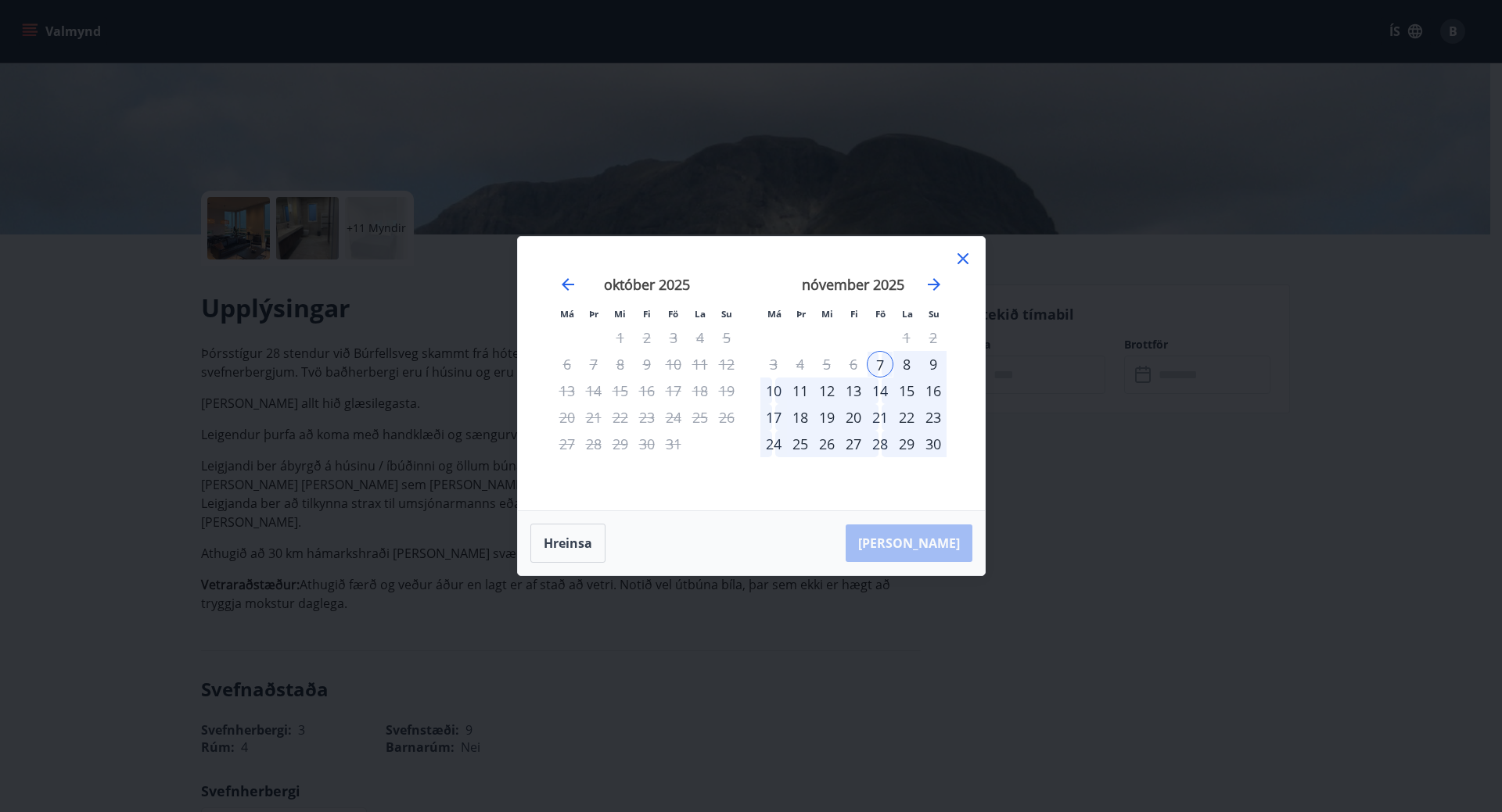
click at [771, 386] on div "10" at bounding box center [774, 391] width 27 height 27
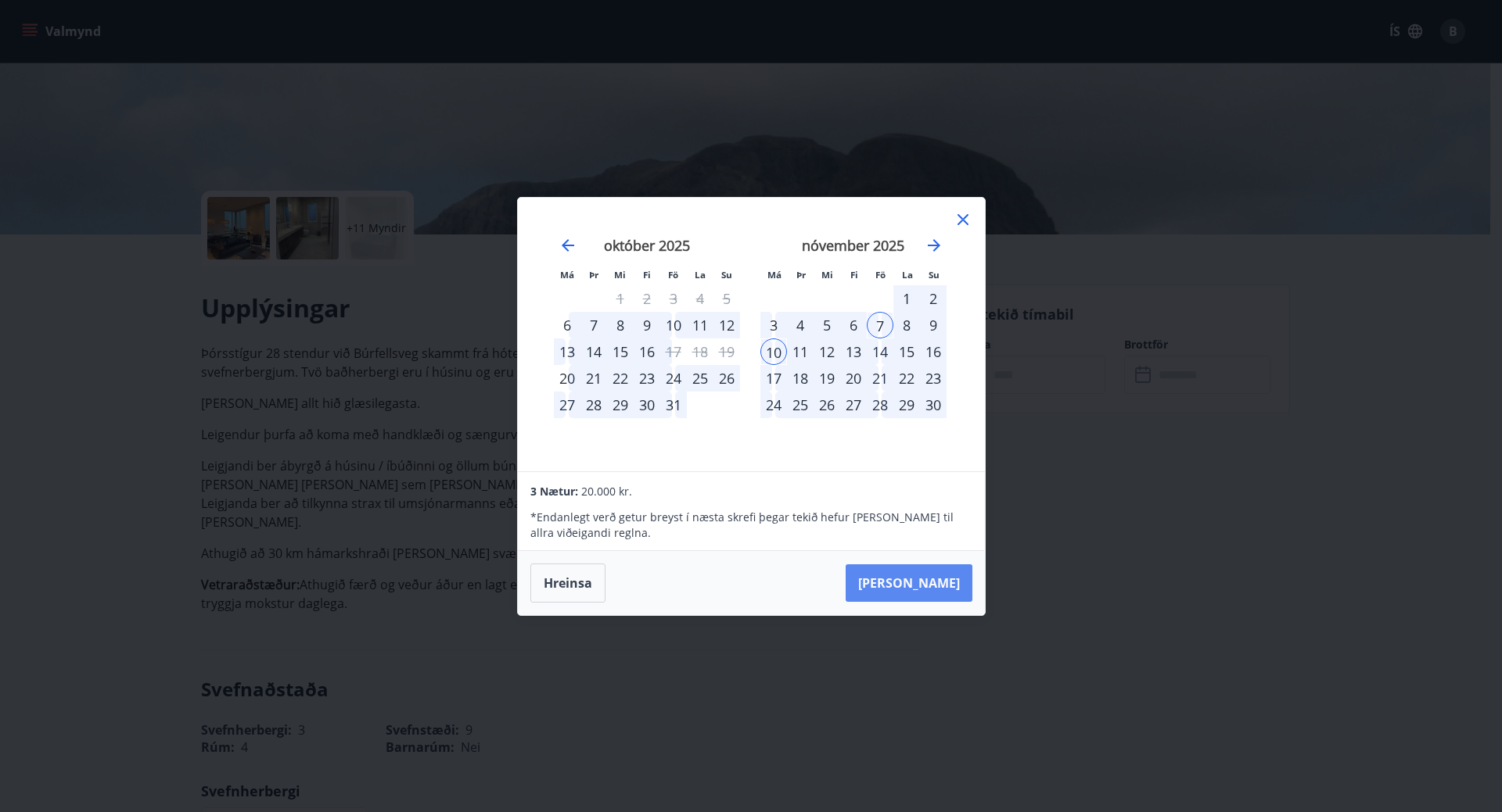
click at [924, 580] on button "Taka Frá" at bounding box center [908, 583] width 126 height 38
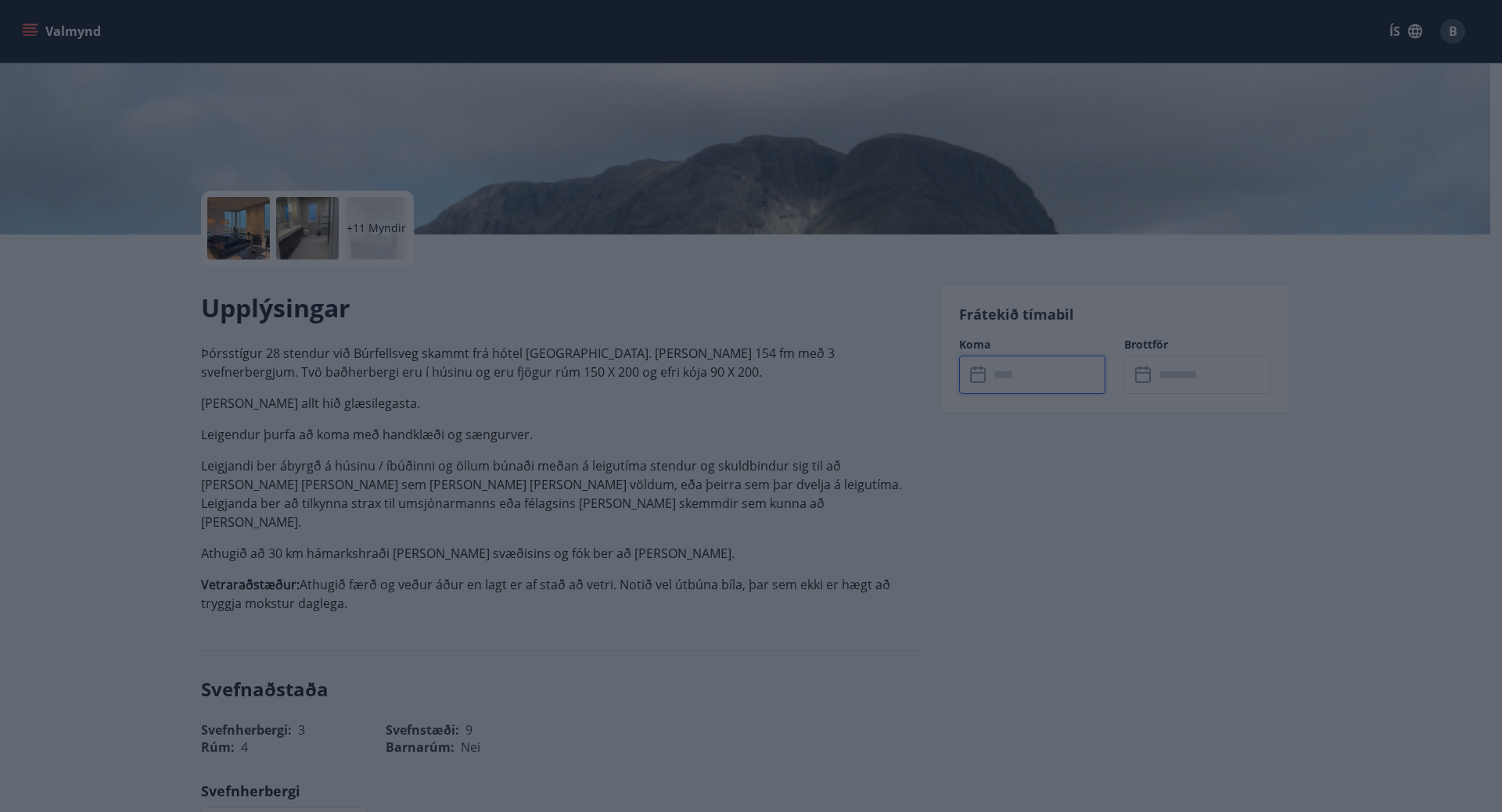
type input "******"
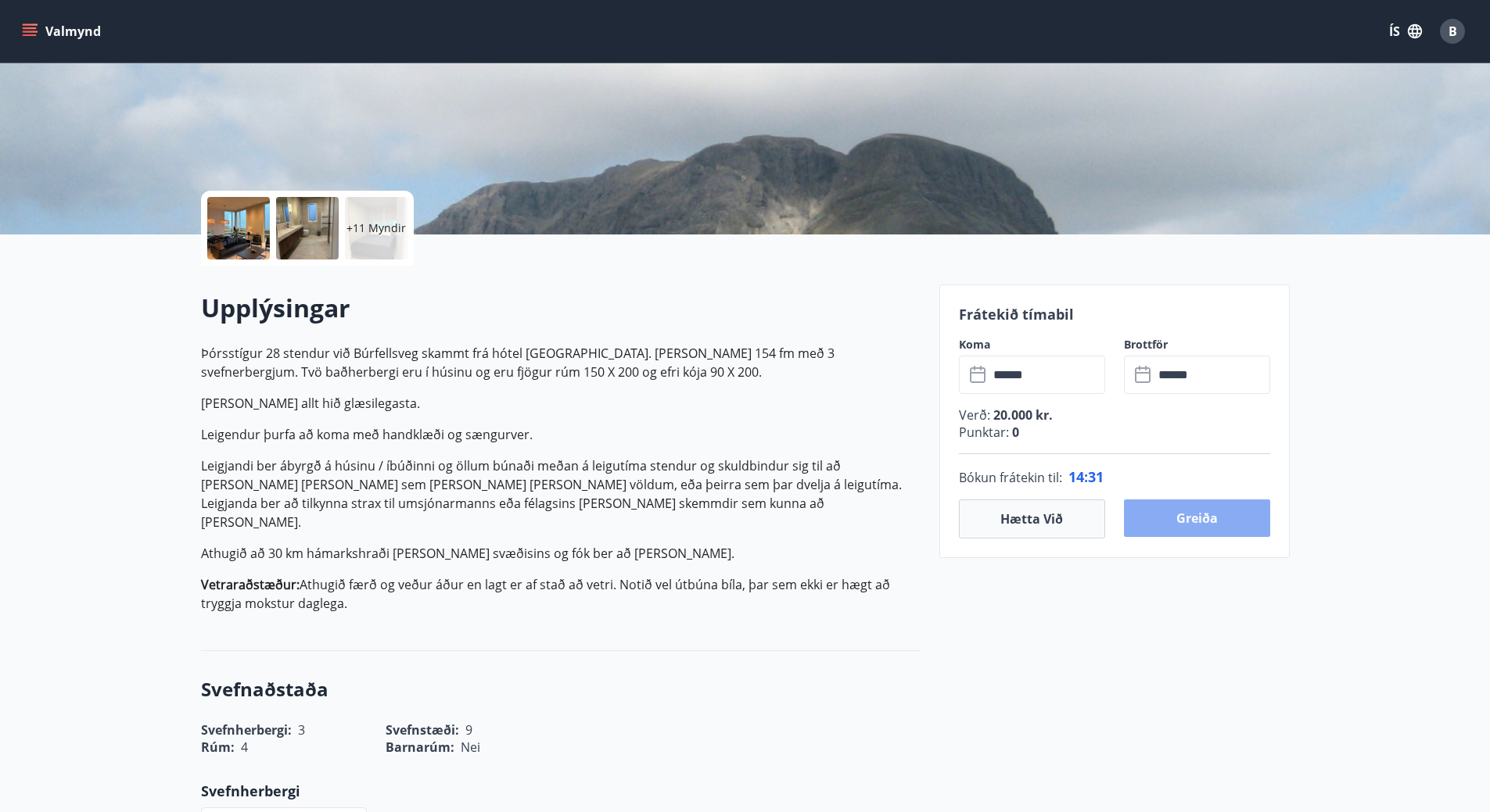
click at [1182, 508] on button "Greiða" at bounding box center [1197, 518] width 146 height 38
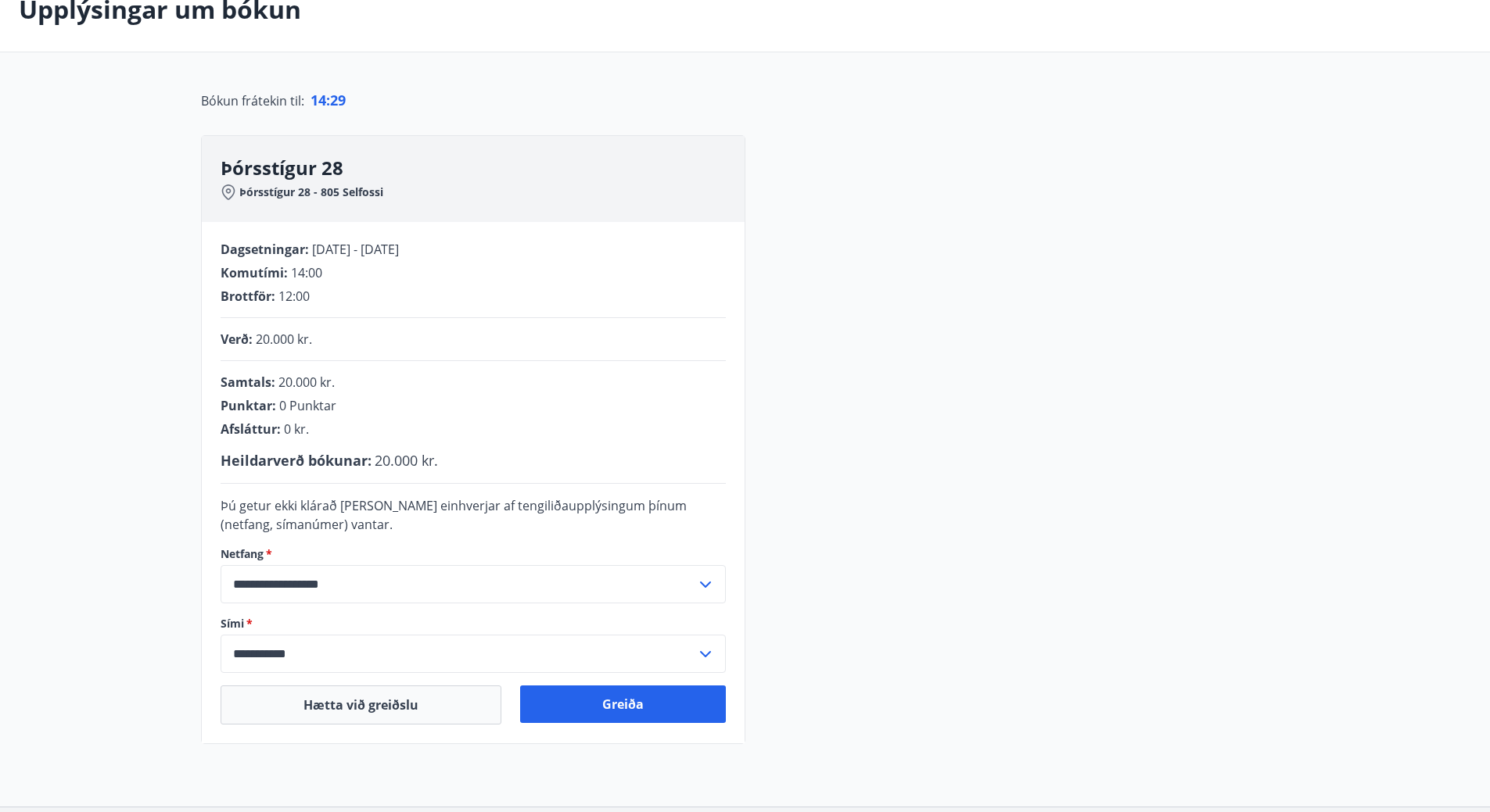
scroll to position [66, 0]
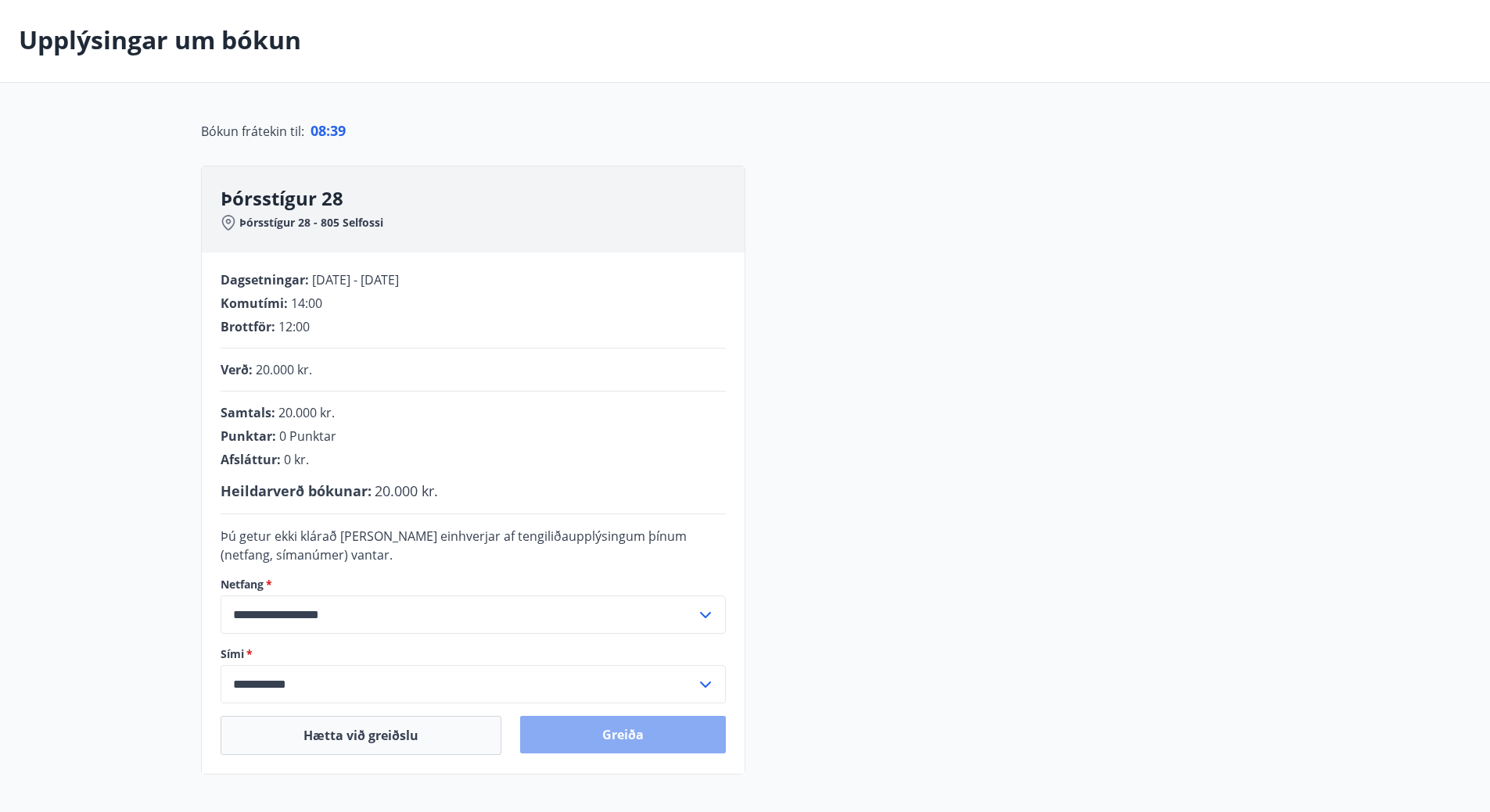
click at [585, 739] on button "Greiða" at bounding box center [623, 735] width 205 height 38
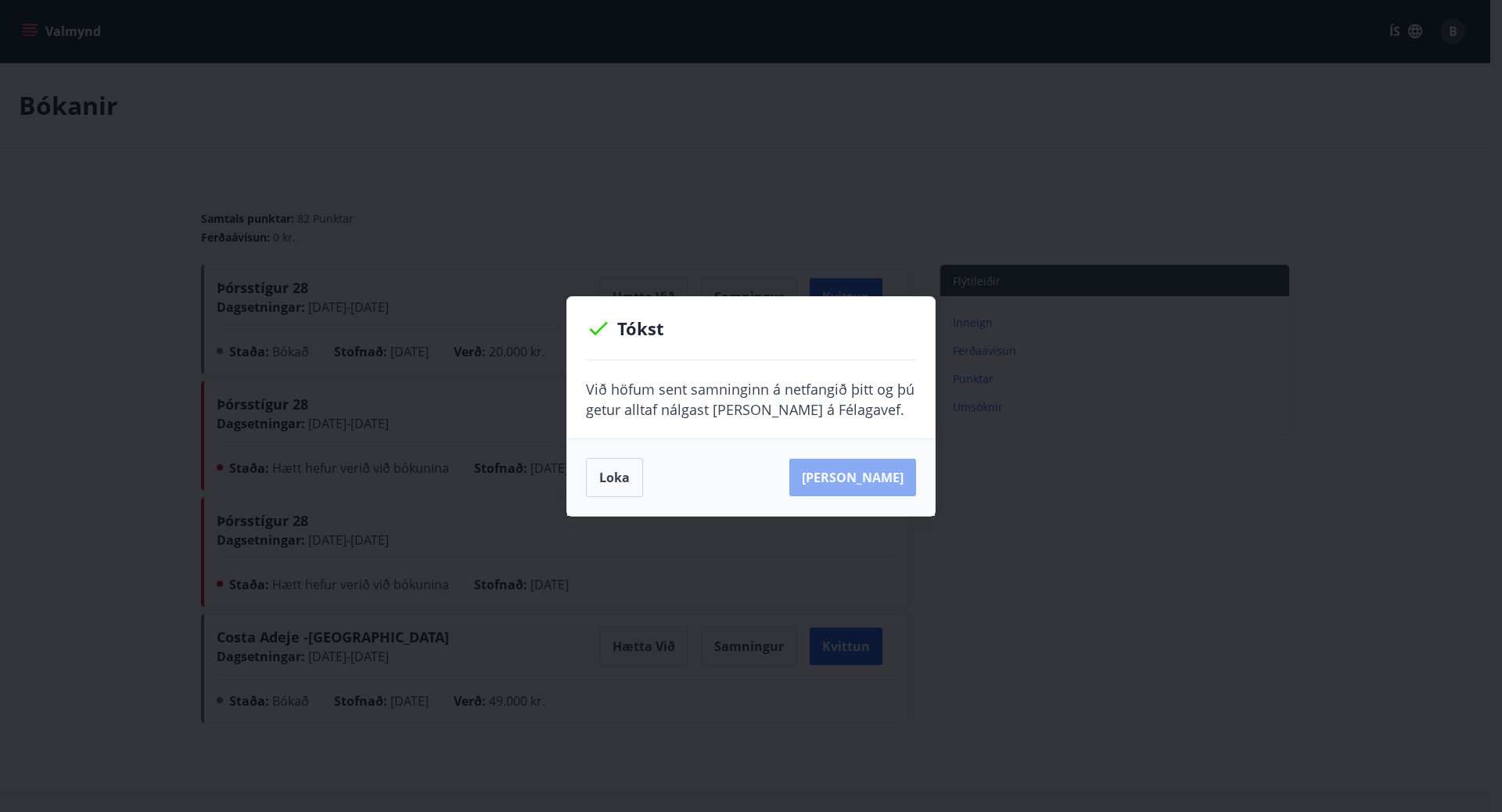
click at [897, 475] on button "[PERSON_NAME]" at bounding box center [852, 477] width 126 height 38
click at [848, 487] on button "[PERSON_NAME]" at bounding box center [852, 477] width 126 height 38
click at [864, 482] on button "[PERSON_NAME]" at bounding box center [852, 477] width 126 height 38
click at [636, 470] on button "Loka" at bounding box center [615, 477] width 57 height 39
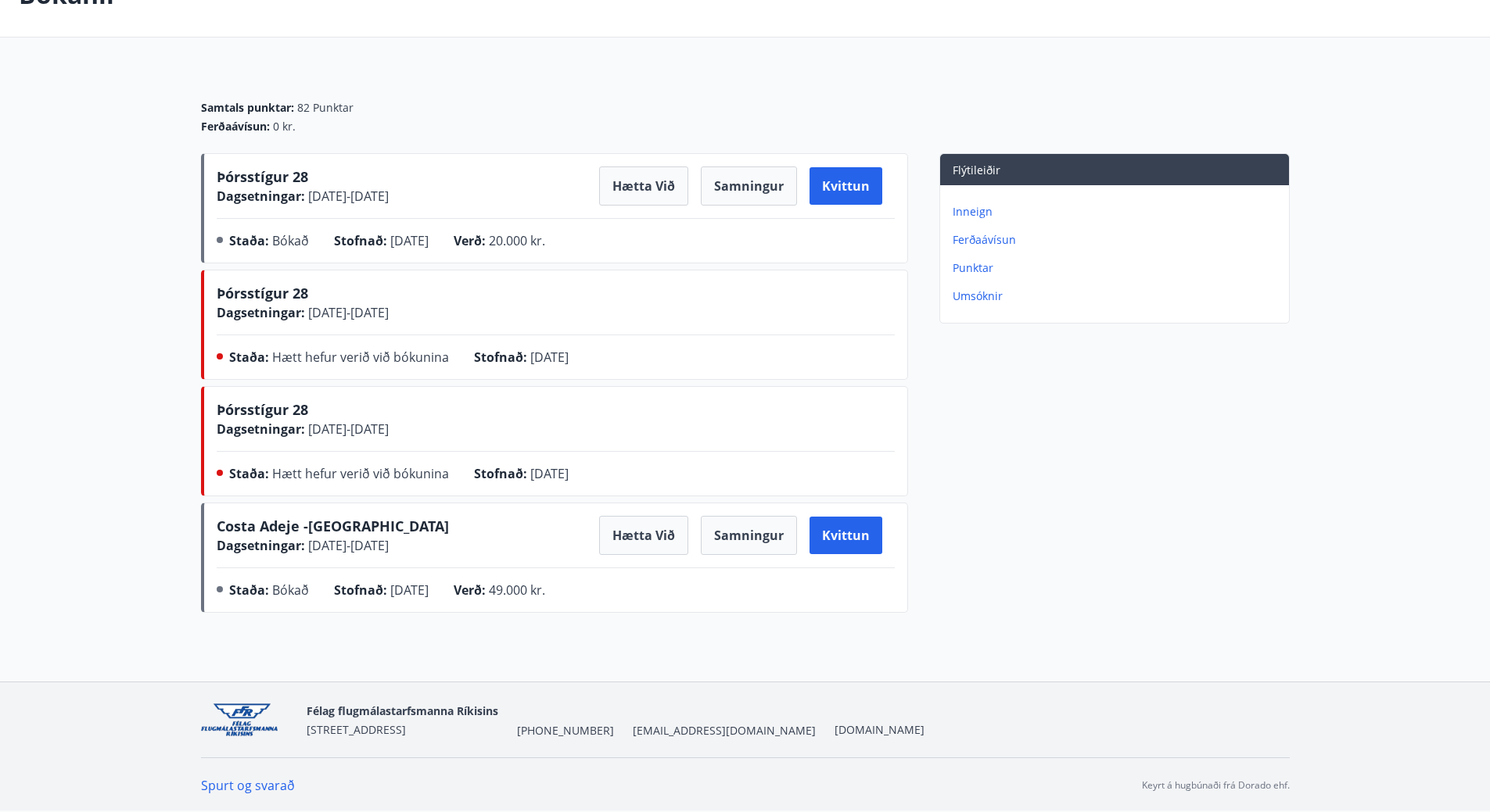
scroll to position [112, 0]
